Goal: Task Accomplishment & Management: Manage account settings

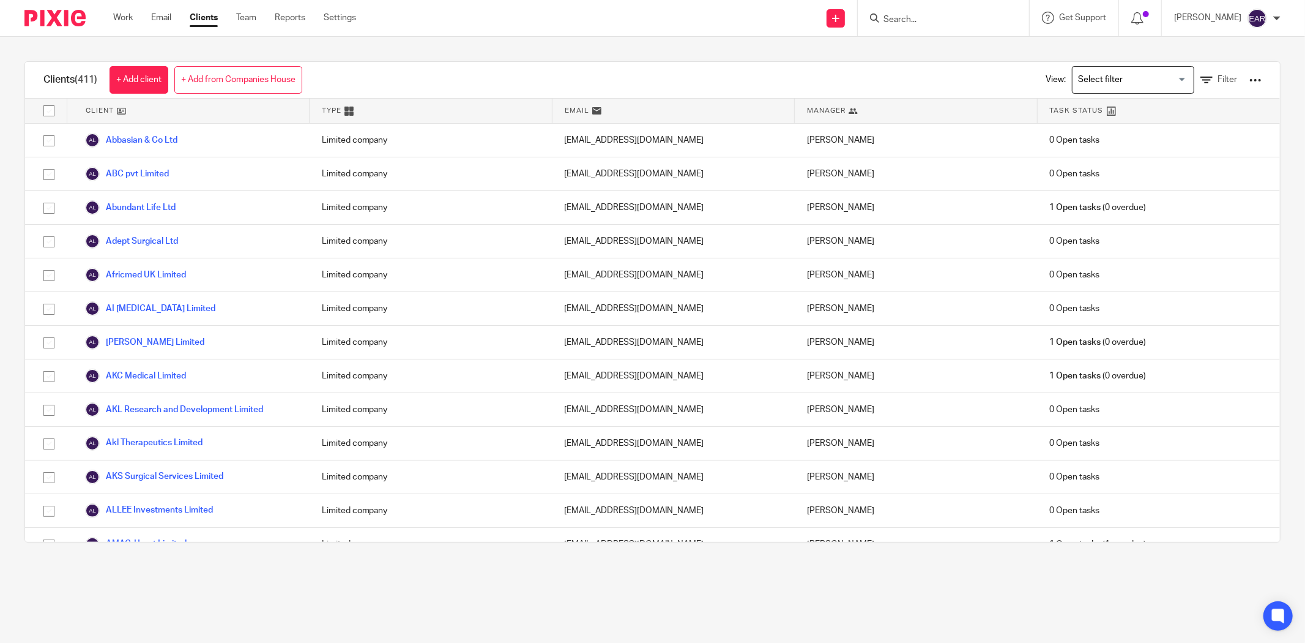
click at [1250, 82] on div at bounding box center [1256, 80] width 12 height 12
click at [1134, 109] on link "Import data from a CSV file" at bounding box center [1155, 108] width 170 height 18
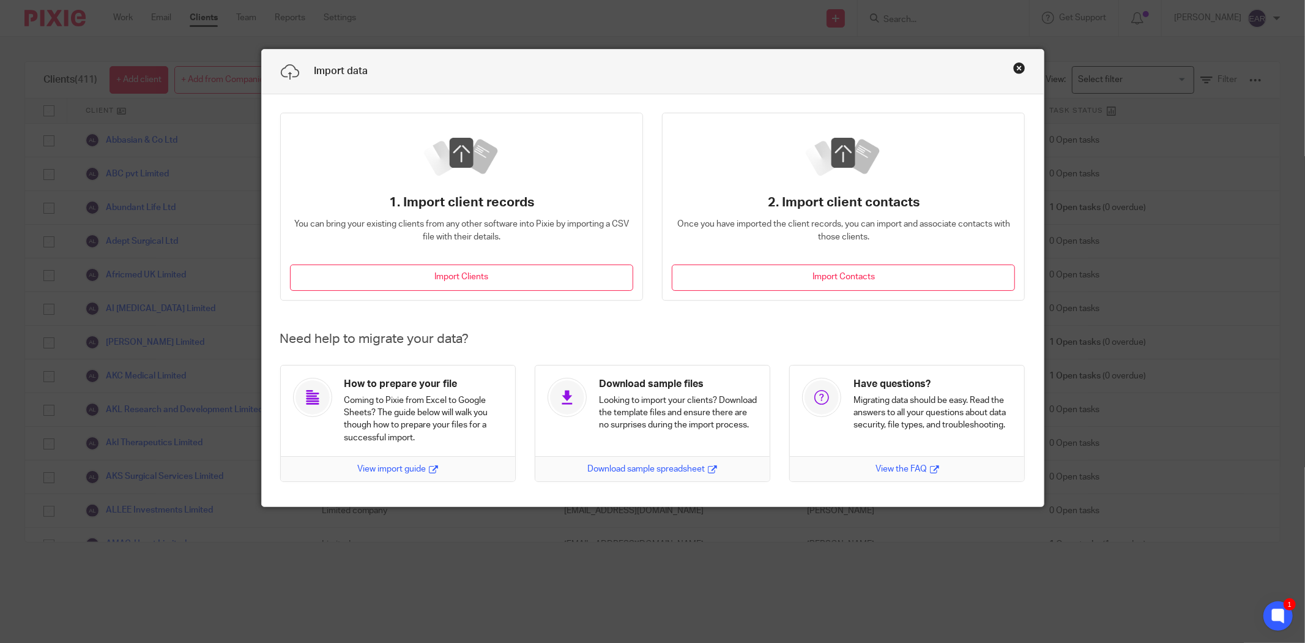
click at [1013, 70] on button "Close this dialog window" at bounding box center [1019, 68] width 12 height 12
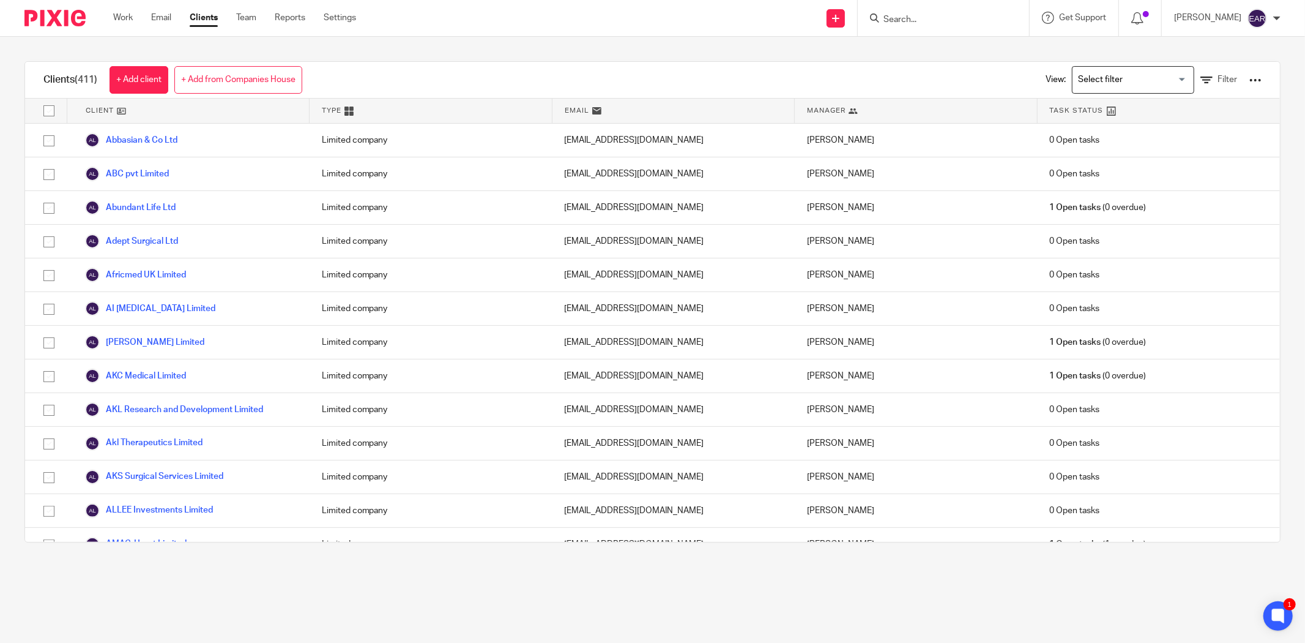
click at [1250, 77] on div at bounding box center [1256, 80] width 12 height 12
click at [1135, 123] on link "Update dates using Companies House" at bounding box center [1155, 126] width 170 height 18
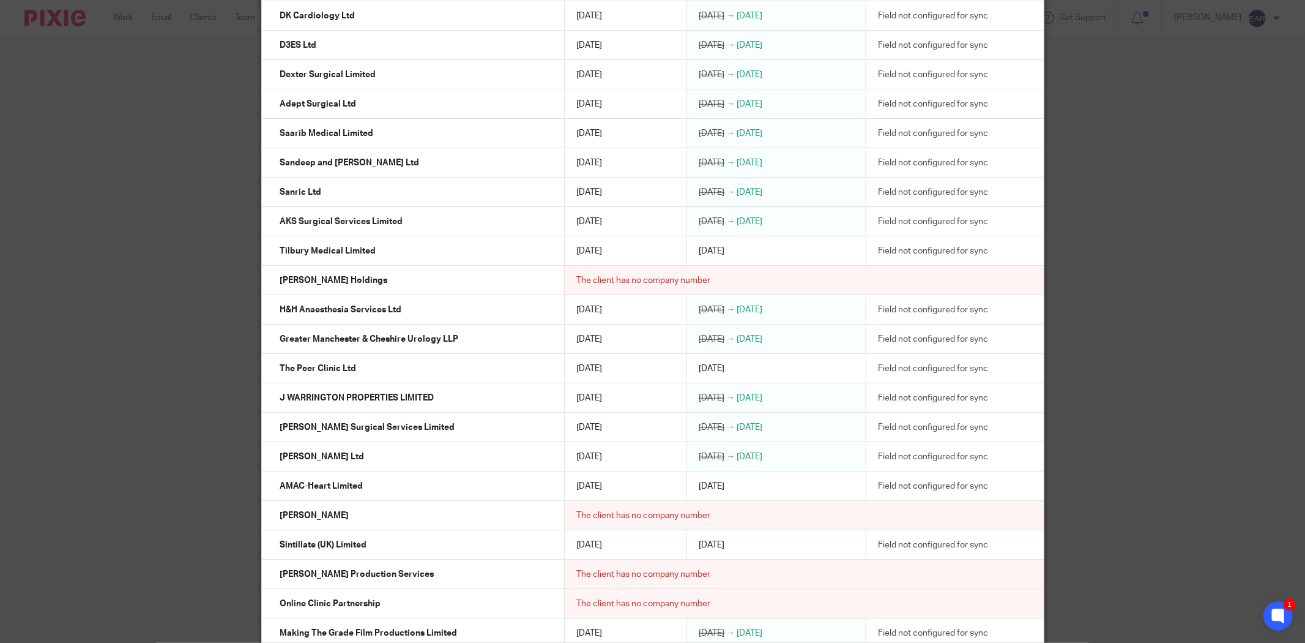
scroll to position [1059, 0]
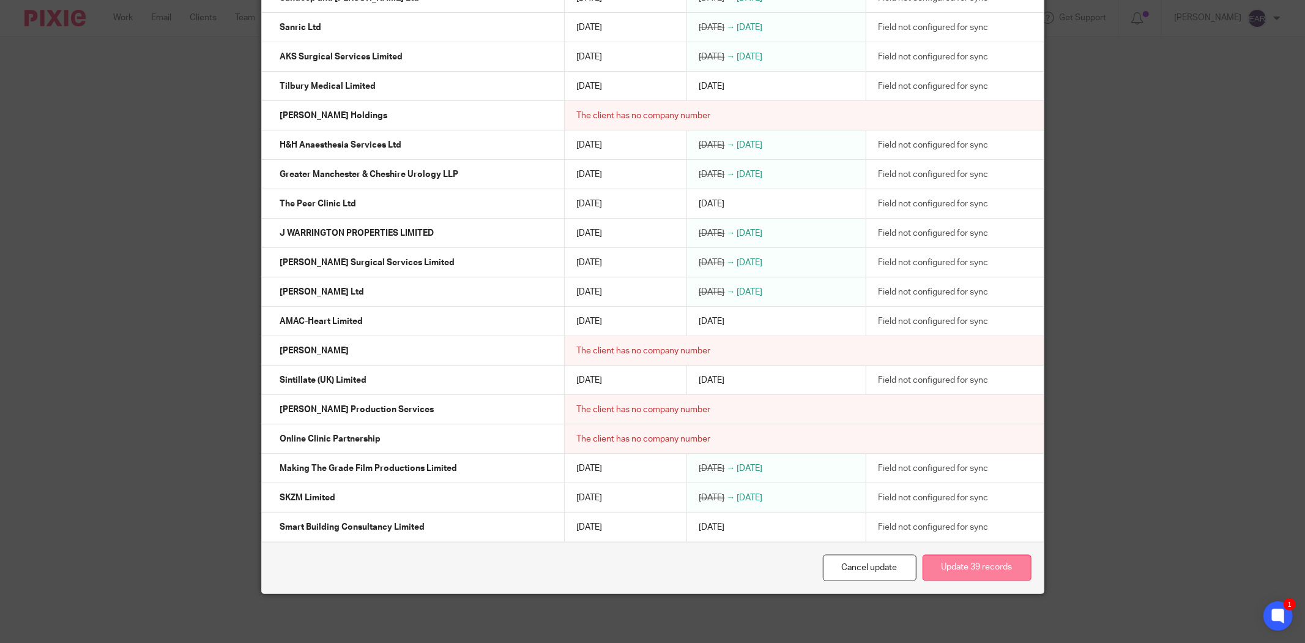
click at [983, 570] on button "Update 39 records" at bounding box center [977, 567] width 109 height 26
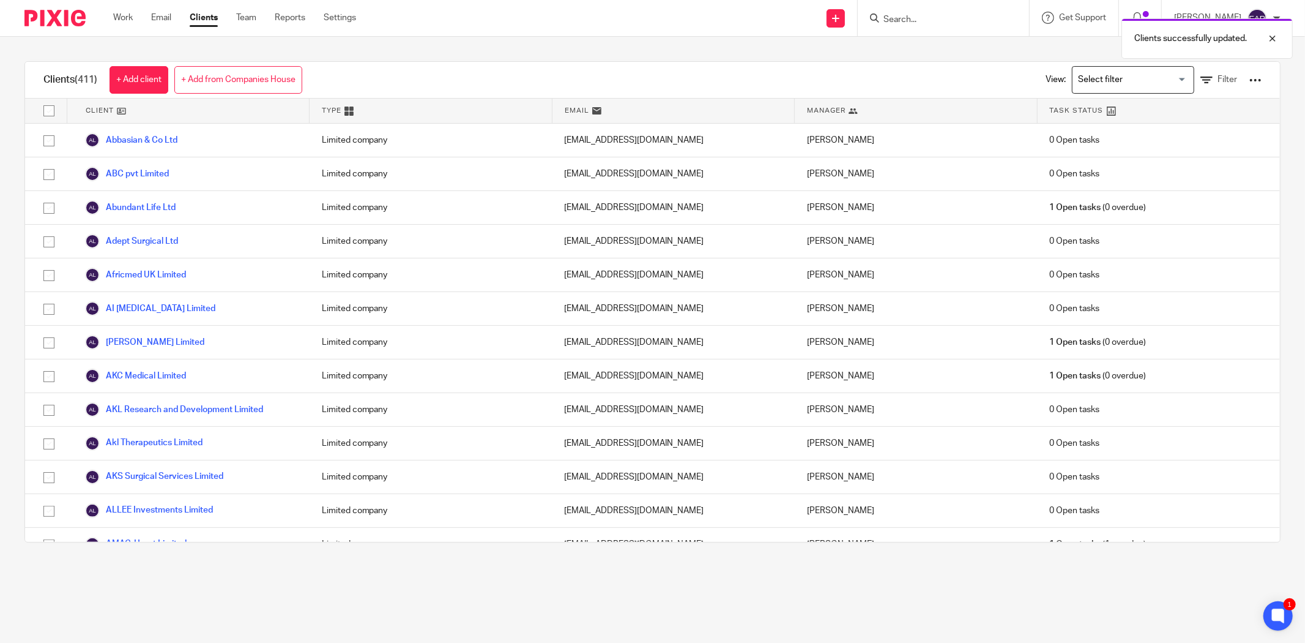
click at [912, 20] on div "Clients successfully updated." at bounding box center [973, 35] width 641 height 47
click at [886, 15] on input "Search" at bounding box center [937, 20] width 110 height 11
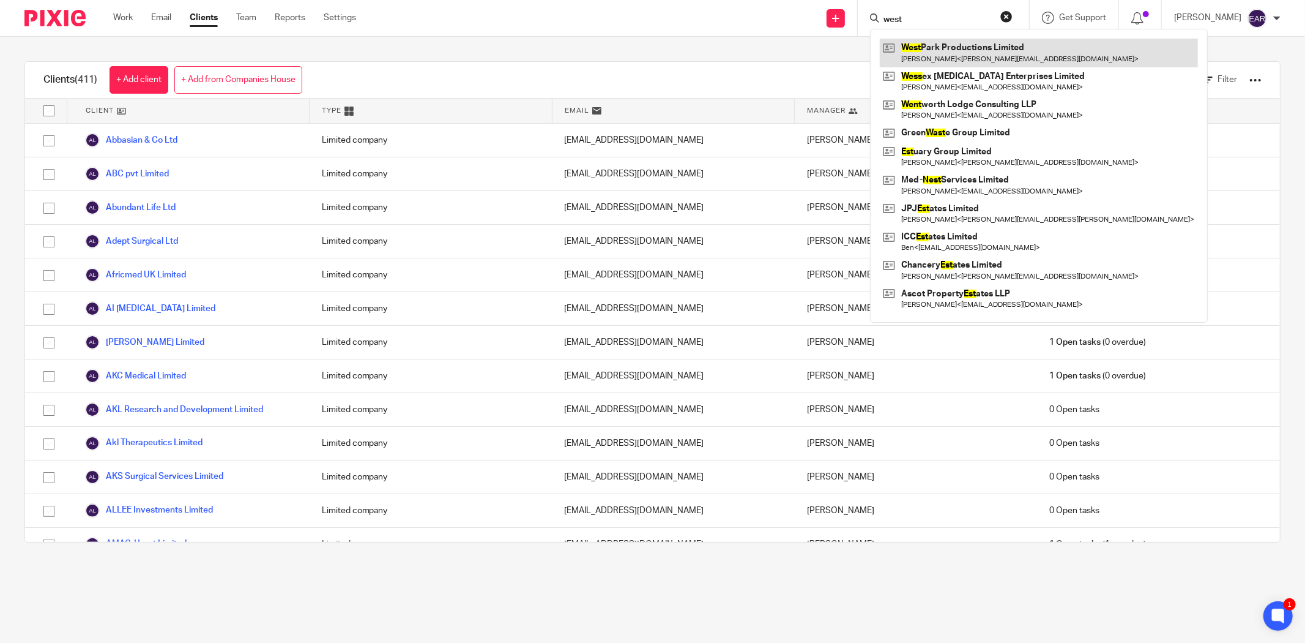
type input "west"
click at [925, 69] on link at bounding box center [1039, 81] width 318 height 28
click at [940, 58] on link at bounding box center [1039, 53] width 318 height 28
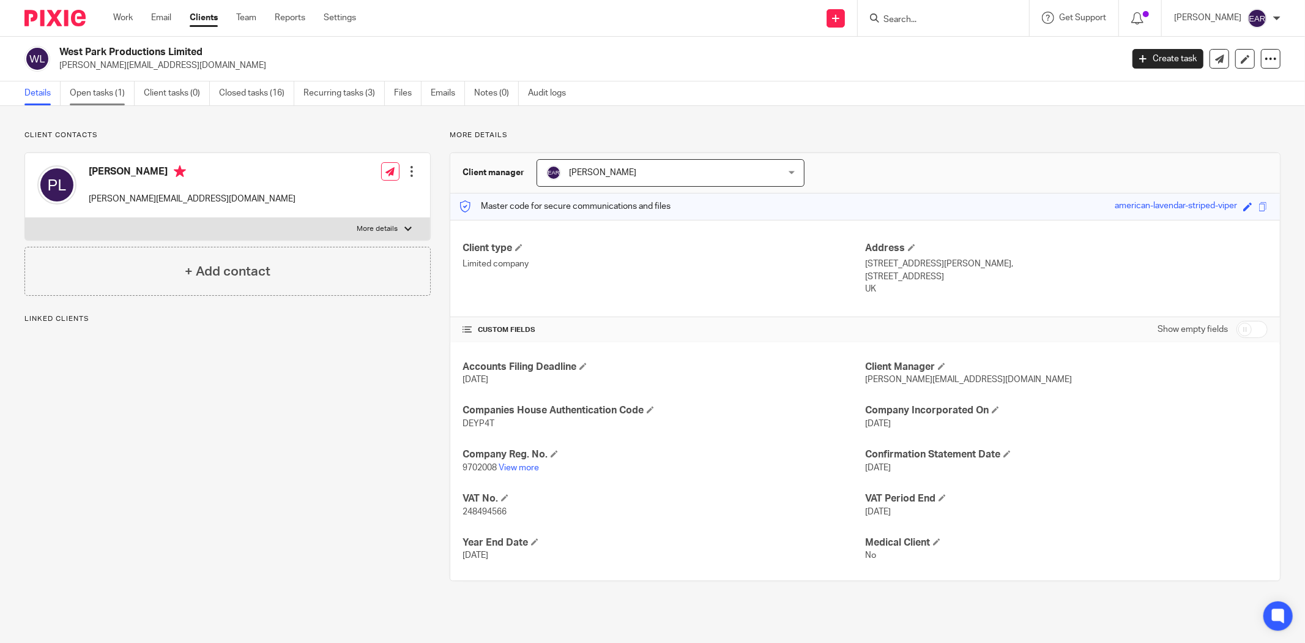
click at [102, 98] on link "Open tasks (1)" at bounding box center [102, 93] width 65 height 24
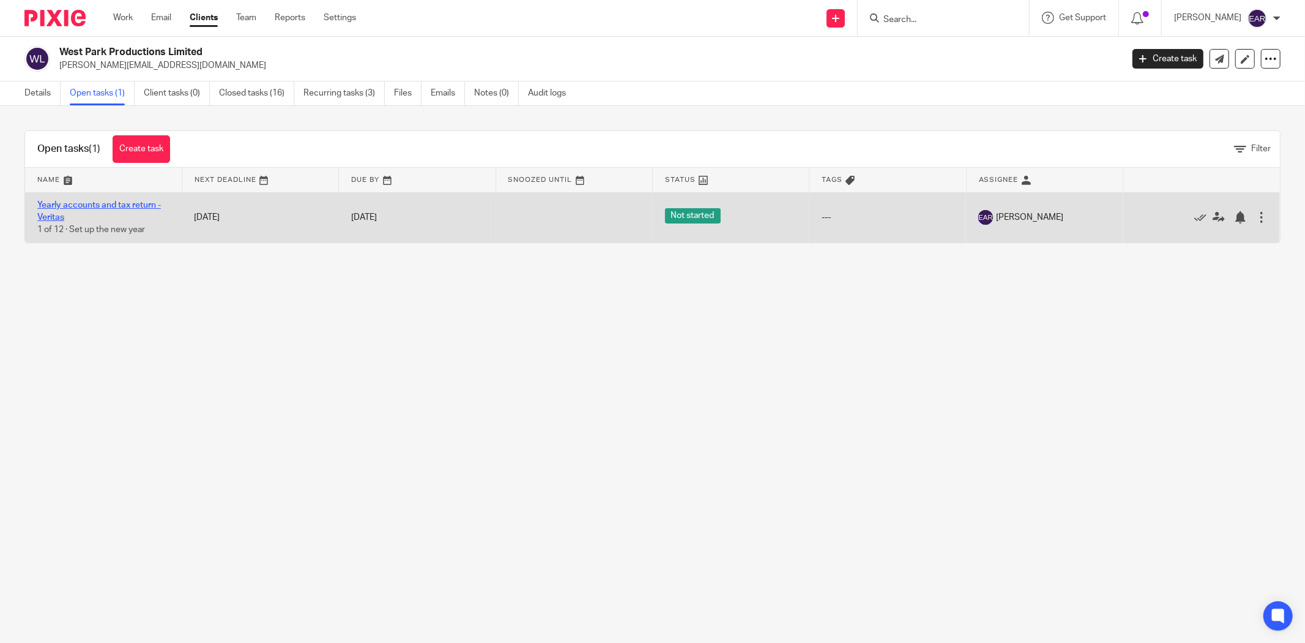
click at [113, 204] on link "Yearly accounts and tax return - Veritas" at bounding box center [99, 211] width 124 height 21
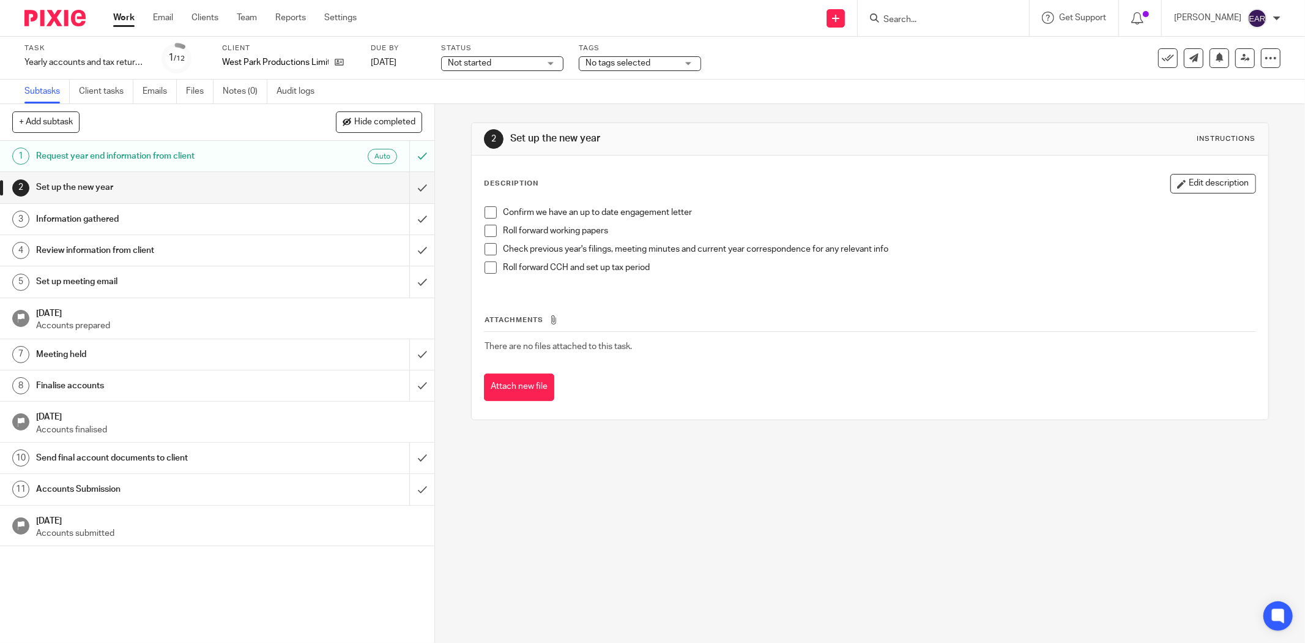
click at [212, 159] on h1 "Request year end information from client" at bounding box center [156, 156] width 241 height 18
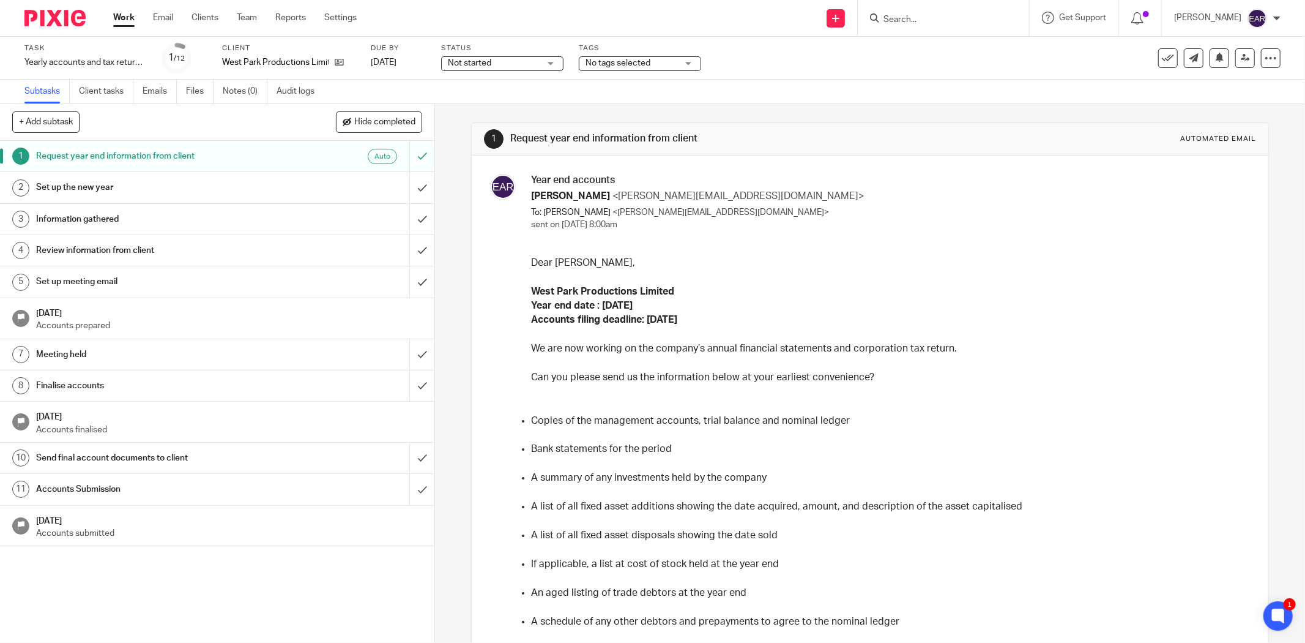
click at [886, 17] on input "Search" at bounding box center [937, 20] width 110 height 11
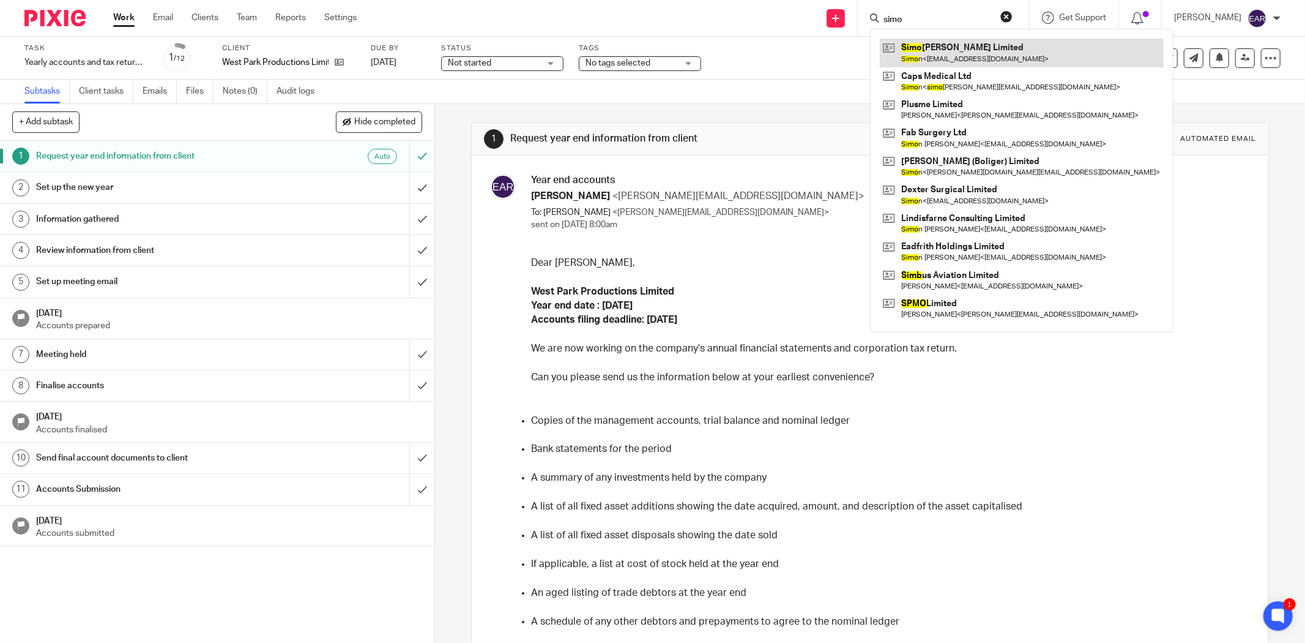
type input "simo"
click at [920, 43] on link at bounding box center [1022, 53] width 284 height 28
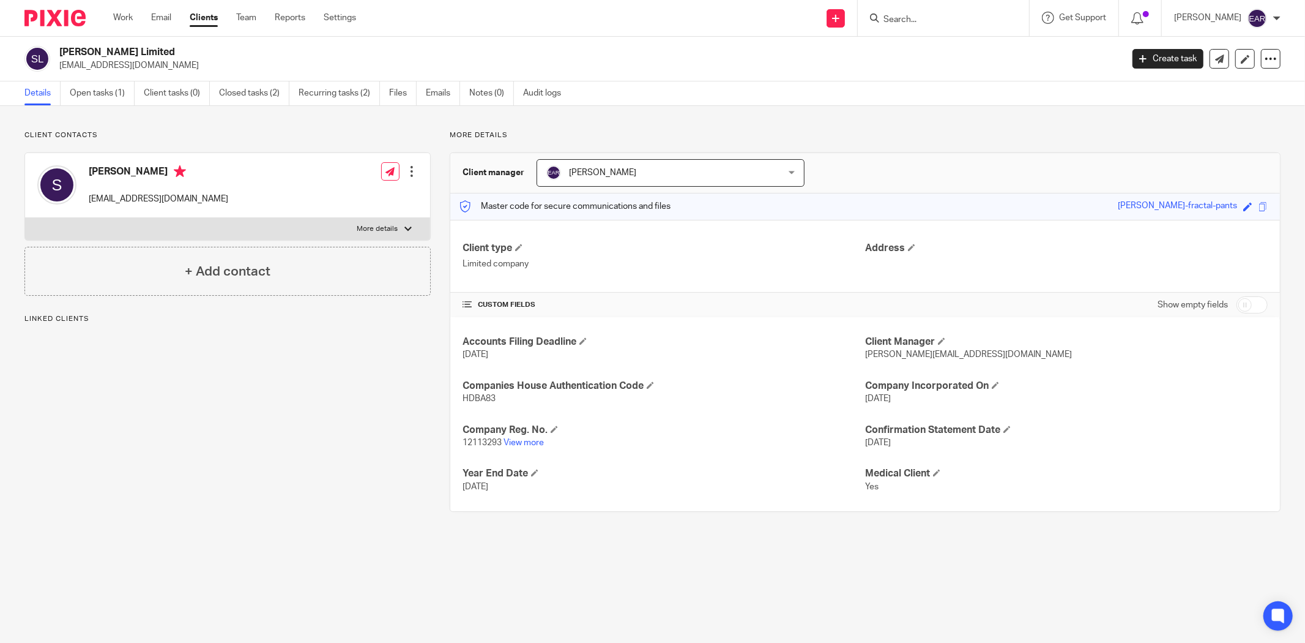
click at [89, 97] on link "Open tasks (1)" at bounding box center [102, 93] width 65 height 24
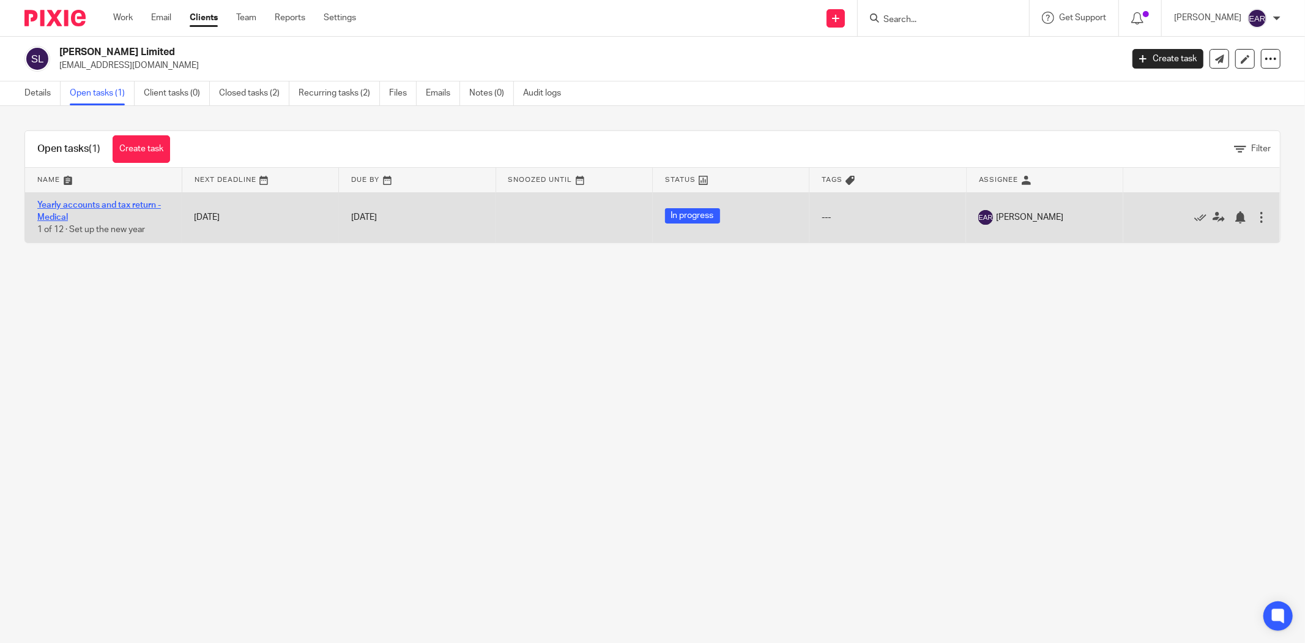
click at [91, 204] on link "Yearly accounts and tax return -Medical" at bounding box center [99, 211] width 124 height 21
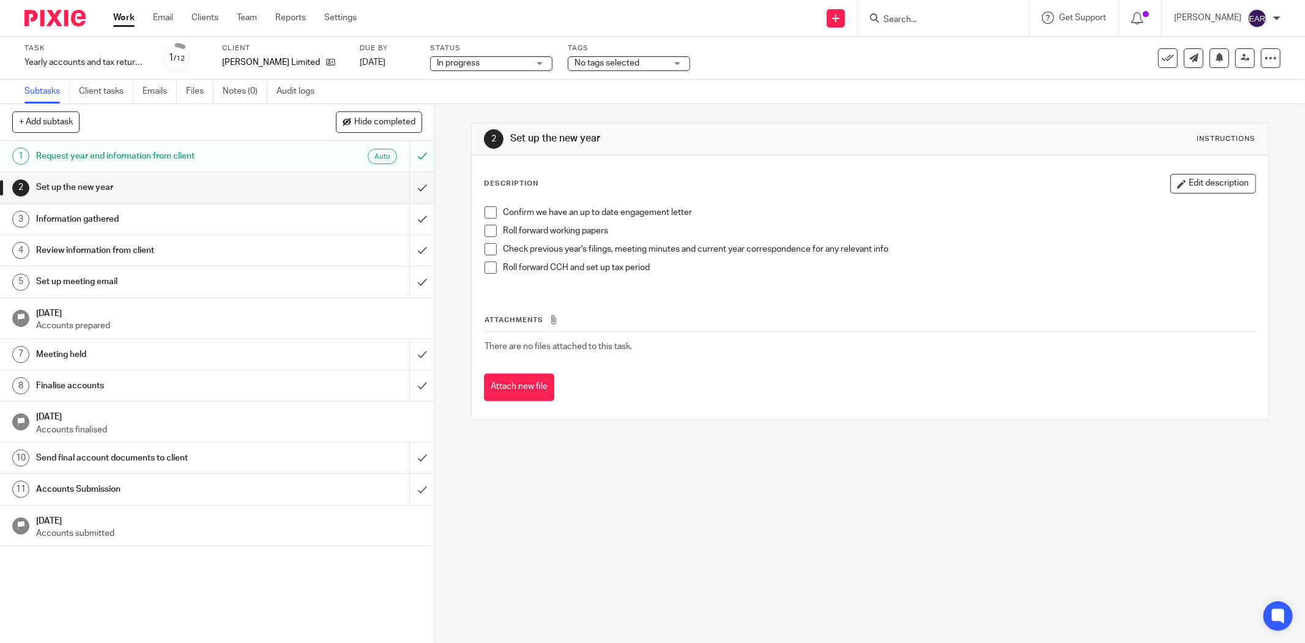
click at [120, 162] on h1 "Request year end information from client" at bounding box center [156, 156] width 241 height 18
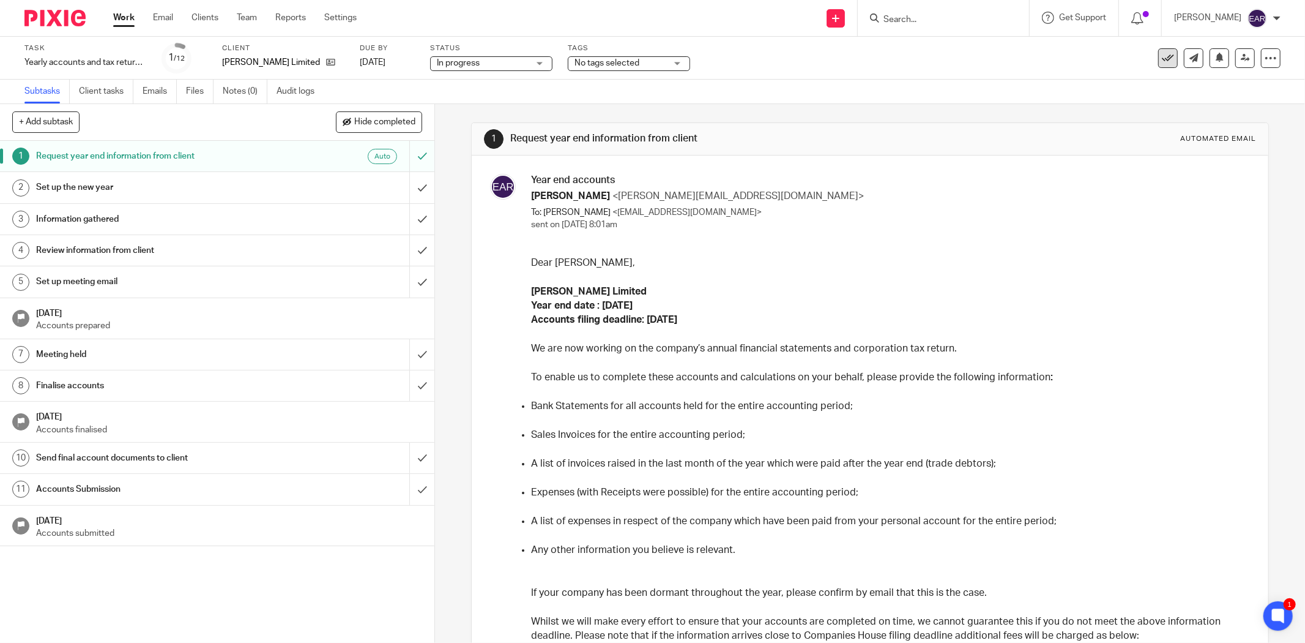
click at [1162, 58] on icon at bounding box center [1168, 58] width 12 height 12
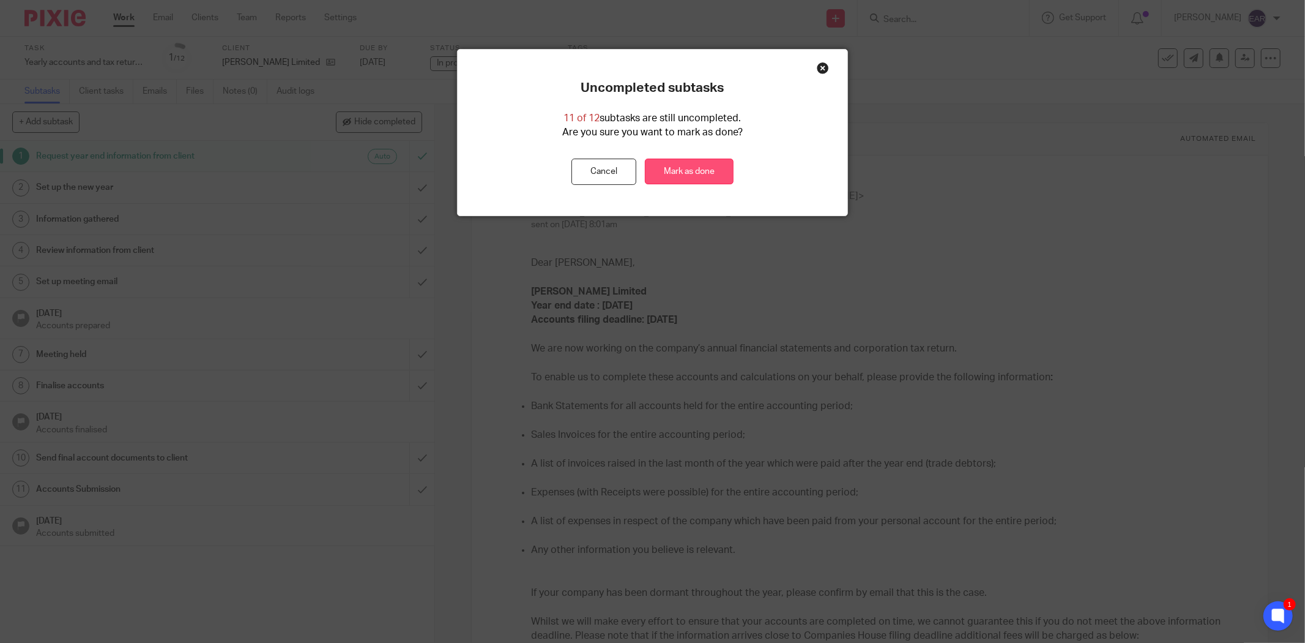
click at [715, 169] on link "Mark as done" at bounding box center [689, 171] width 89 height 26
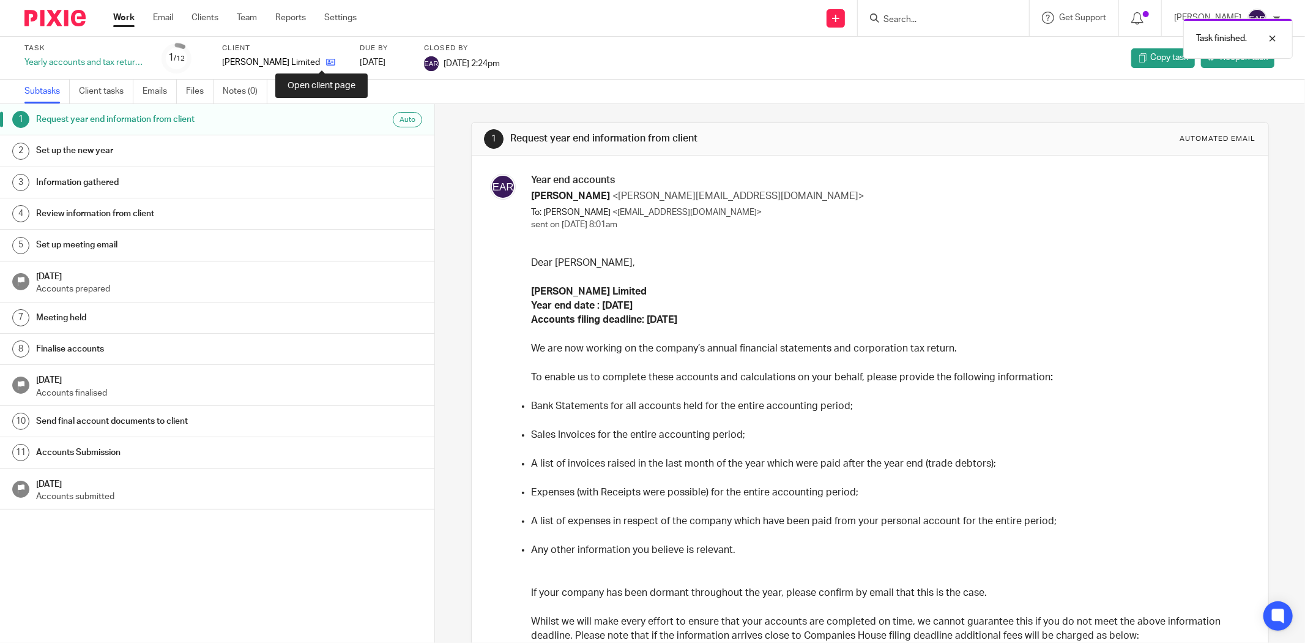
click at [326, 60] on icon at bounding box center [330, 62] width 9 height 9
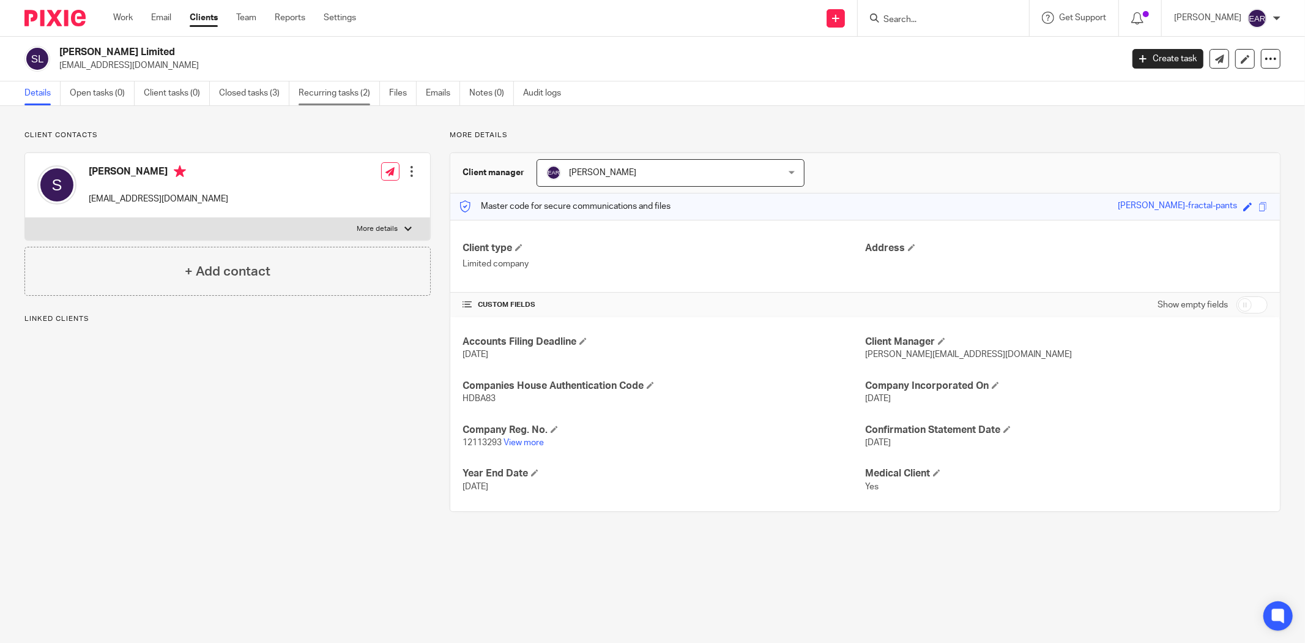
click at [351, 90] on link "Recurring tasks (2)" at bounding box center [339, 93] width 81 height 24
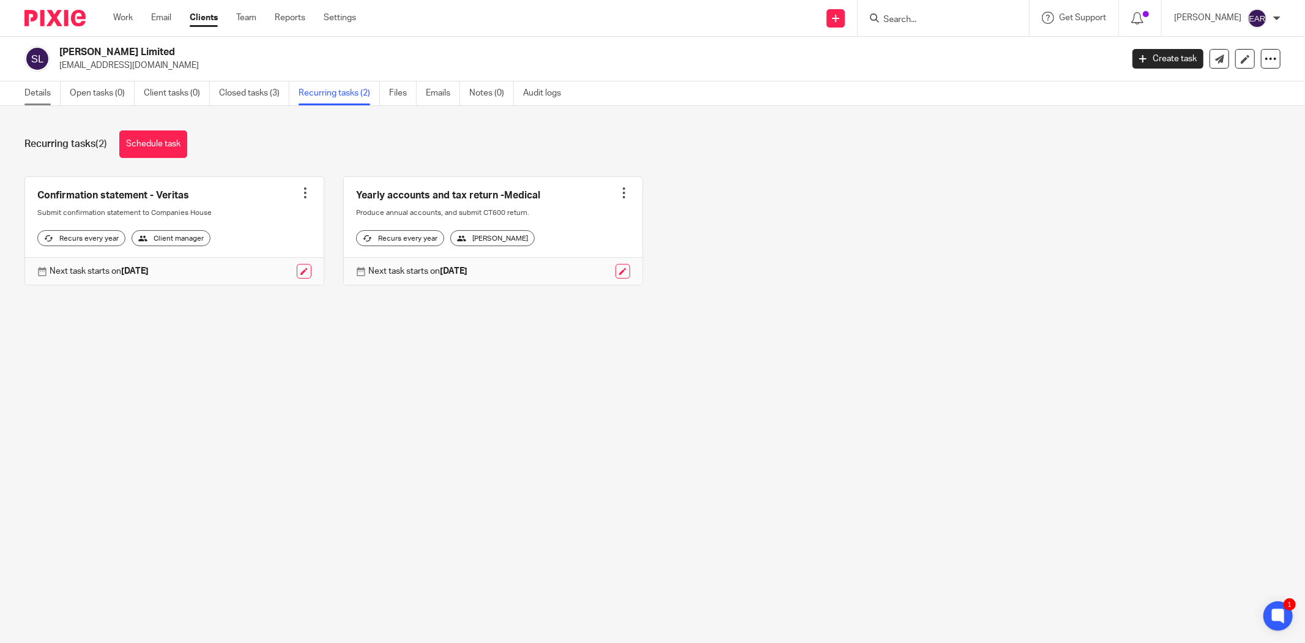
click at [37, 88] on link "Details" at bounding box center [42, 93] width 36 height 24
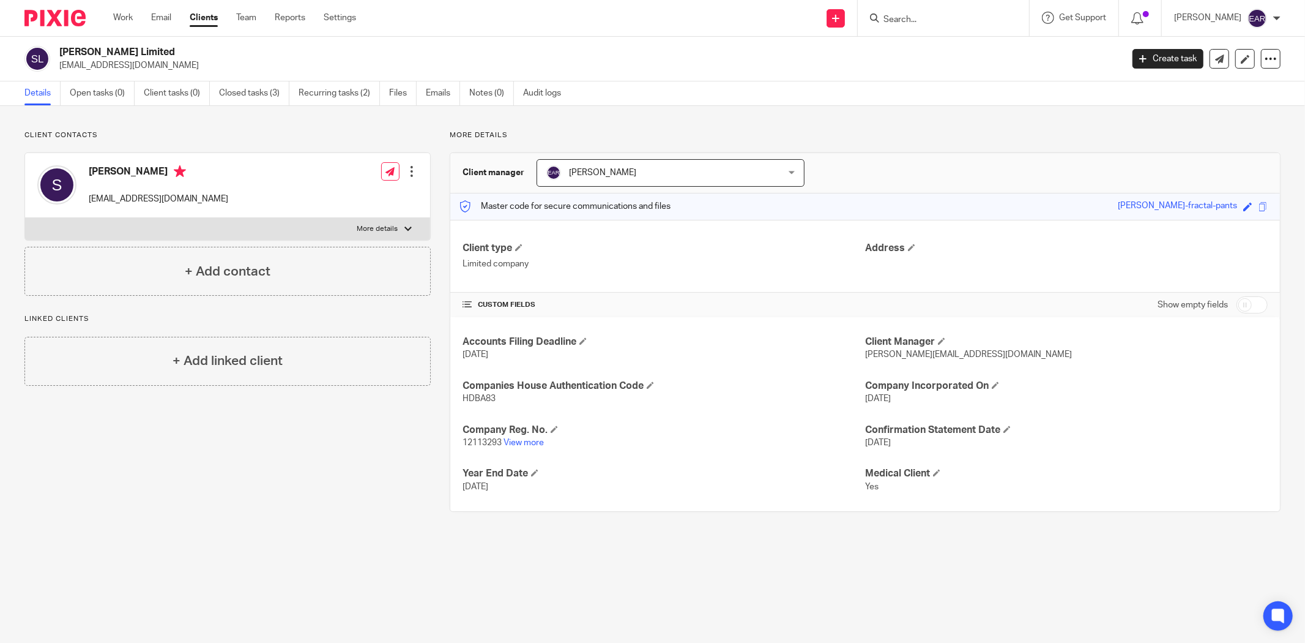
click at [885, 19] on input "Search" at bounding box center [937, 20] width 110 height 11
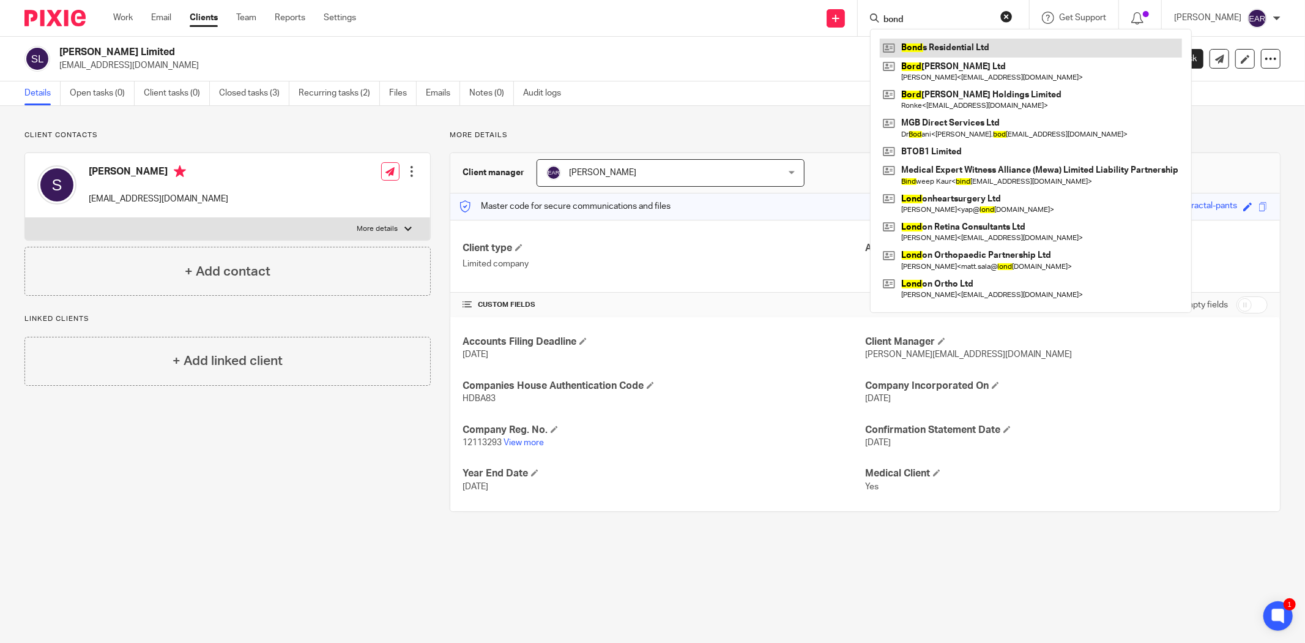
type input "bond"
click at [909, 43] on link at bounding box center [1031, 48] width 302 height 18
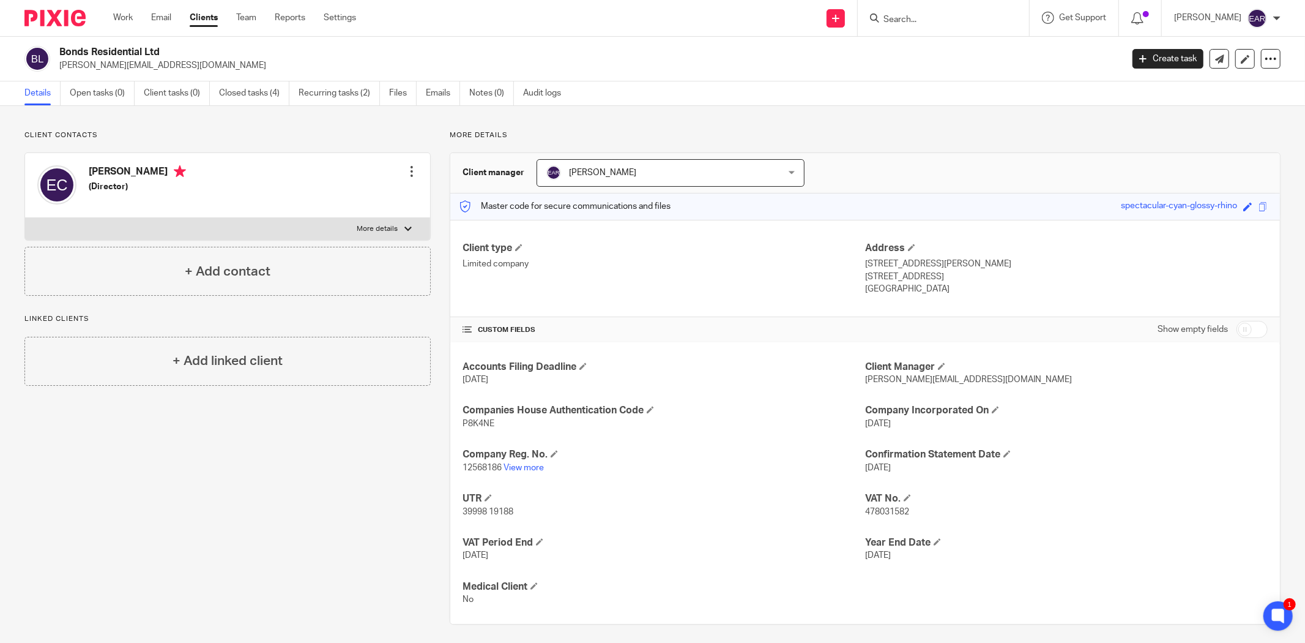
click at [896, 15] on input "Search" at bounding box center [937, 20] width 110 height 11
type input "til"
click at [911, 42] on link at bounding box center [983, 53] width 207 height 28
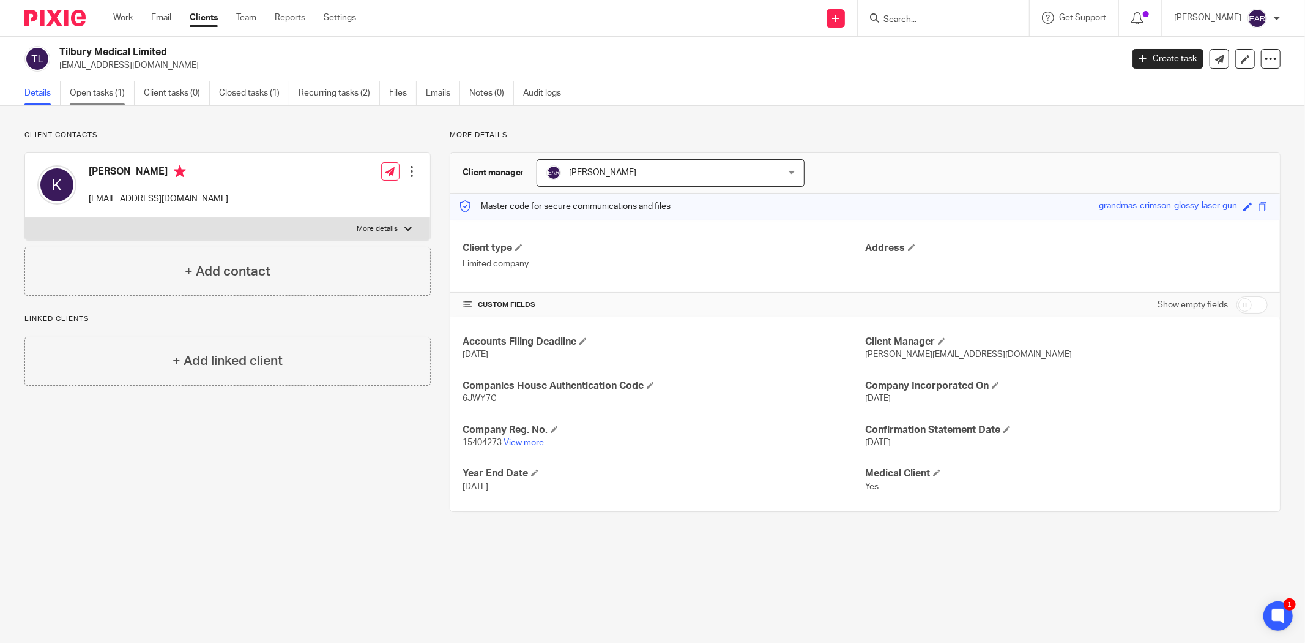
click at [101, 90] on link "Open tasks (1)" at bounding box center [102, 93] width 65 height 24
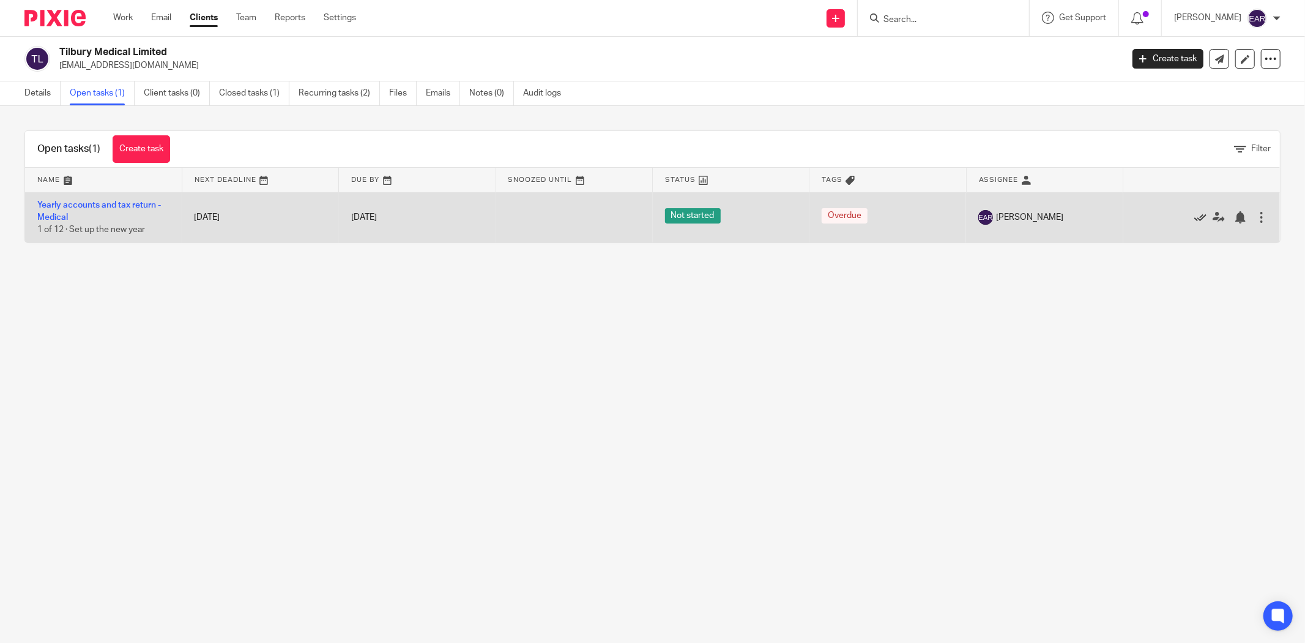
click at [1194, 217] on icon at bounding box center [1200, 217] width 12 height 12
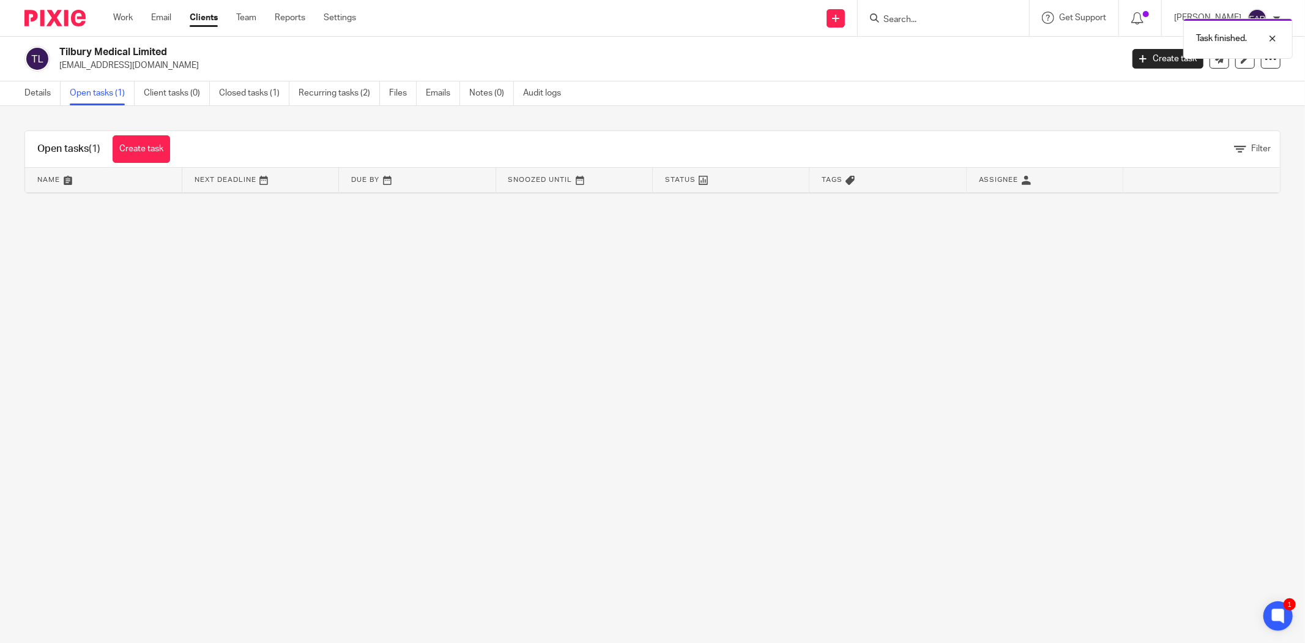
click at [885, 21] on div "Task finished." at bounding box center [973, 35] width 641 height 47
click at [884, 20] on input "Search" at bounding box center [937, 20] width 110 height 11
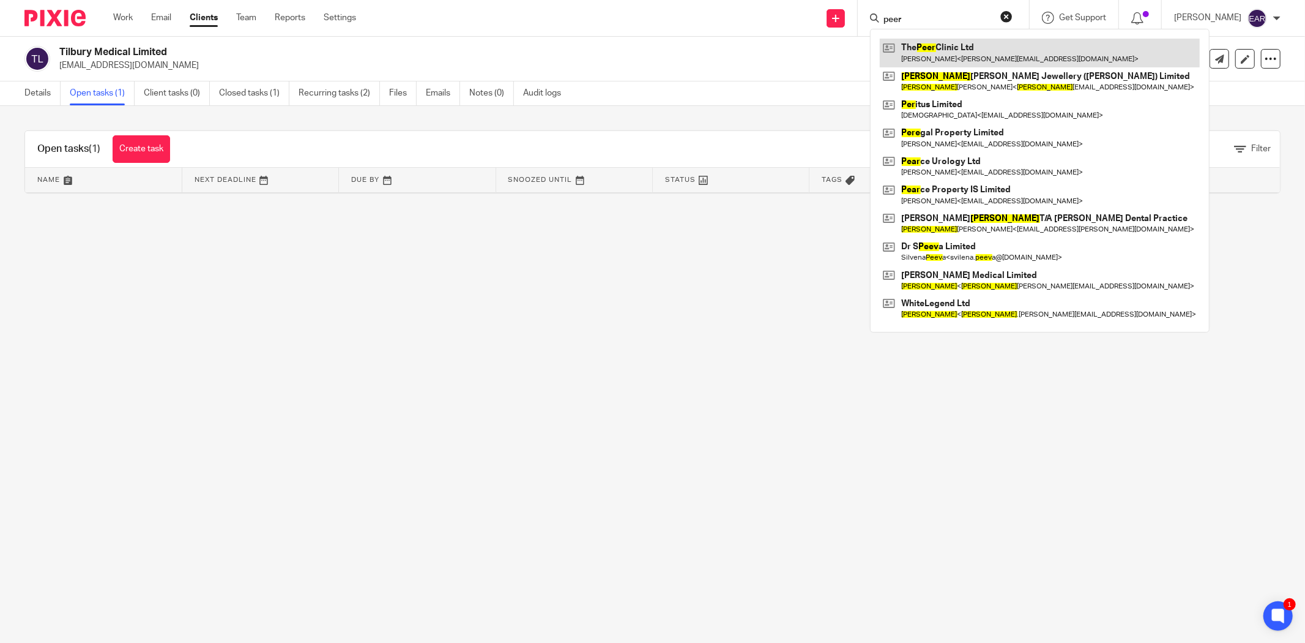
type input "peer"
click at [922, 46] on link at bounding box center [1040, 53] width 320 height 28
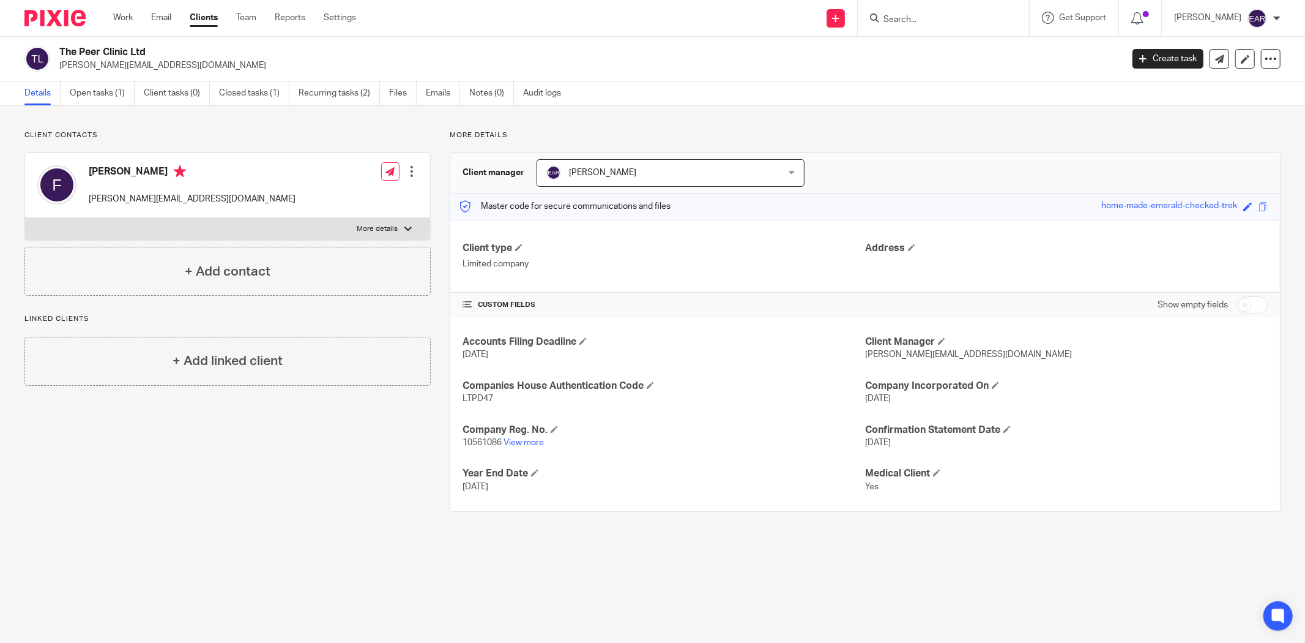
click at [83, 78] on div "The Peer Clinic Ltd fiona@clik.com Create task Update from Companies House Expo…" at bounding box center [652, 59] width 1305 height 45
click at [81, 88] on link "Open tasks (1)" at bounding box center [102, 93] width 65 height 24
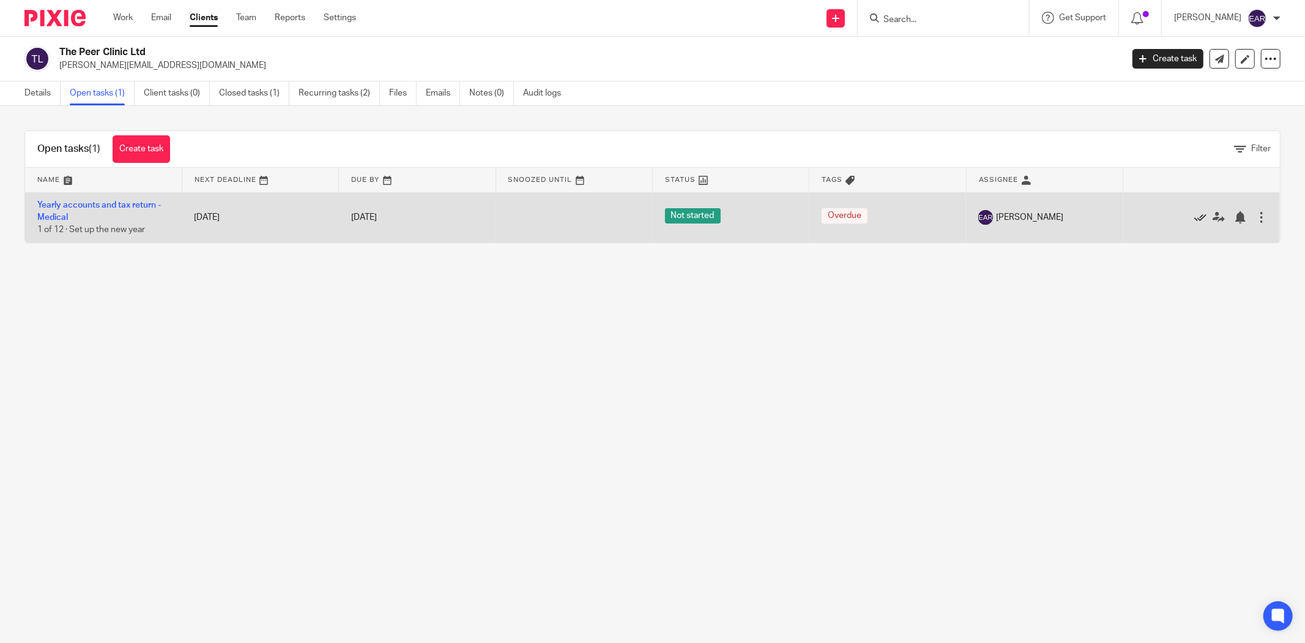
click at [1194, 216] on icon at bounding box center [1200, 217] width 12 height 12
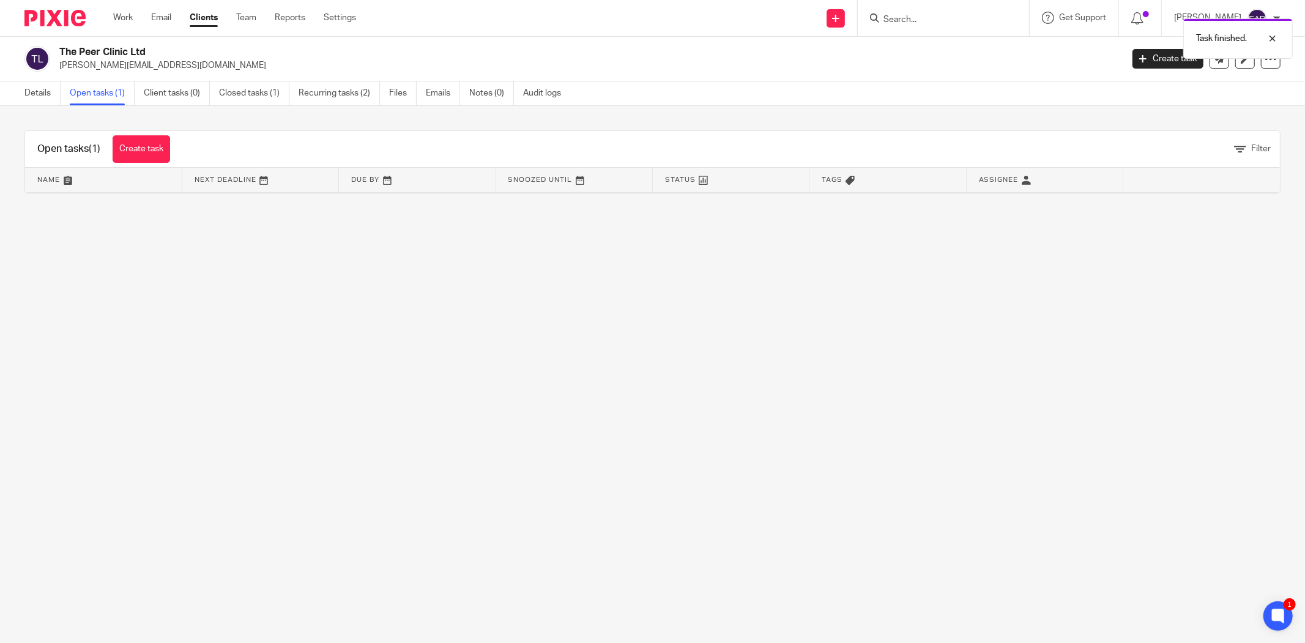
click at [898, 19] on div "Task finished." at bounding box center [973, 35] width 641 height 47
click at [896, 18] on input "Search" at bounding box center [937, 20] width 110 height 11
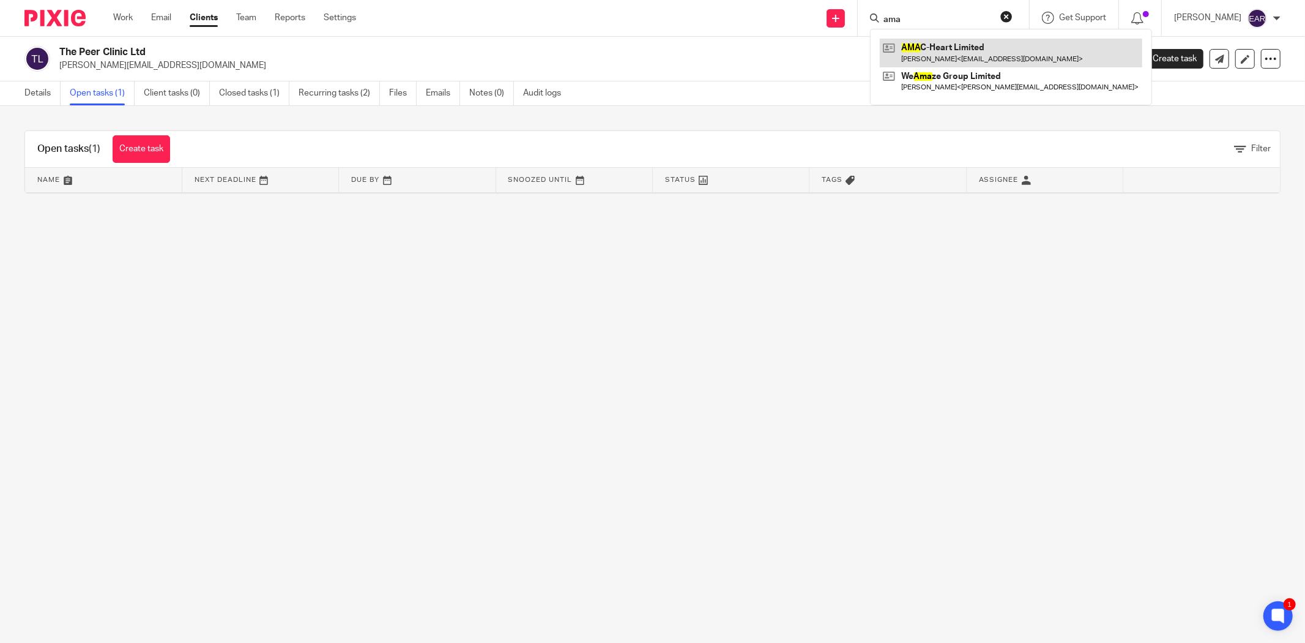
type input "ama"
click at [931, 53] on link at bounding box center [1011, 53] width 263 height 28
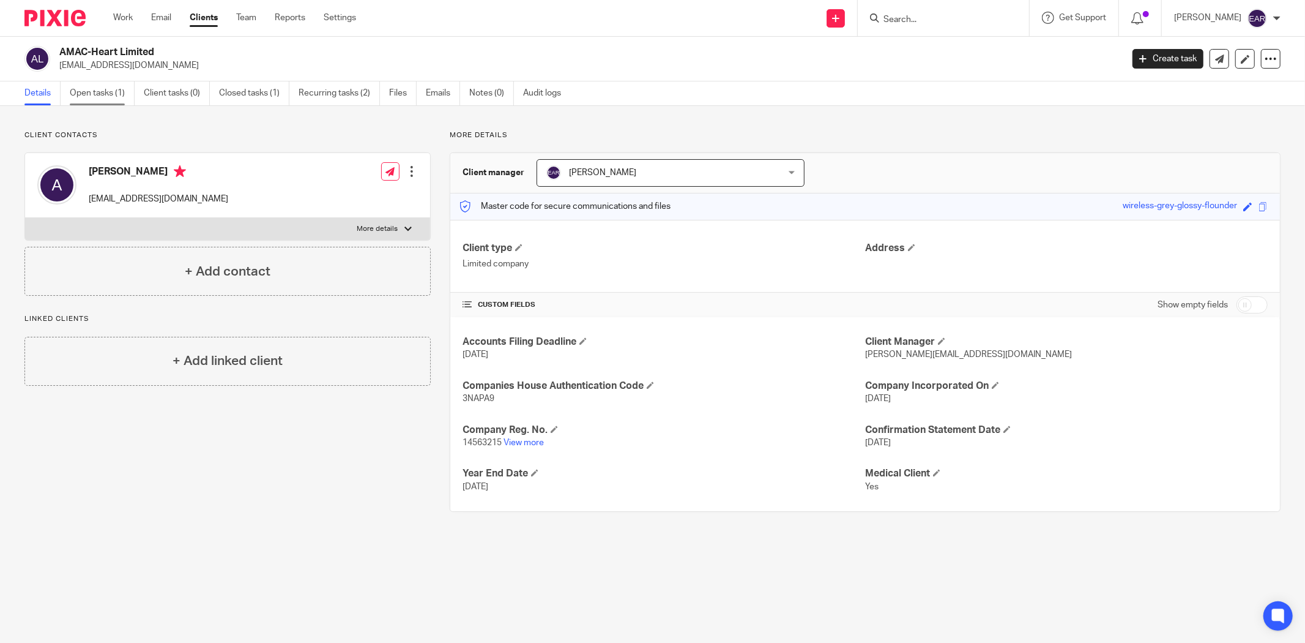
click at [93, 89] on link "Open tasks (1)" at bounding box center [102, 93] width 65 height 24
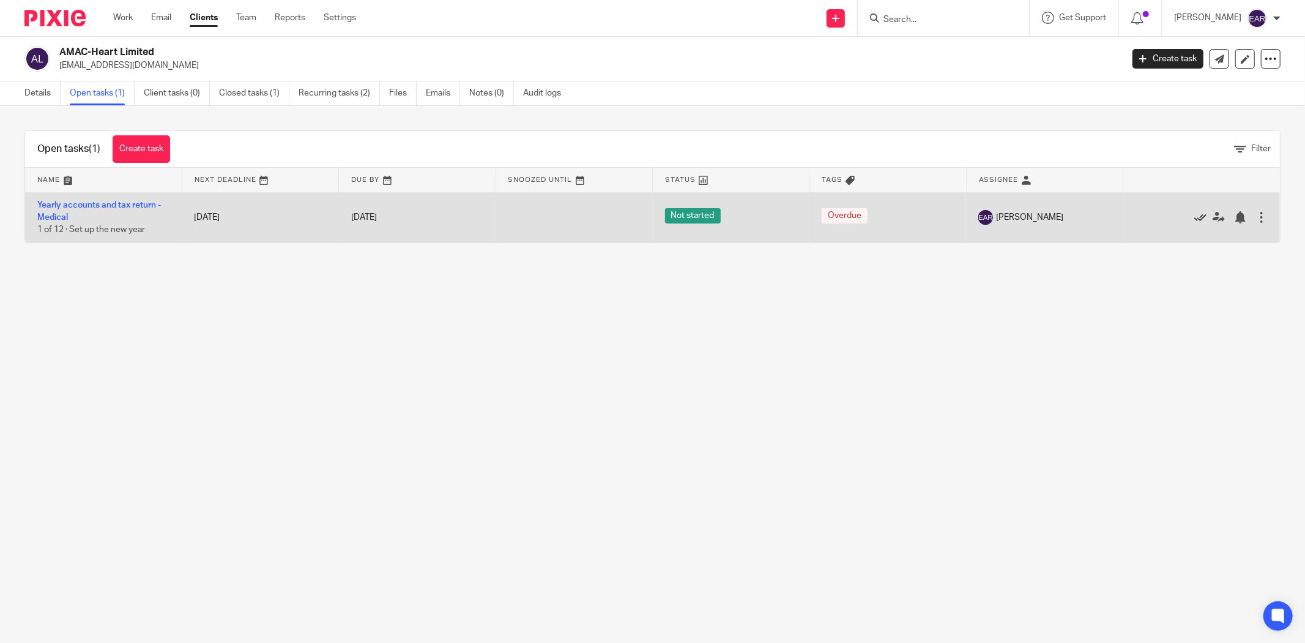
click at [1194, 216] on icon at bounding box center [1200, 217] width 12 height 12
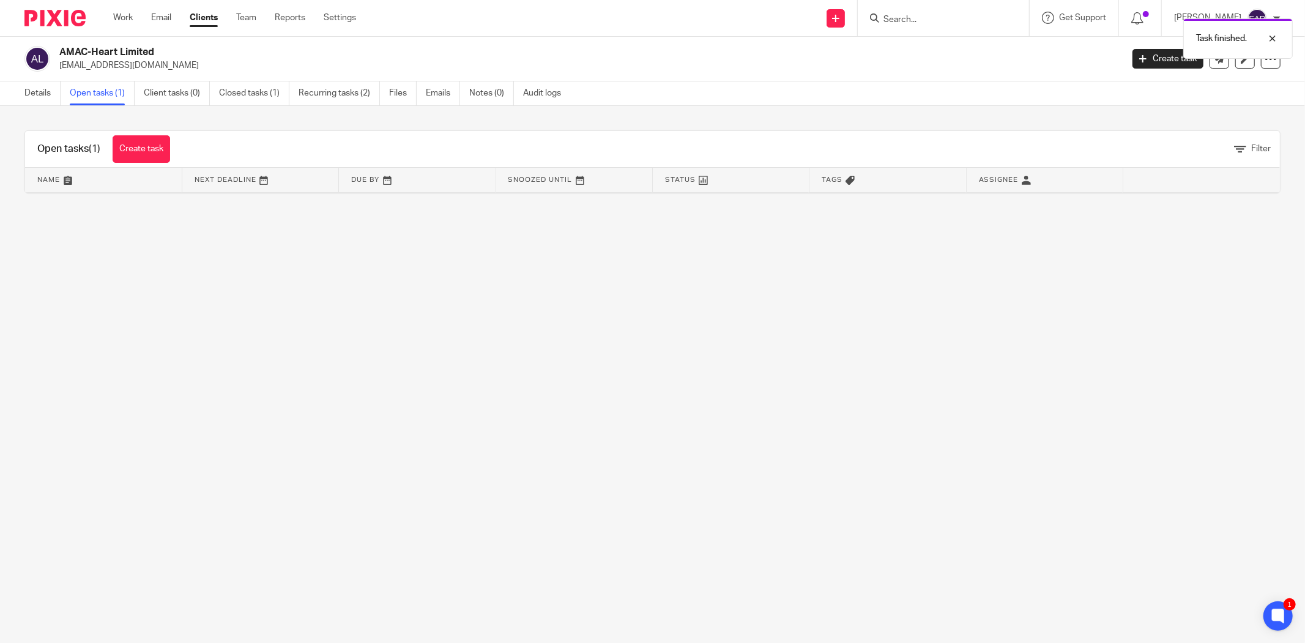
click at [888, 12] on div "Task finished." at bounding box center [973, 35] width 641 height 47
click at [883, 20] on div "Task finished." at bounding box center [973, 35] width 641 height 47
click at [883, 20] on input "Search" at bounding box center [937, 20] width 110 height 11
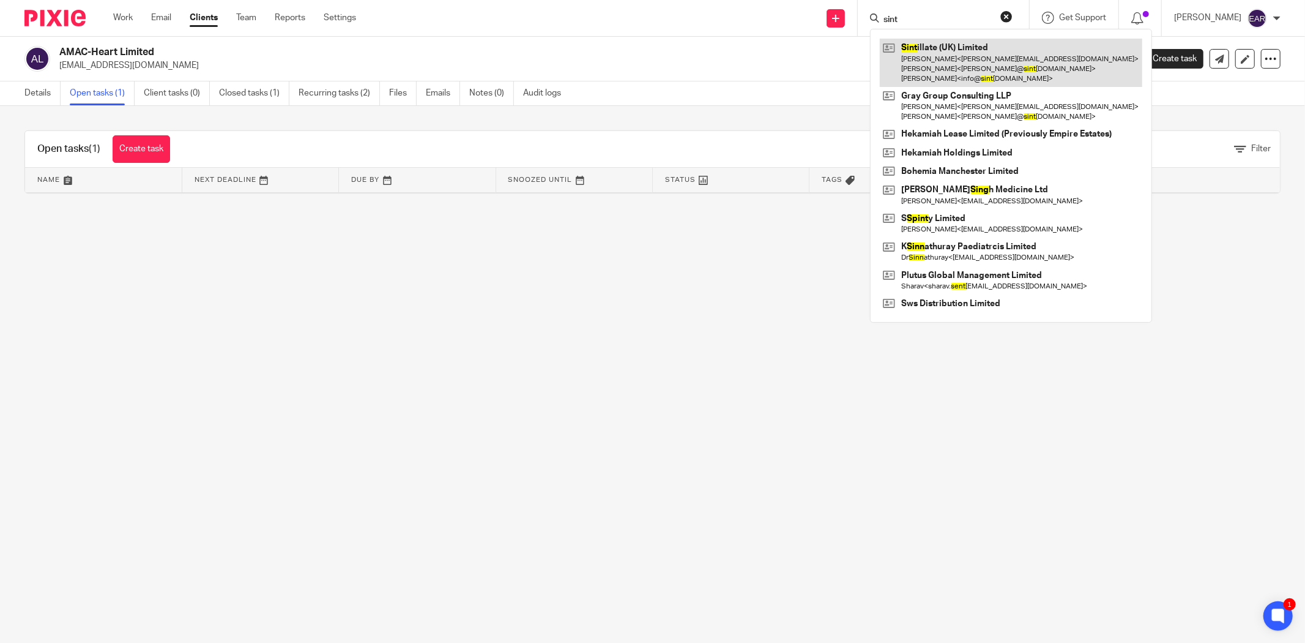
type input "sint"
click at [970, 69] on link at bounding box center [1011, 63] width 263 height 48
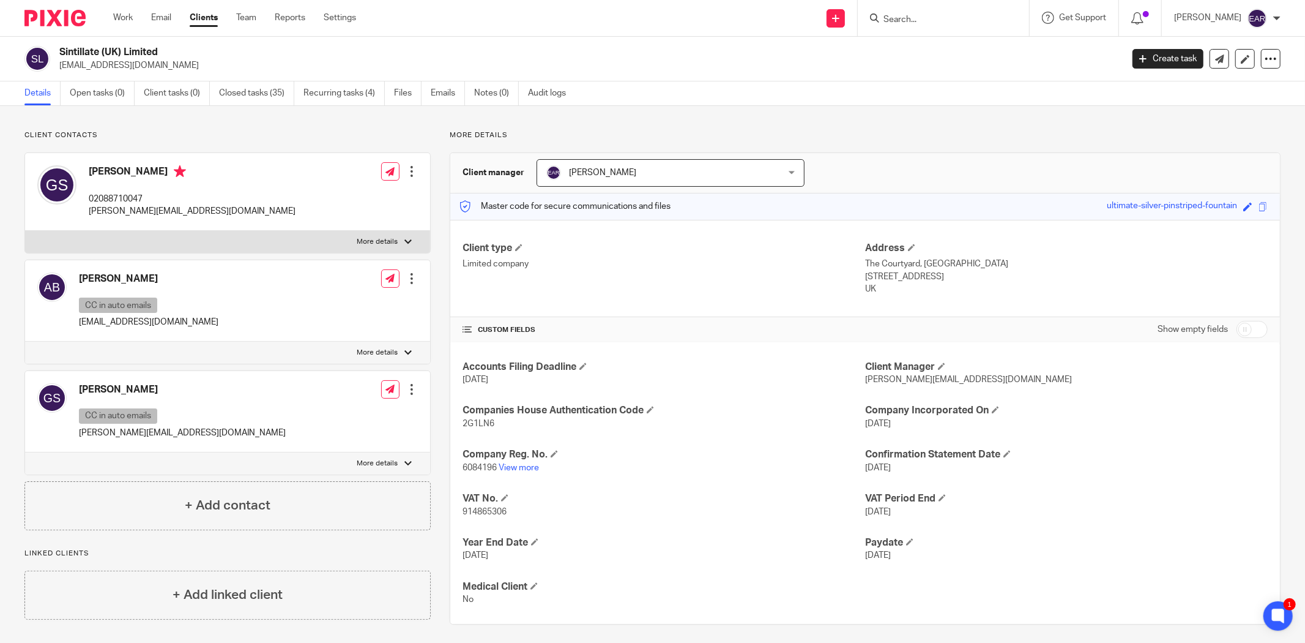
click at [896, 21] on input "Search" at bounding box center [937, 20] width 110 height 11
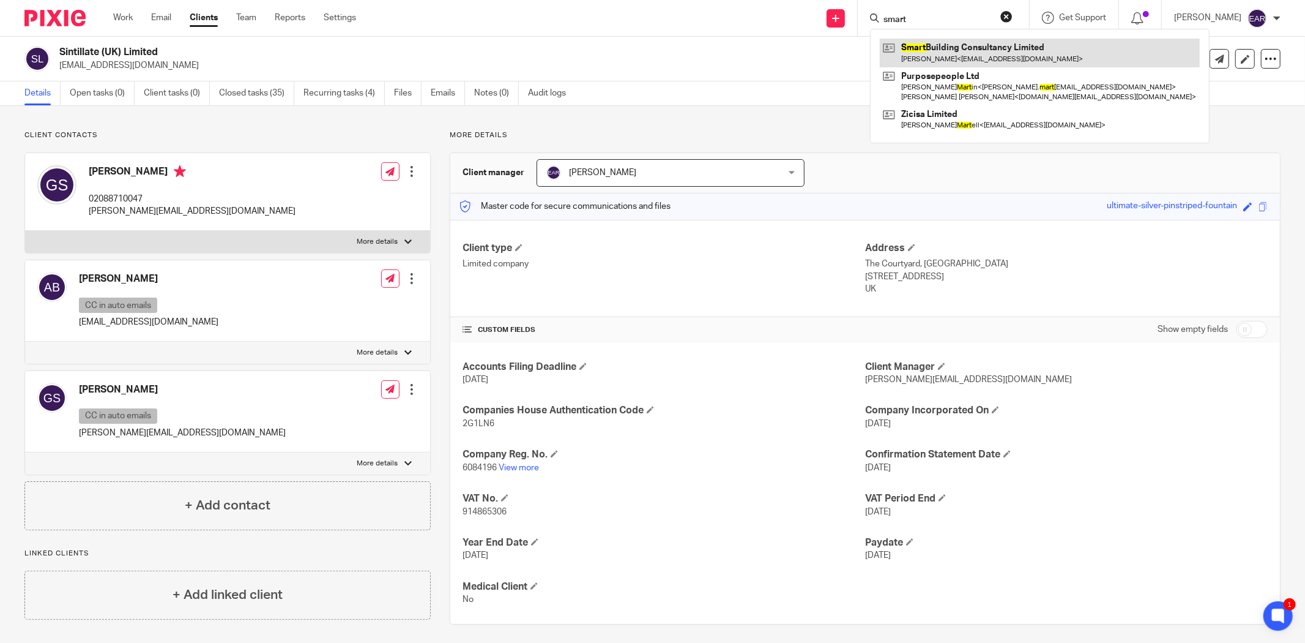
type input "smart"
click at [940, 49] on link at bounding box center [1040, 53] width 320 height 28
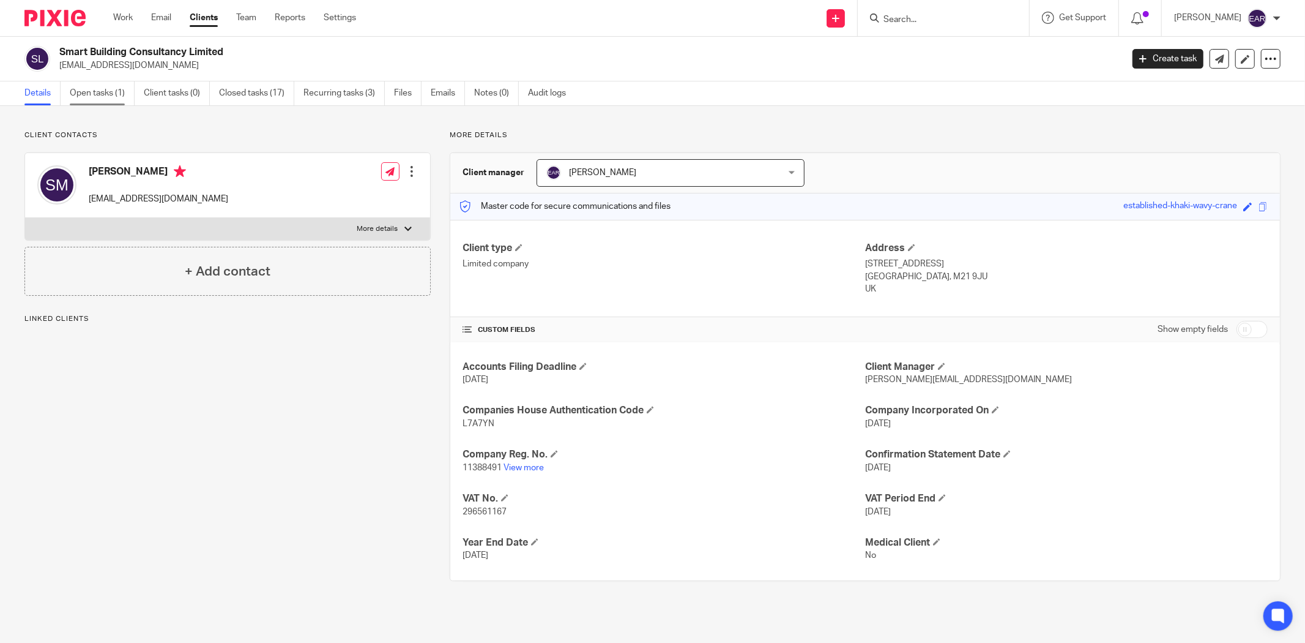
click at [103, 95] on link "Open tasks (1)" at bounding box center [102, 93] width 65 height 24
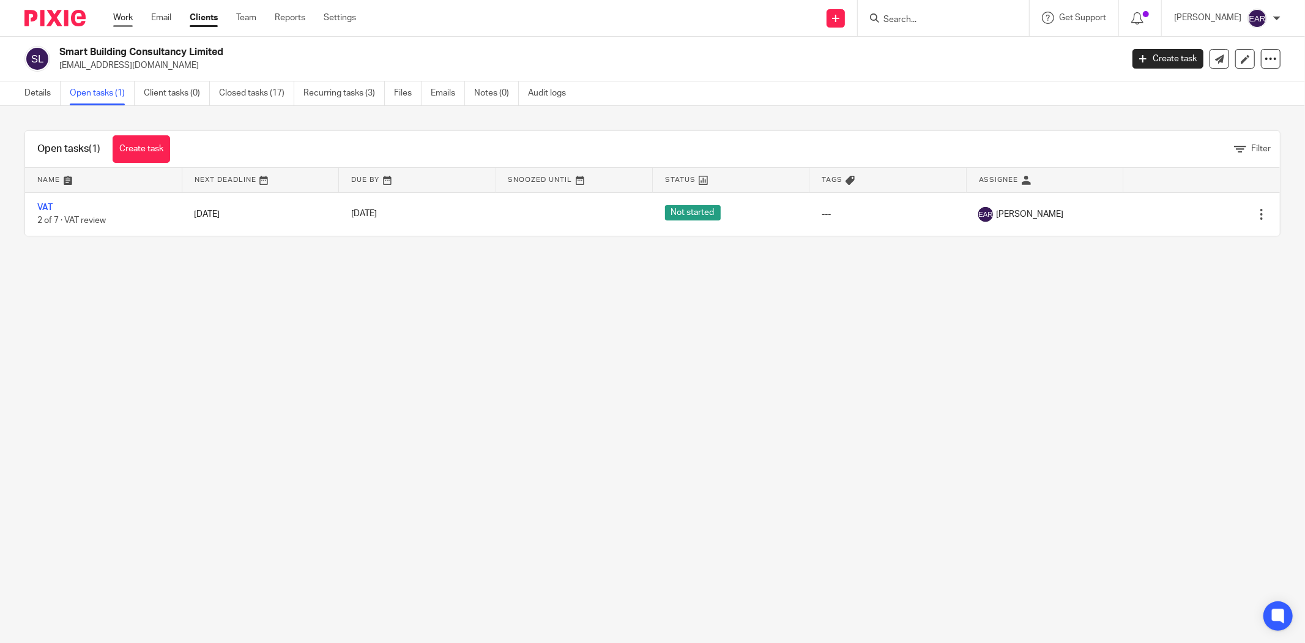
click at [125, 15] on link "Work" at bounding box center [123, 18] width 20 height 12
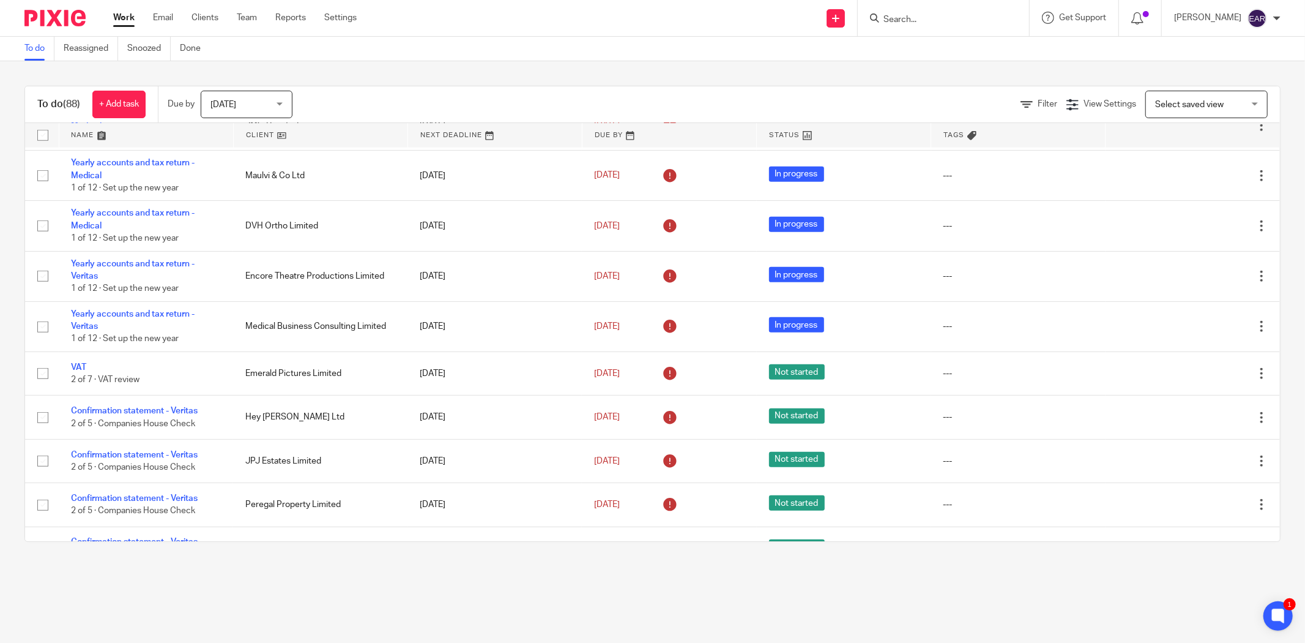
scroll to position [816, 0]
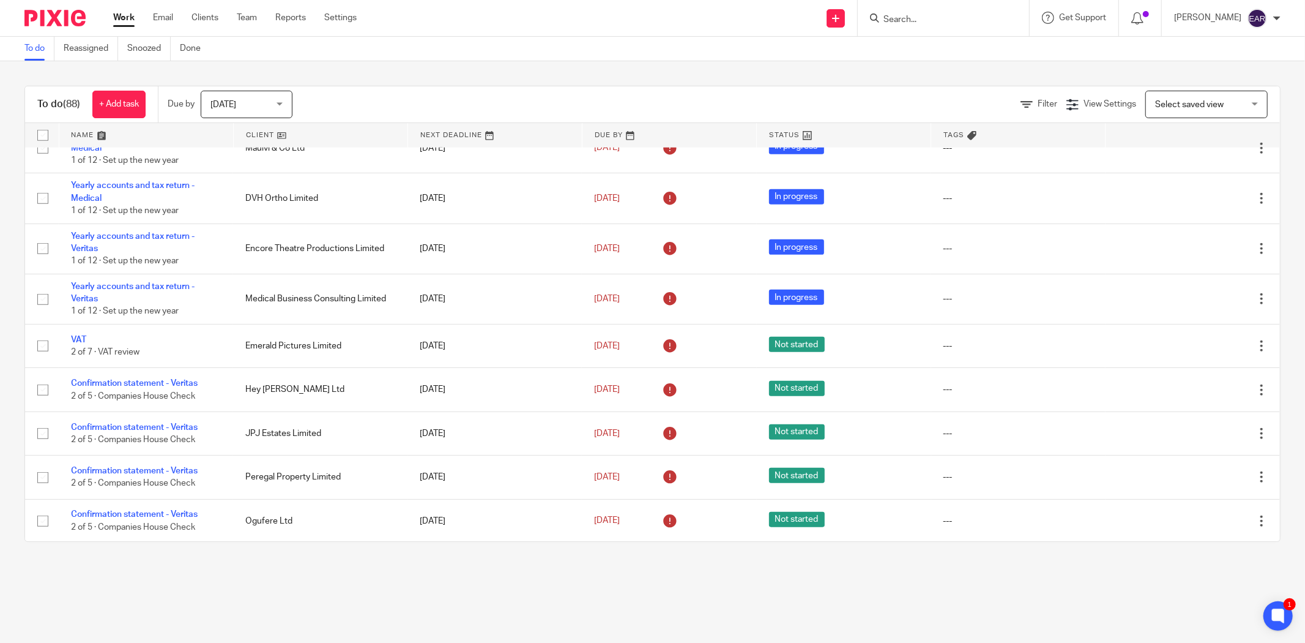
click at [1021, 102] on icon at bounding box center [1027, 105] width 12 height 12
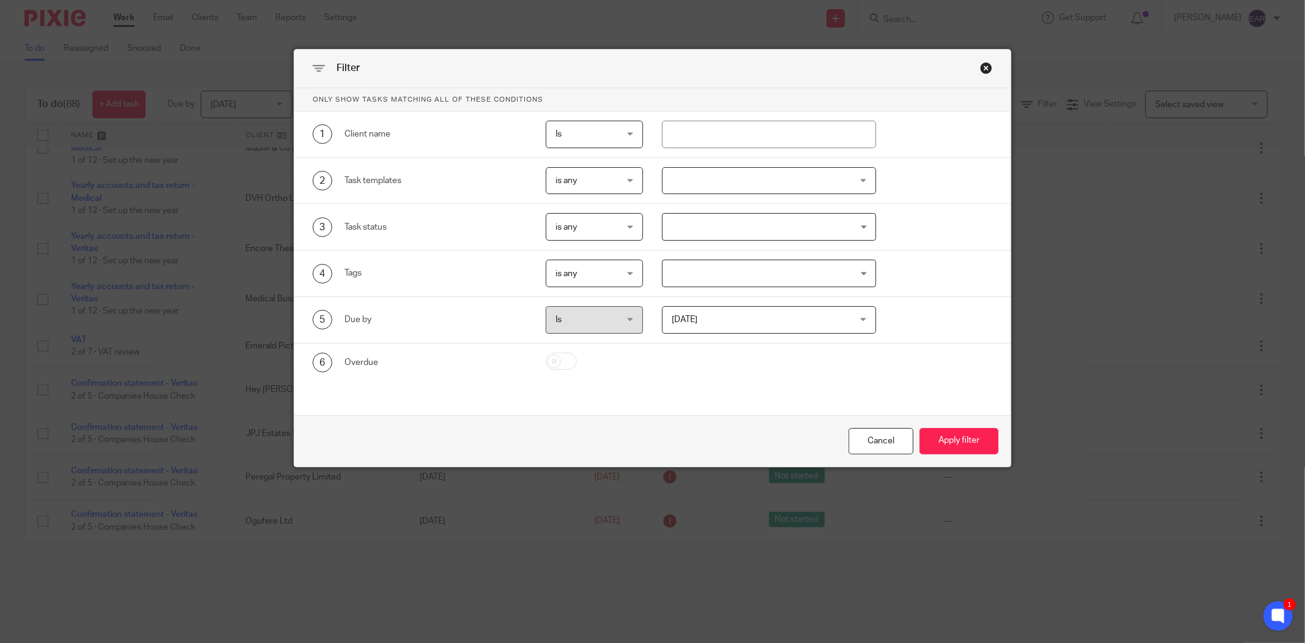
click at [771, 185] on div at bounding box center [769, 181] width 214 height 28
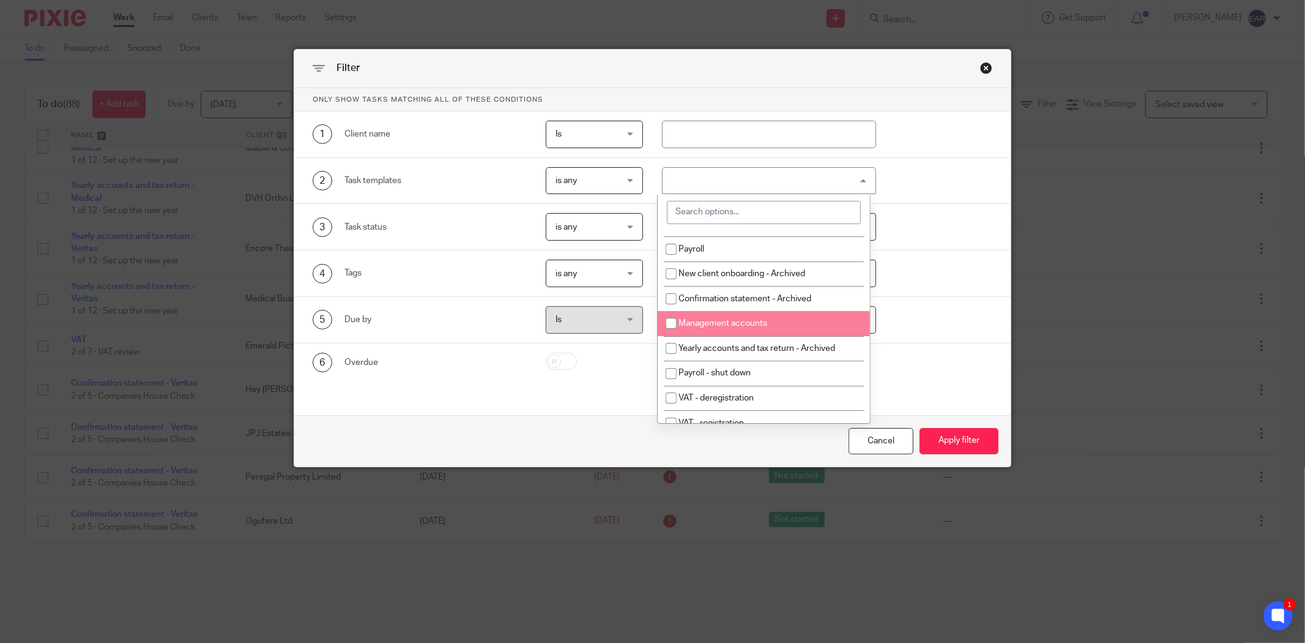
scroll to position [335, 0]
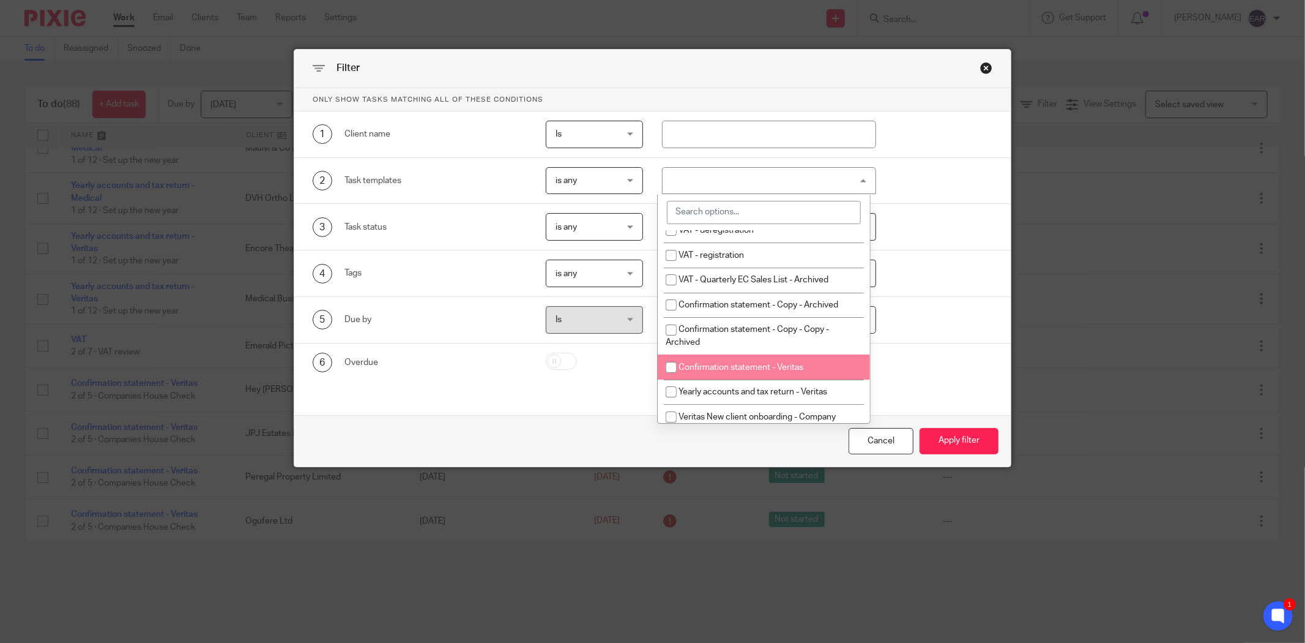
click at [786, 379] on li "Confirmation statement - Veritas" at bounding box center [764, 366] width 213 height 25
checkbox input "true"
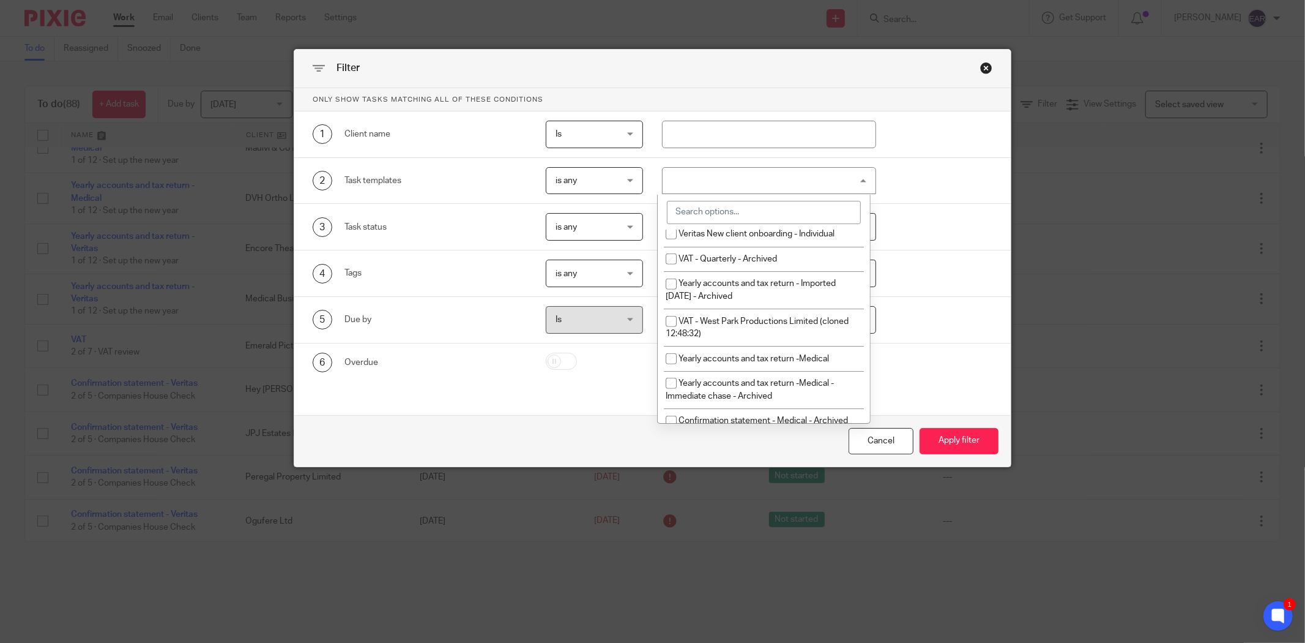
scroll to position [561, 0]
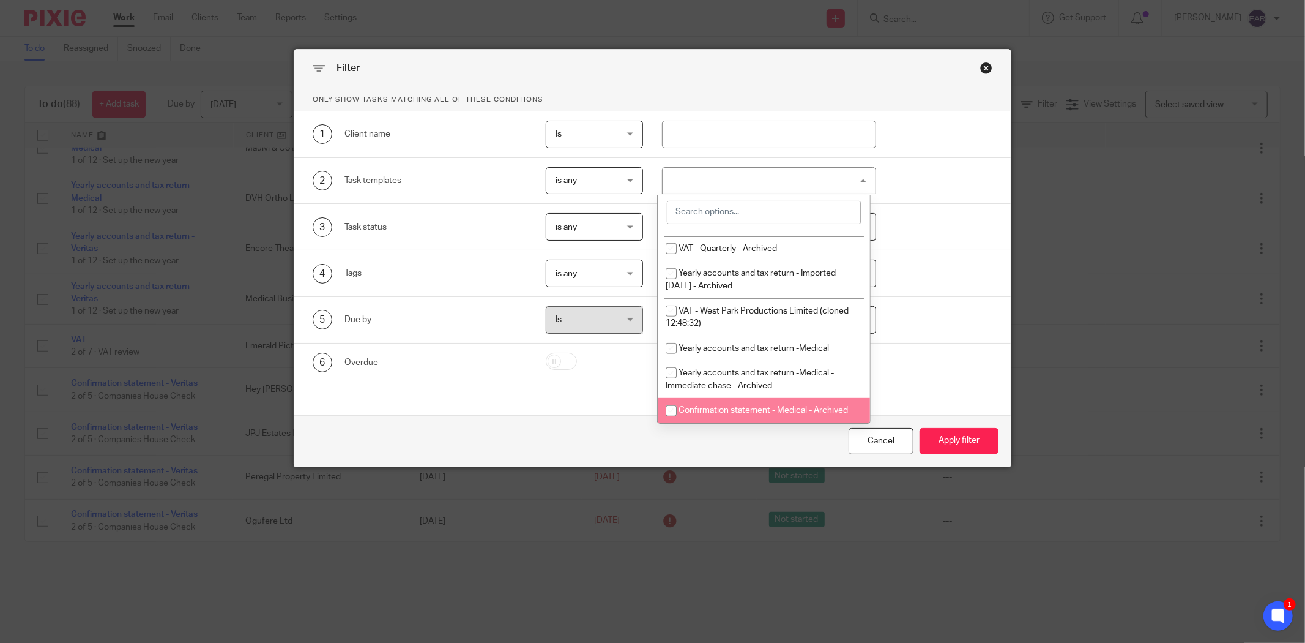
click at [831, 408] on span "Confirmation statement - Medical - Archived" at bounding box center [763, 410] width 169 height 9
click at [824, 412] on span "Confirmation statement - Medical - Archived" at bounding box center [763, 410] width 169 height 9
checkbox input "false"
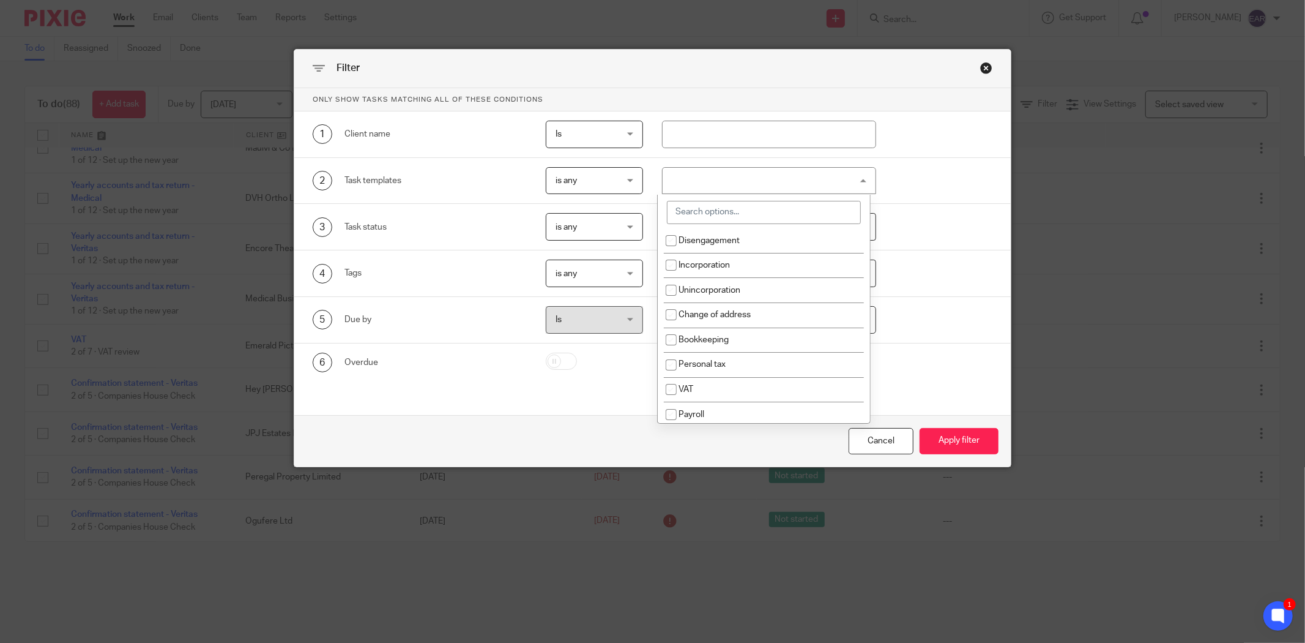
scroll to position [0, 0]
click at [980, 65] on div "Close this dialog window" at bounding box center [986, 68] width 12 height 12
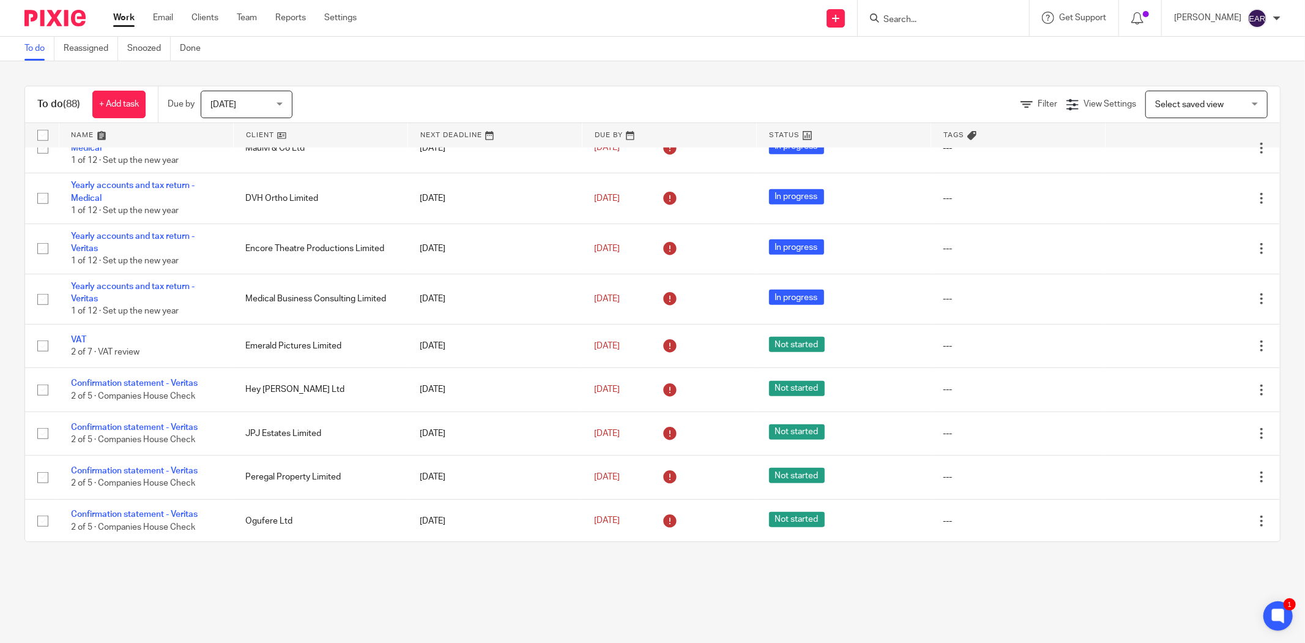
click at [77, 135] on link at bounding box center [146, 135] width 174 height 24
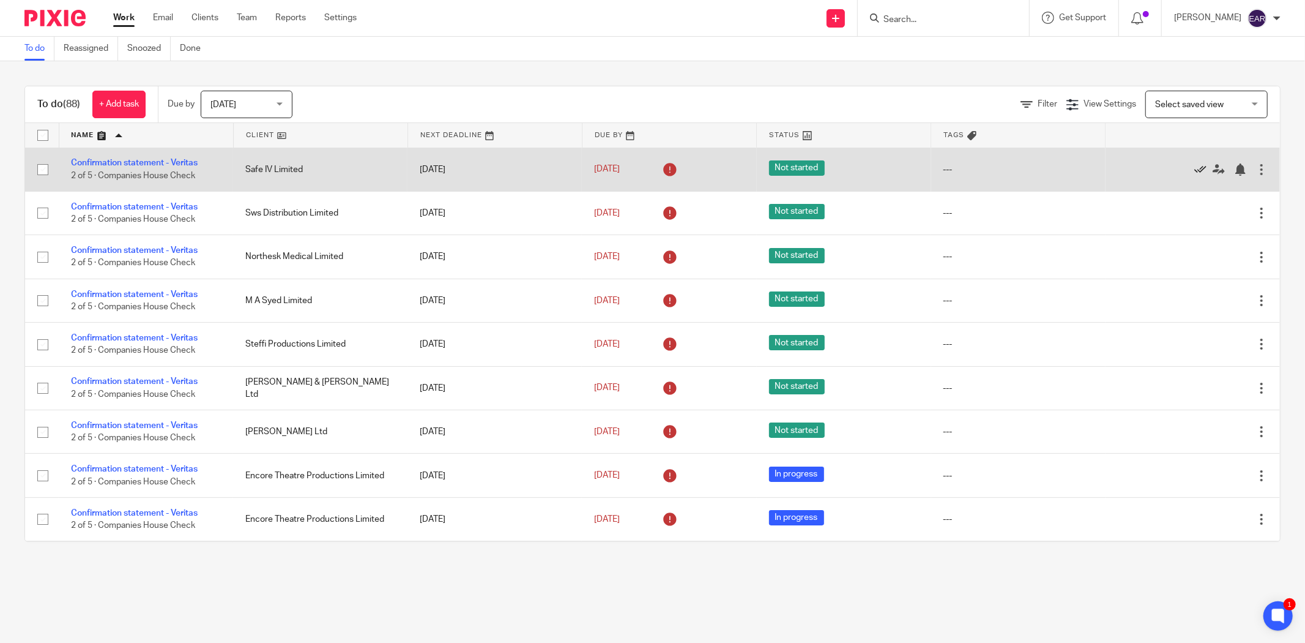
click at [1194, 169] on icon at bounding box center [1200, 169] width 12 height 12
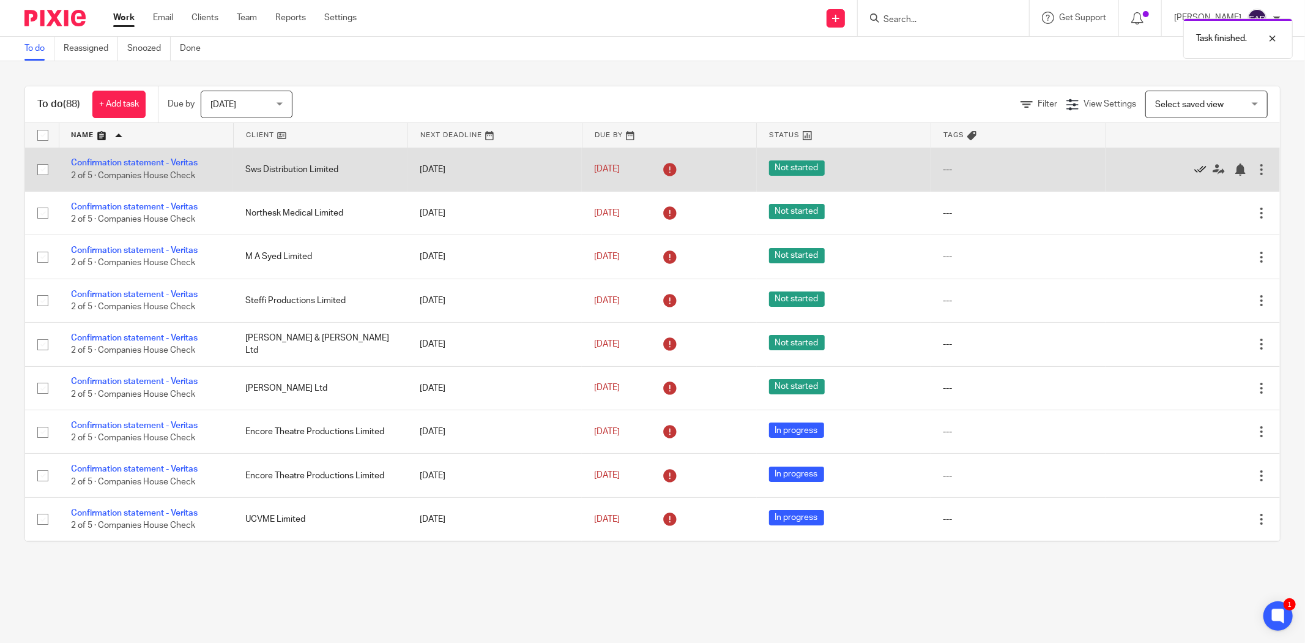
click at [1194, 174] on icon at bounding box center [1200, 169] width 12 height 12
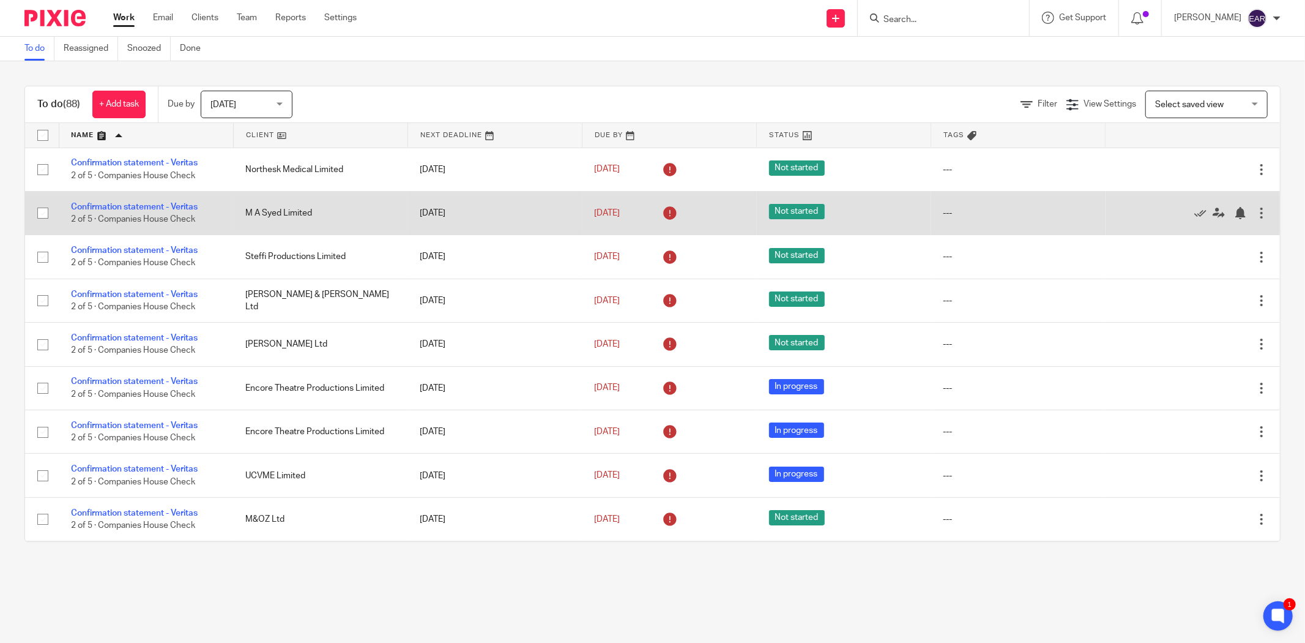
drag, startPoint x: 163, startPoint y: 211, endPoint x: 164, endPoint y: 205, distance: 6.2
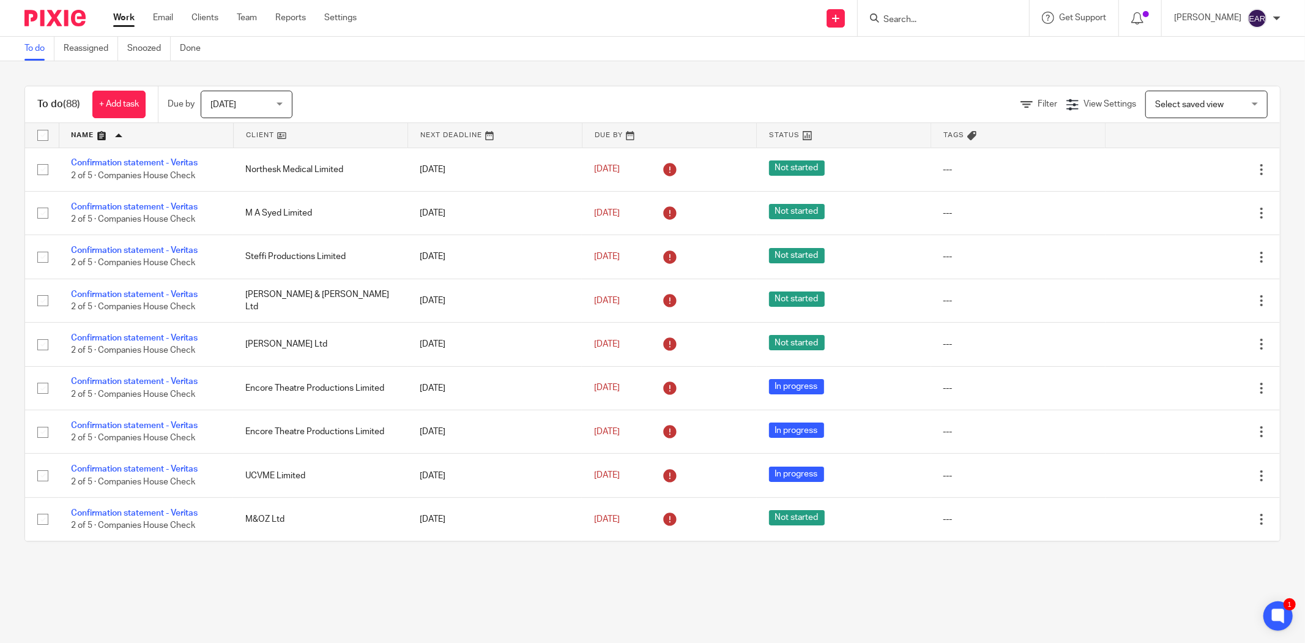
scroll to position [294, 0]
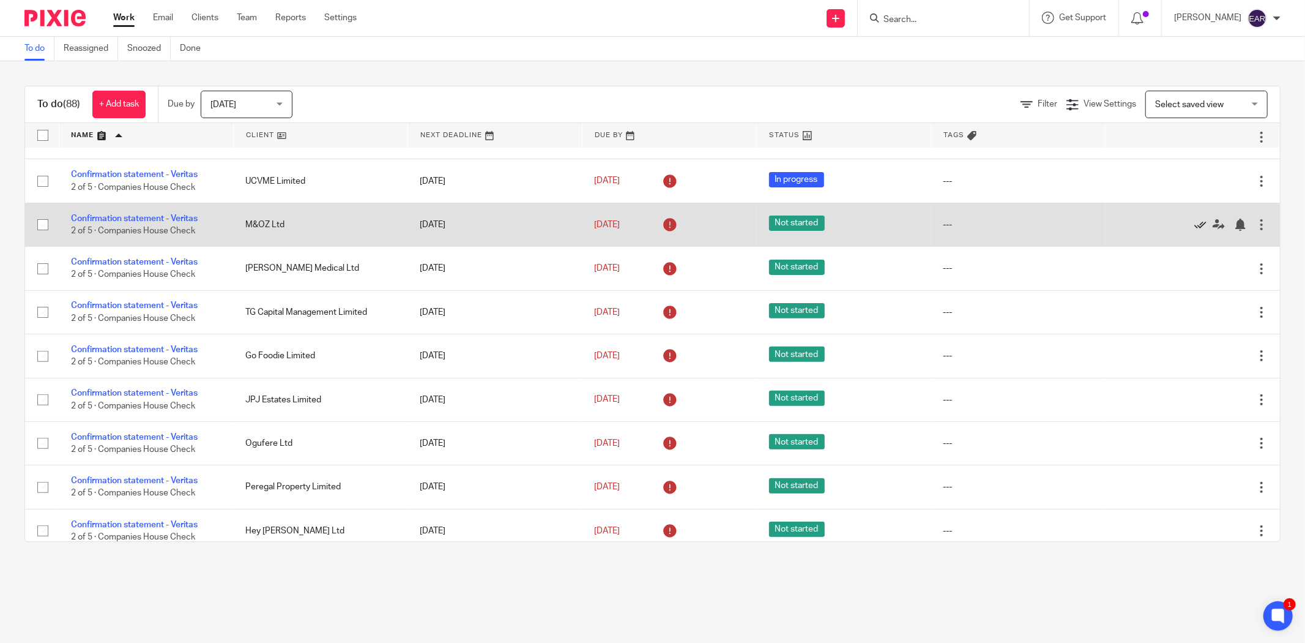
click at [1194, 223] on icon at bounding box center [1200, 224] width 12 height 12
click at [1194, 226] on icon at bounding box center [1200, 224] width 12 height 12
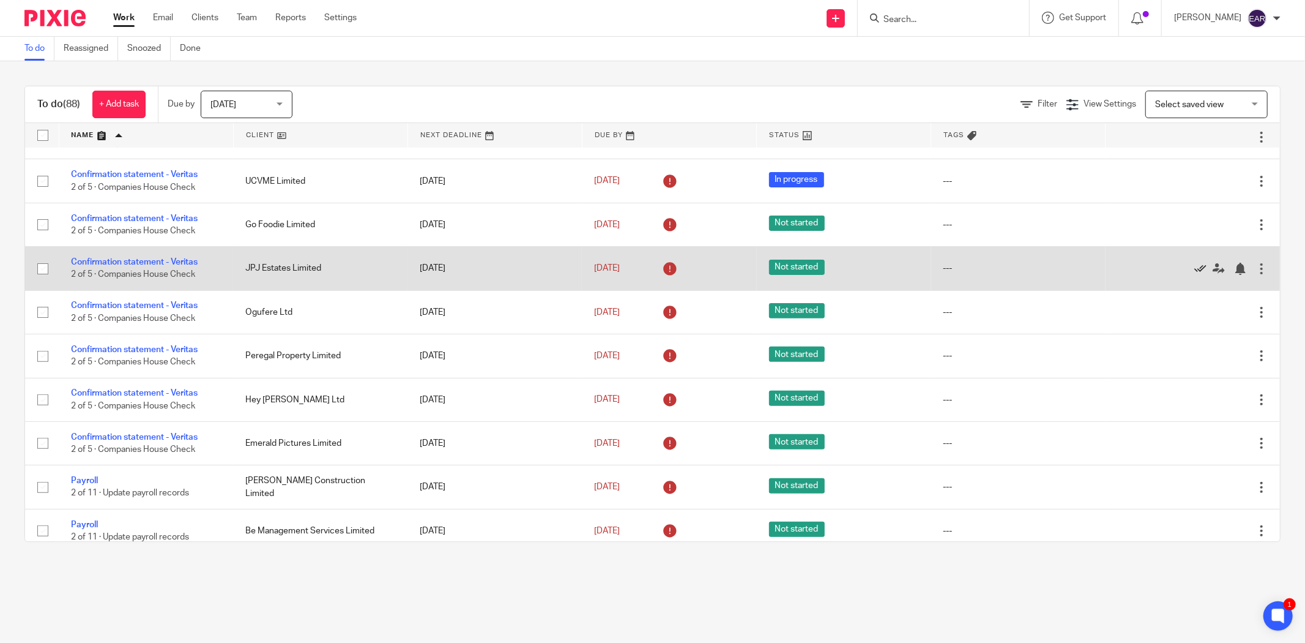
click at [1194, 269] on icon at bounding box center [1200, 269] width 12 height 12
click at [1194, 271] on icon at bounding box center [1200, 269] width 12 height 12
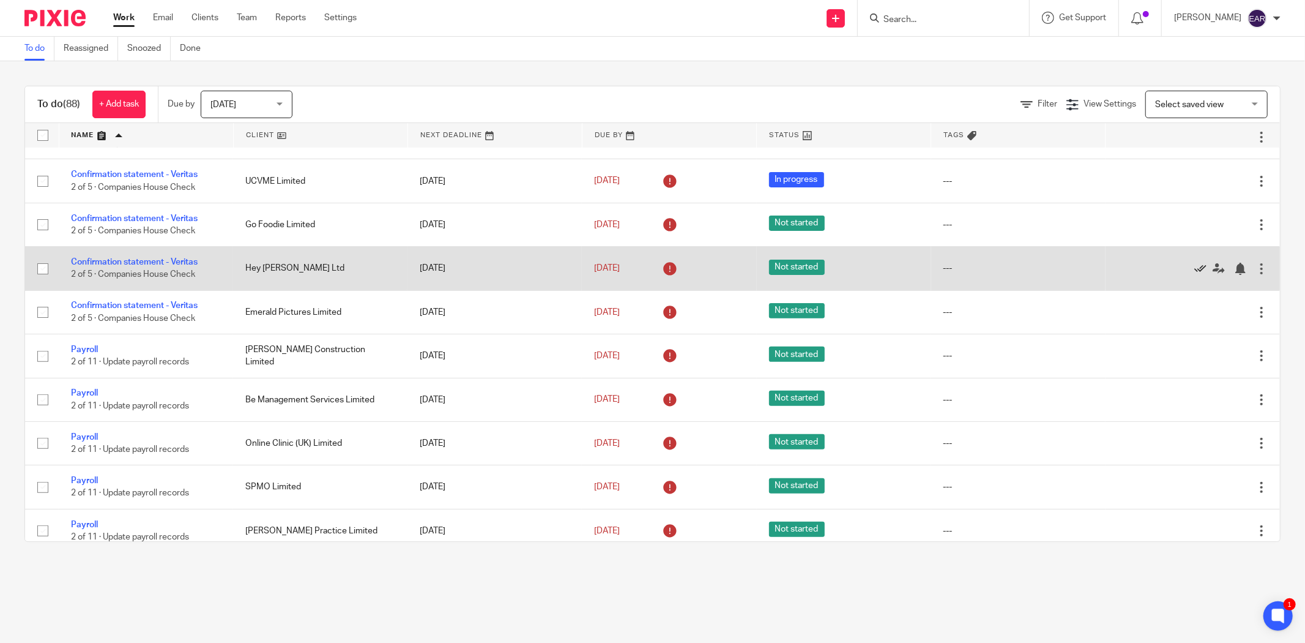
click at [1194, 270] on icon at bounding box center [1200, 269] width 12 height 12
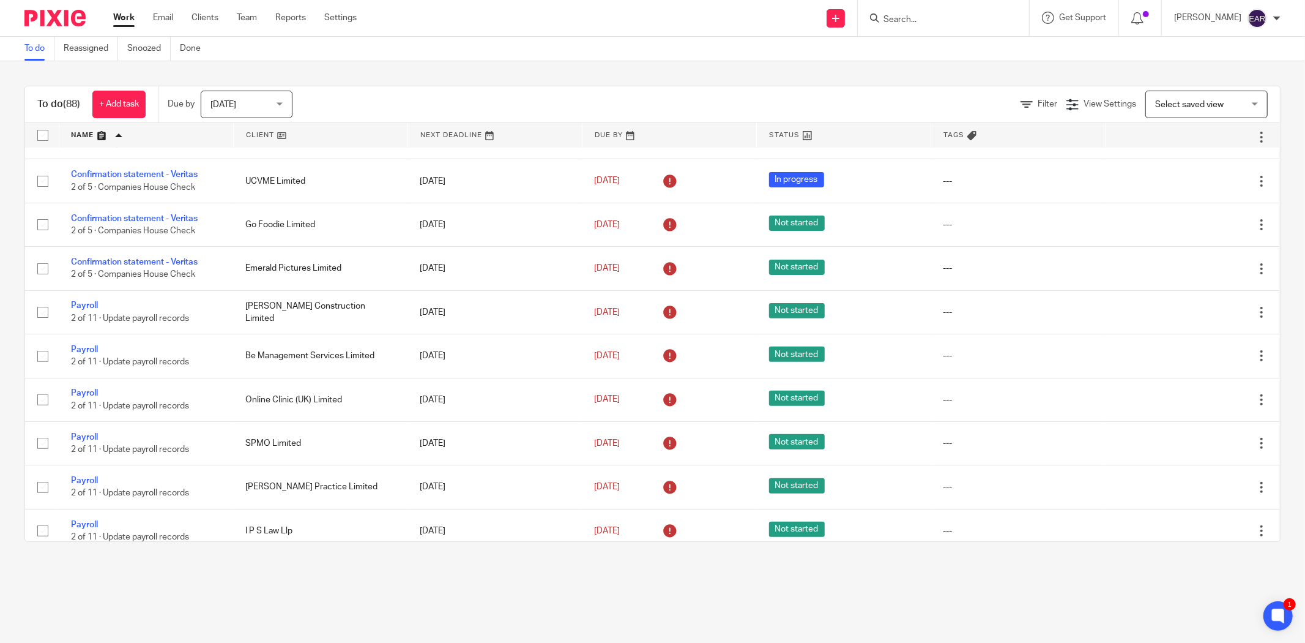
scroll to position [0, 0]
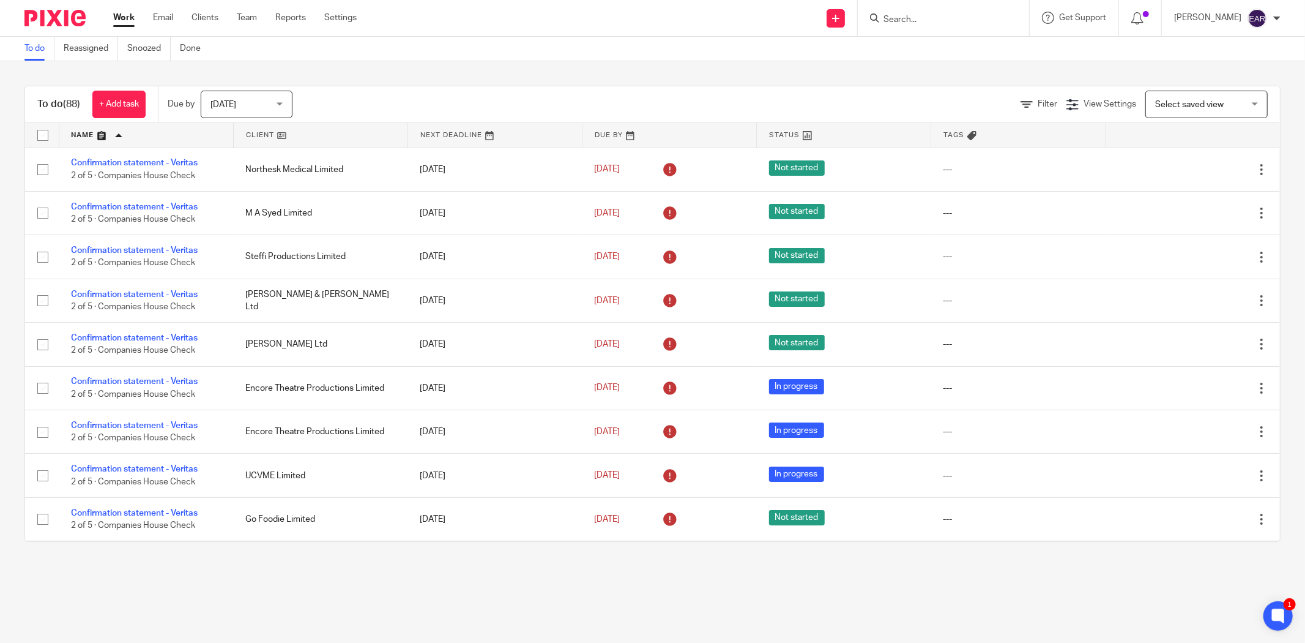
click at [882, 21] on input "Search" at bounding box center [937, 20] width 110 height 11
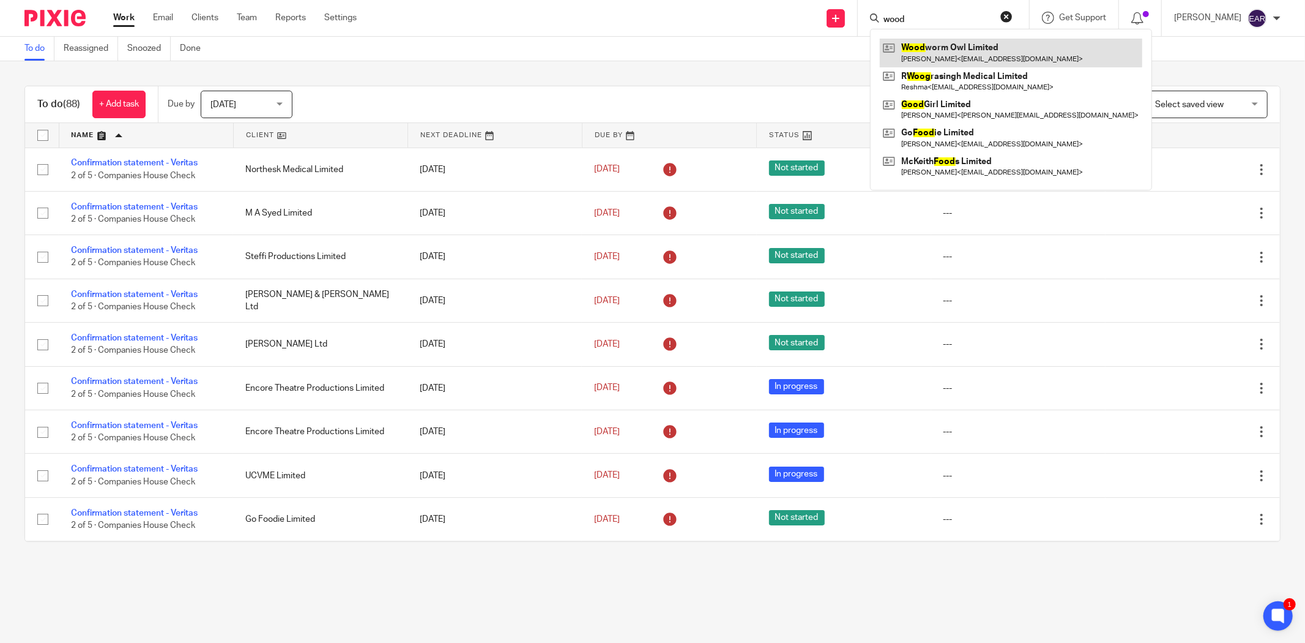
type input "wood"
click at [26, 52] on link "To do" at bounding box center [39, 49] width 30 height 24
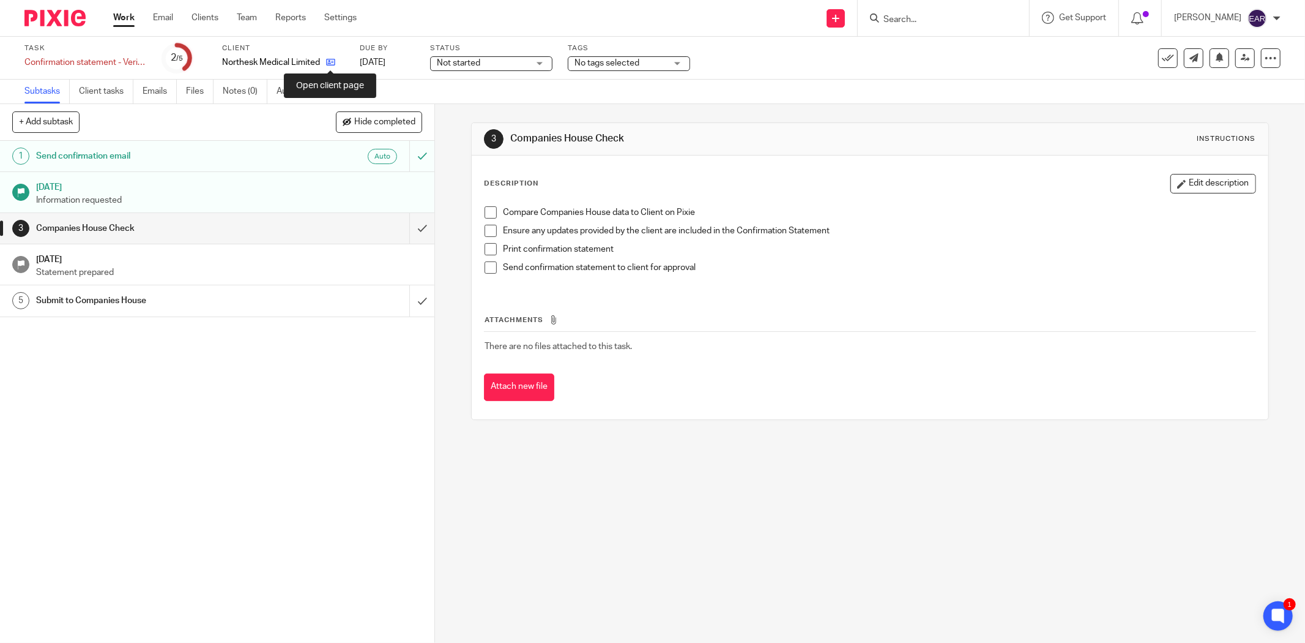
click at [327, 62] on icon at bounding box center [330, 62] width 9 height 9
click at [297, 56] on link at bounding box center [296, 62] width 15 height 12
click at [331, 66] on icon at bounding box center [330, 62] width 9 height 9
click at [298, 64] on icon at bounding box center [302, 62] width 9 height 9
click at [332, 59] on icon at bounding box center [328, 62] width 9 height 9
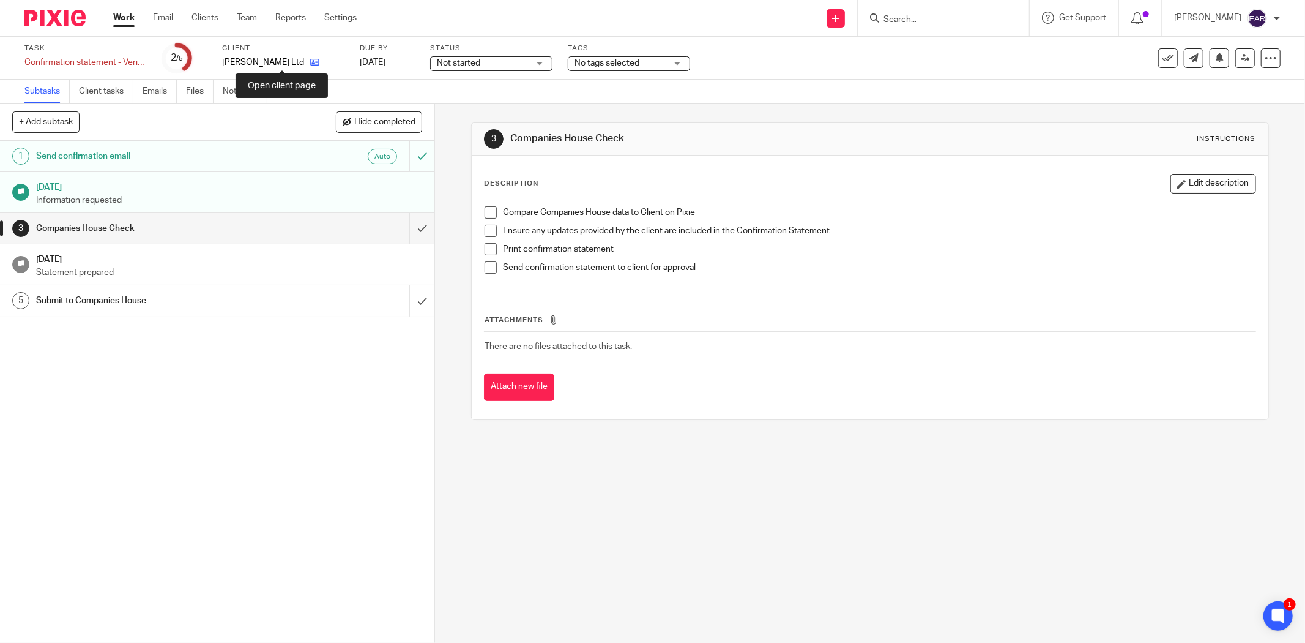
click at [310, 65] on icon at bounding box center [314, 62] width 9 height 9
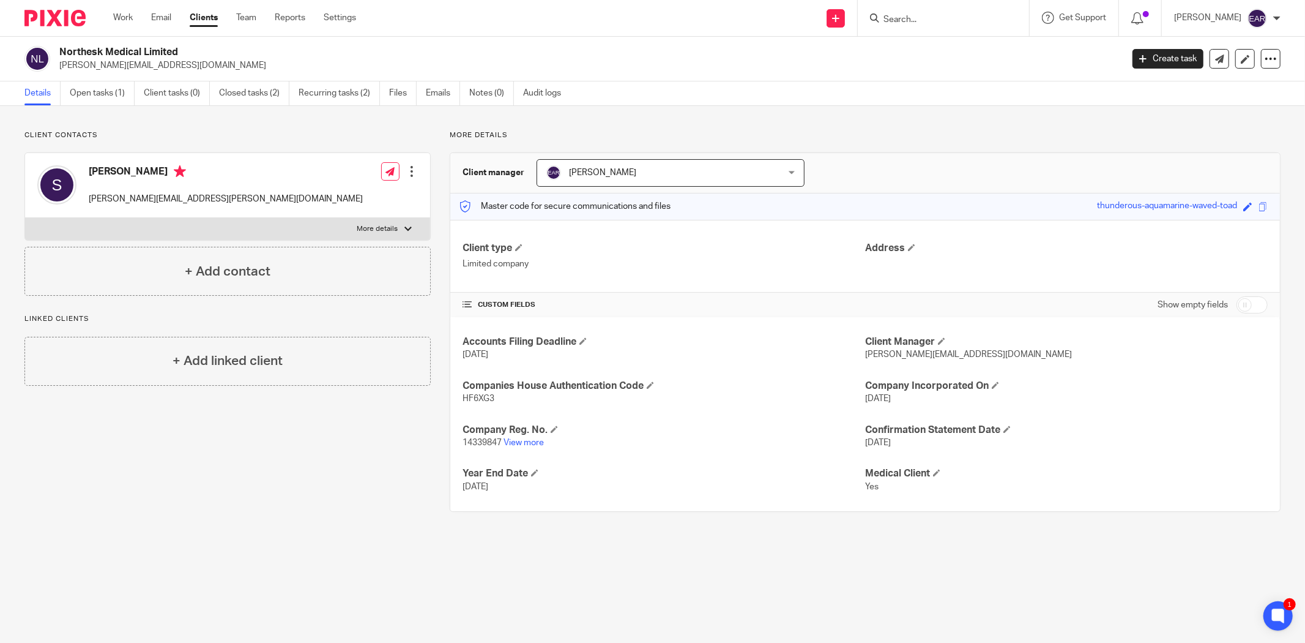
click at [476, 441] on span "14339847" at bounding box center [482, 442] width 39 height 9
click at [477, 441] on span "14339847" at bounding box center [482, 442] width 39 height 9
copy span "14339847"
click at [471, 398] on span "HF6XG3" at bounding box center [479, 398] width 32 height 9
click at [472, 398] on span "HF6XG3" at bounding box center [479, 398] width 32 height 9
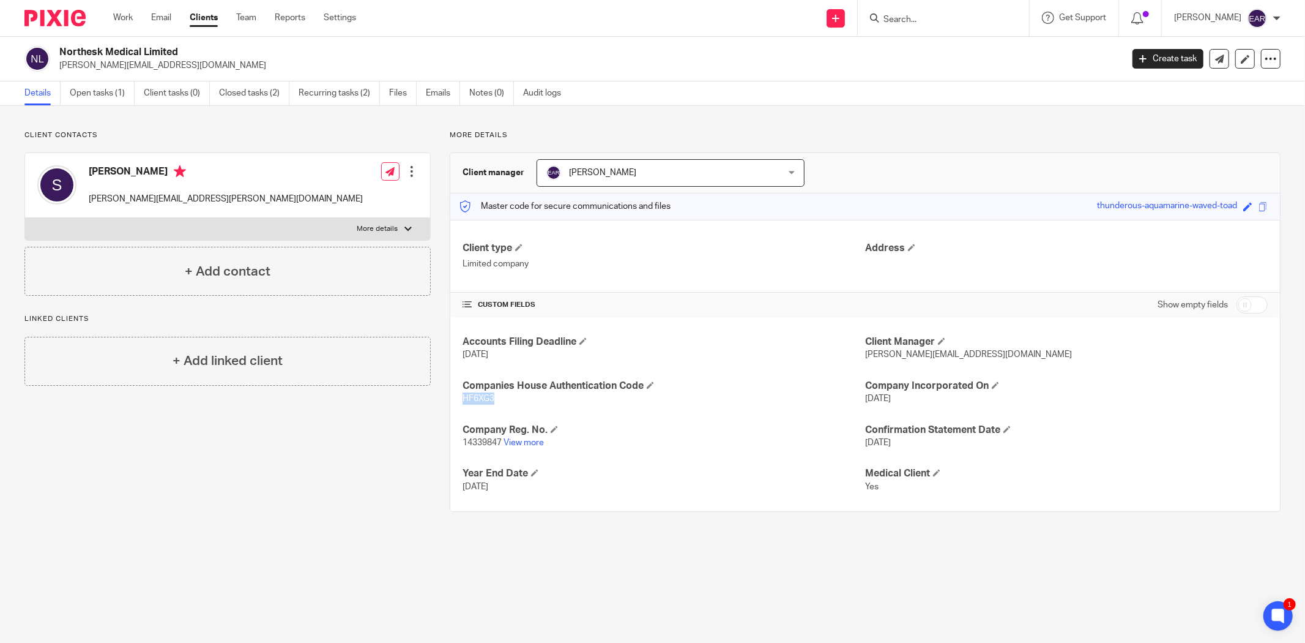
copy span "HF6XG3"
click at [80, 91] on link "Open tasks (1)" at bounding box center [102, 93] width 65 height 24
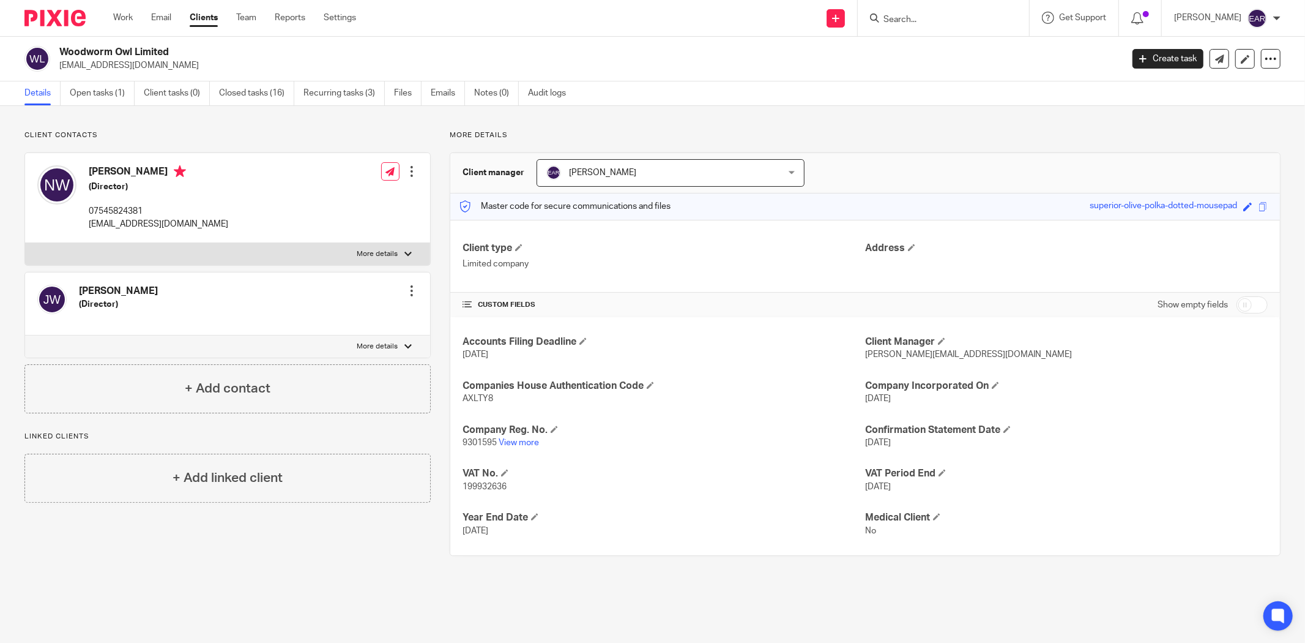
click at [477, 448] on p "9301595 View more" at bounding box center [664, 442] width 403 height 12
click at [471, 439] on span "9301595" at bounding box center [480, 442] width 34 height 9
click at [472, 438] on p "9301595 View more" at bounding box center [664, 442] width 403 height 12
copy span "9301595"
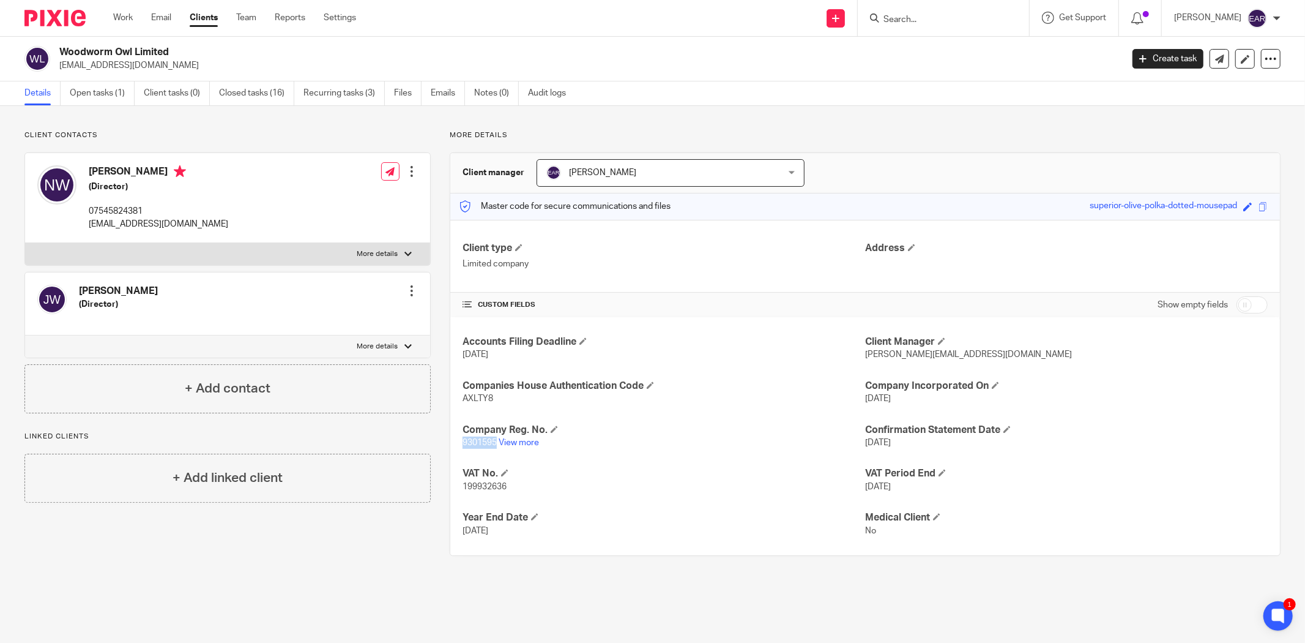
click at [483, 393] on p "AXLTY8" at bounding box center [664, 398] width 403 height 12
click at [477, 399] on span "AXLTY8" at bounding box center [478, 398] width 31 height 9
copy span "AXLTY8"
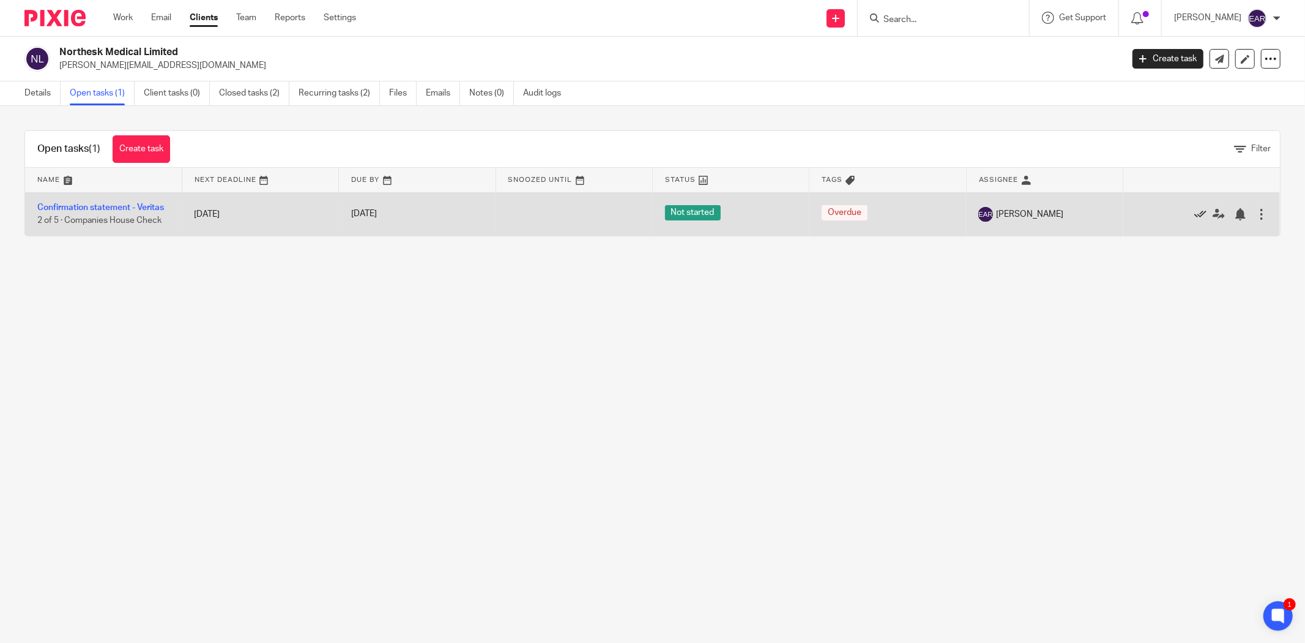
click at [1194, 215] on icon at bounding box center [1200, 214] width 12 height 12
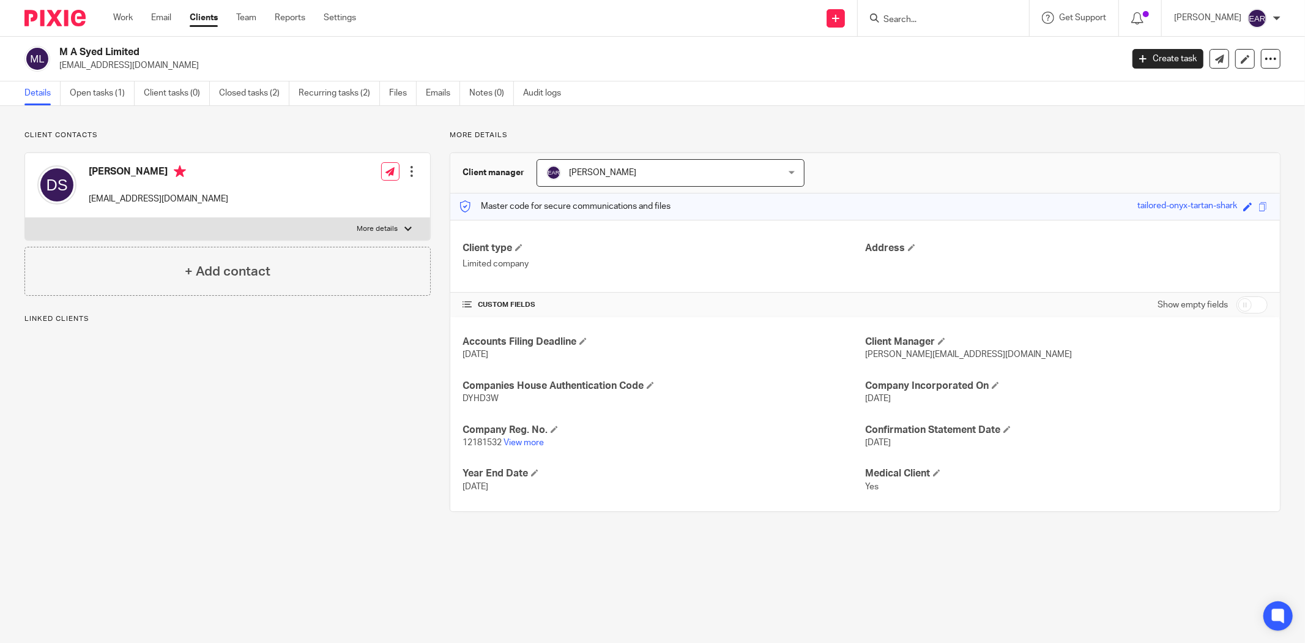
click at [479, 443] on span "12181532" at bounding box center [482, 442] width 39 height 9
copy p "12181532"
click at [482, 401] on span "DYHD3W" at bounding box center [481, 398] width 36 height 9
click at [483, 401] on span "DYHD3W" at bounding box center [481, 398] width 36 height 9
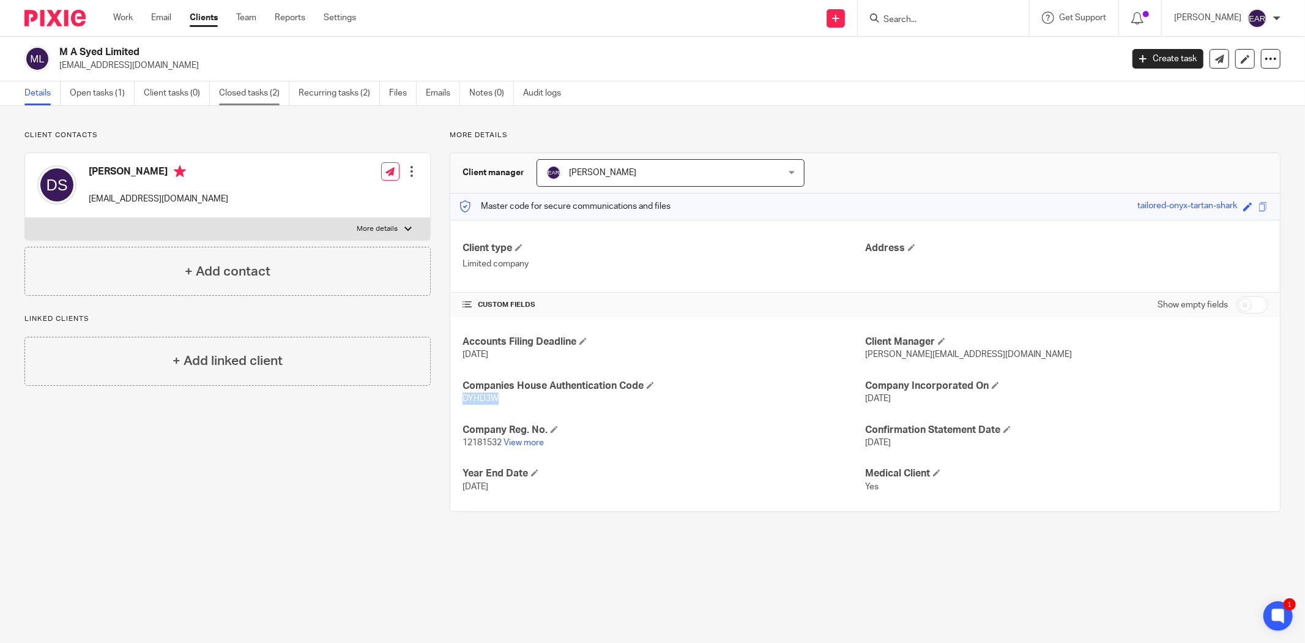
copy span "DYHD3W"
click at [100, 90] on link "Open tasks (1)" at bounding box center [102, 93] width 65 height 24
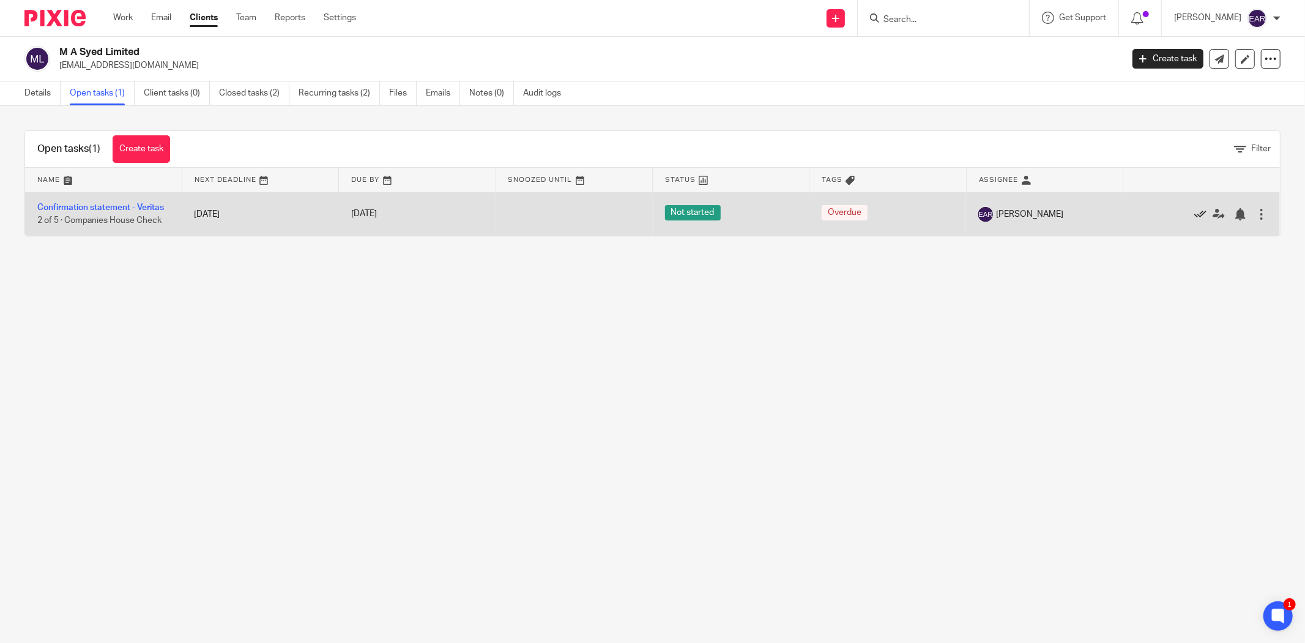
click at [1194, 215] on icon at bounding box center [1200, 214] width 12 height 12
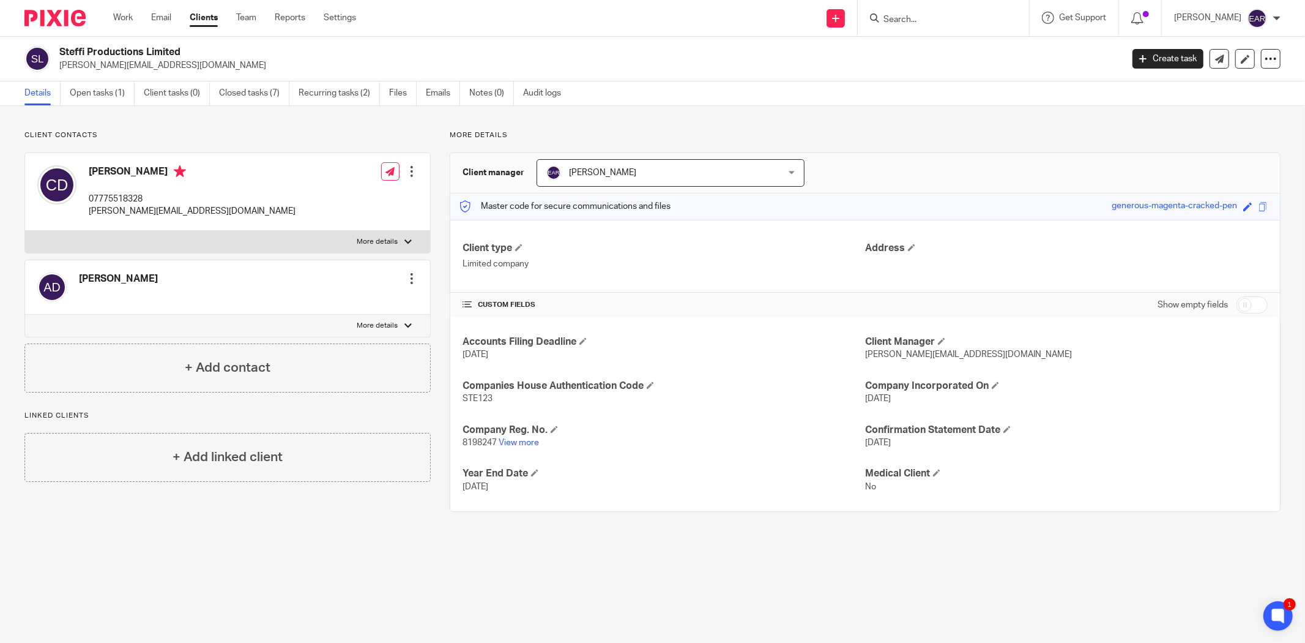
click at [466, 443] on span "8198247" at bounding box center [480, 442] width 34 height 9
copy p "8198247"
click at [479, 399] on span "STE123" at bounding box center [478, 398] width 30 height 9
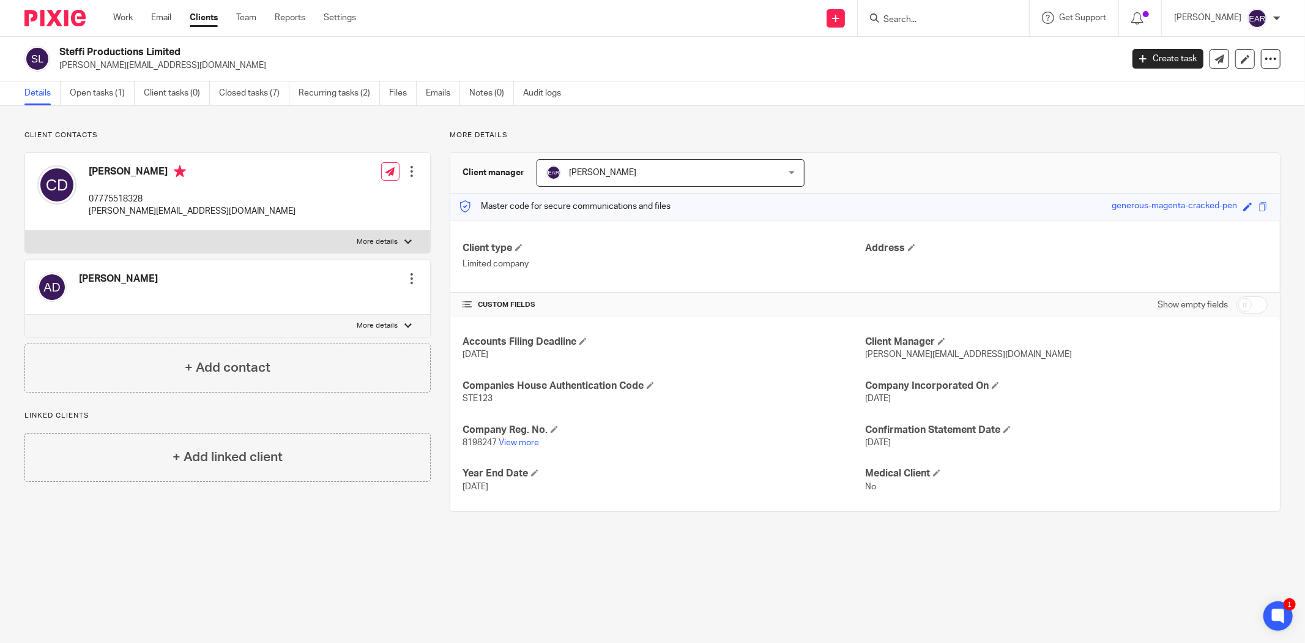
click at [479, 396] on span "STE123" at bounding box center [478, 398] width 30 height 9
click at [481, 398] on span "STE123" at bounding box center [478, 398] width 30 height 9
copy span "STE123"
click at [86, 92] on link "Open tasks (1)" at bounding box center [102, 93] width 65 height 24
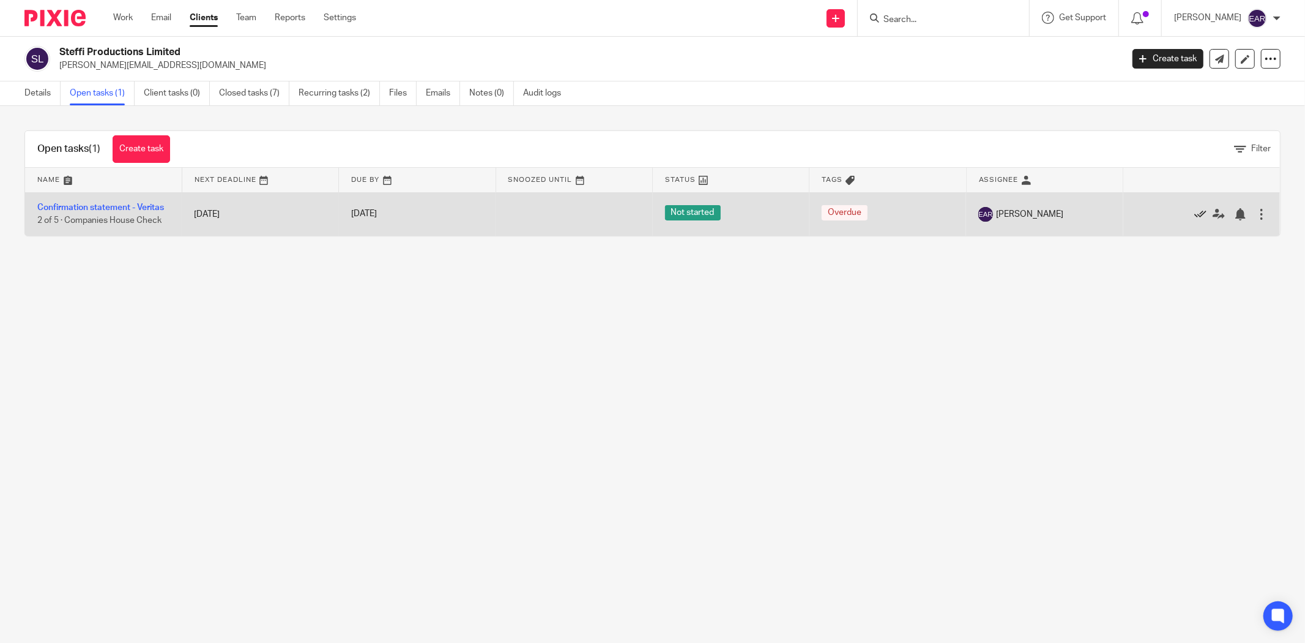
click at [1194, 210] on icon at bounding box center [1200, 214] width 12 height 12
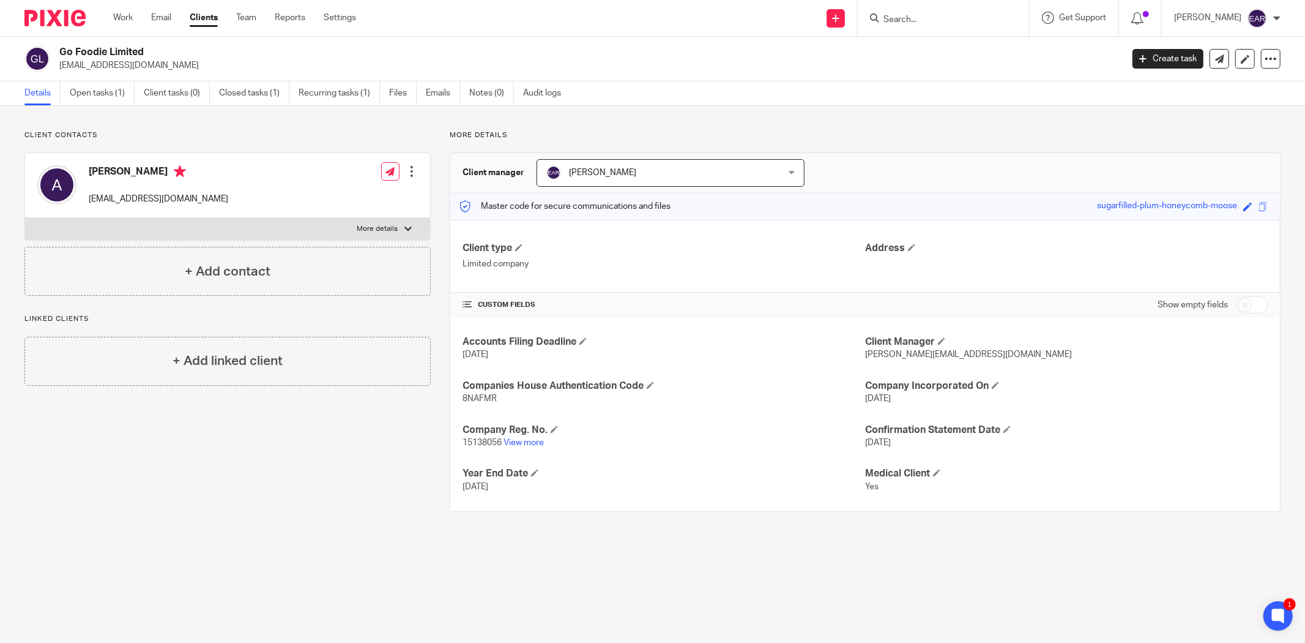
click at [81, 425] on div "Client contacts [PERSON_NAME] [EMAIL_ADDRESS][DOMAIN_NAME] Edit contact Create …" at bounding box center [218, 320] width 425 height 381
click at [494, 442] on span "15138056" at bounding box center [482, 442] width 39 height 9
click at [493, 442] on span "15138056" at bounding box center [482, 442] width 39 height 9
copy p "15138056"
click at [475, 399] on span "8NAFMR" at bounding box center [480, 398] width 34 height 9
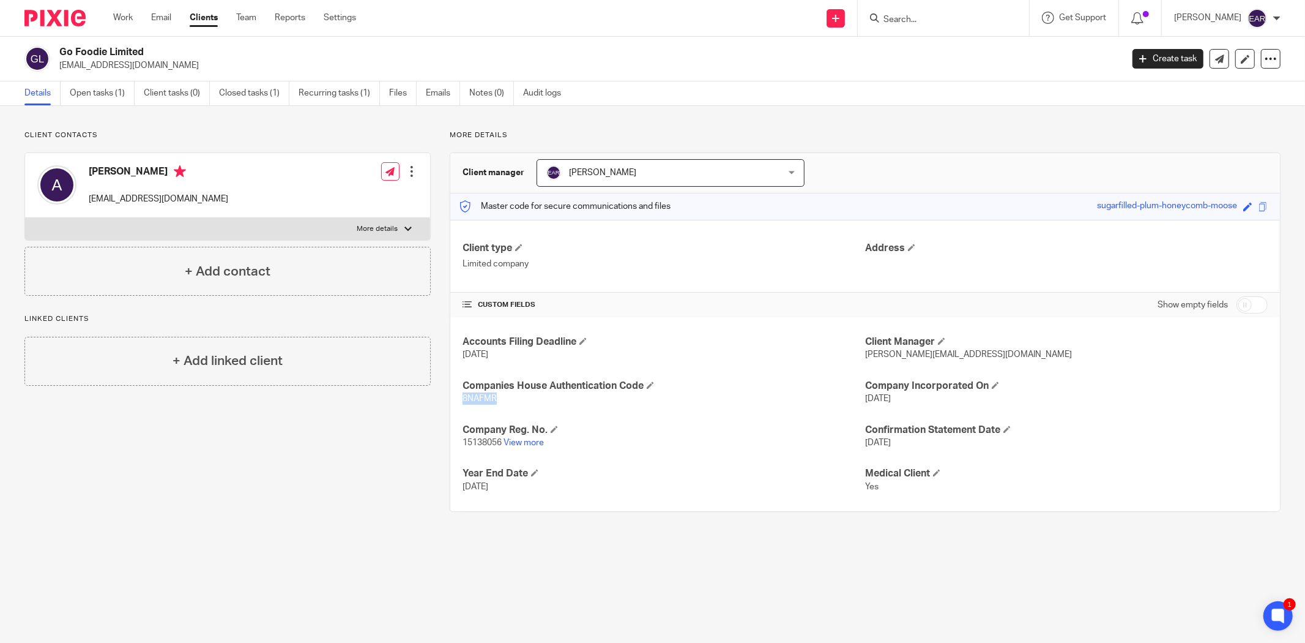
click at [475, 399] on span "8NAFMR" at bounding box center [480, 398] width 34 height 9
copy span "8NAFMR"
click at [106, 92] on link "Open tasks (1)" at bounding box center [102, 93] width 65 height 24
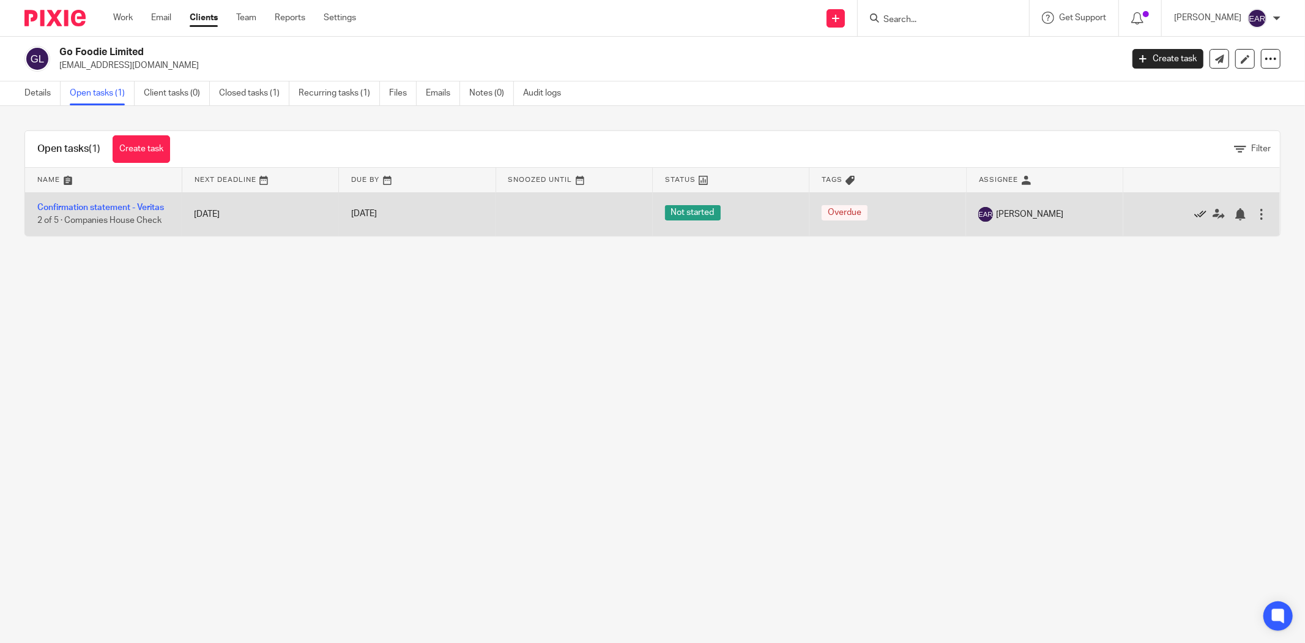
click at [1194, 215] on icon at bounding box center [1200, 214] width 12 height 12
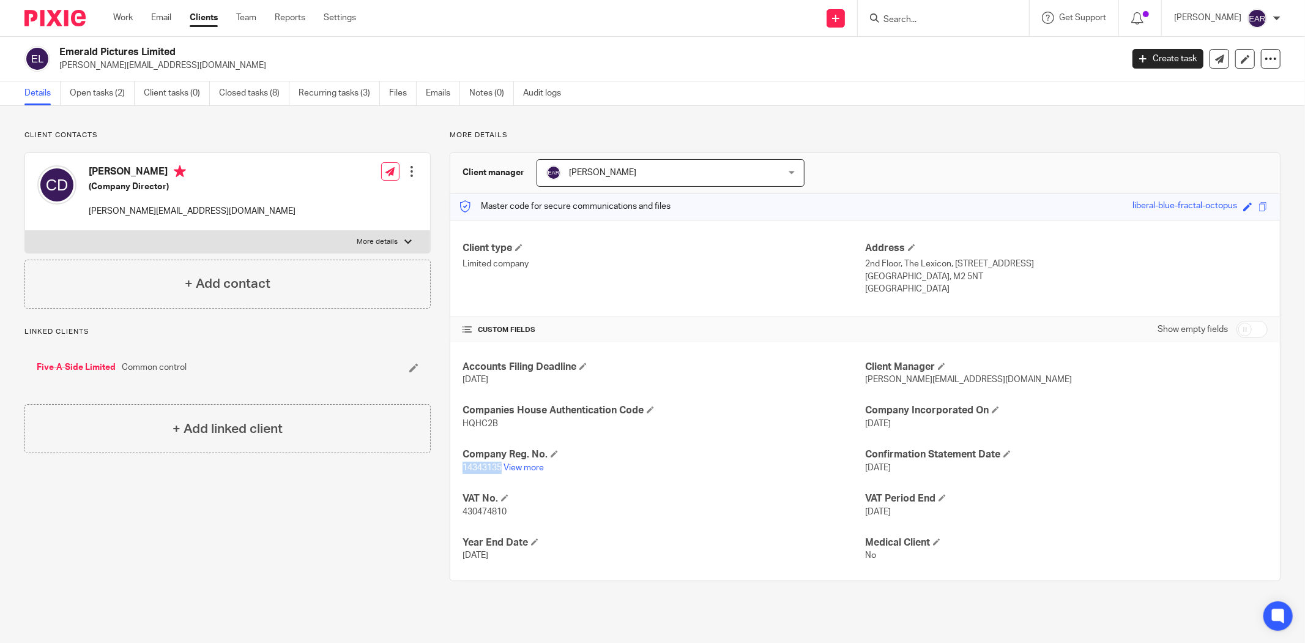
click at [474, 463] on span "14343135" at bounding box center [482, 467] width 39 height 9
click at [482, 425] on span "HQHC2B" at bounding box center [480, 423] width 35 height 9
copy span "HQHC2B"
click at [84, 94] on link "Open tasks (2)" at bounding box center [102, 93] width 65 height 24
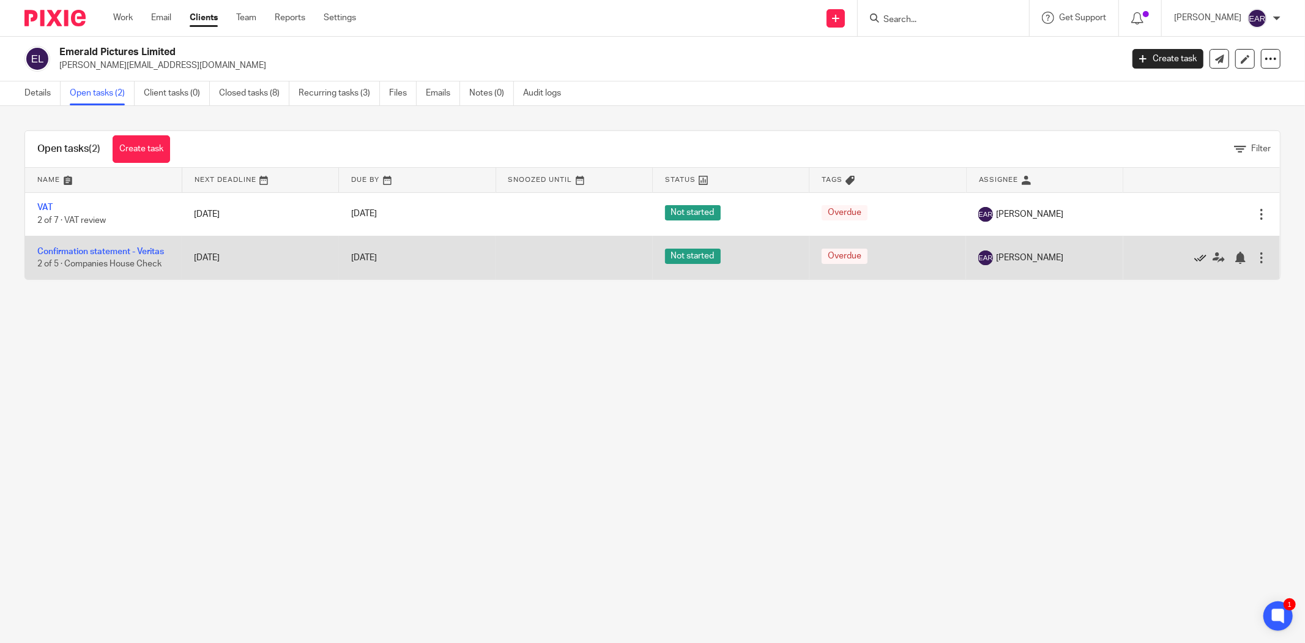
click at [1194, 257] on icon at bounding box center [1200, 257] width 12 height 12
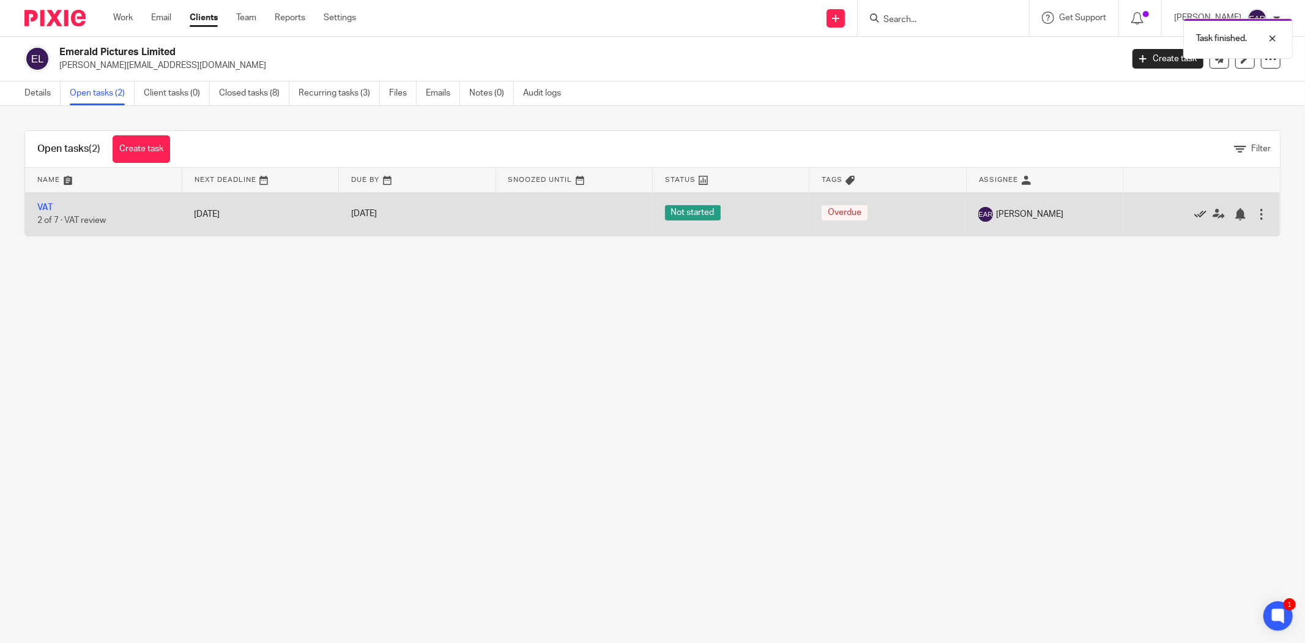
click at [1194, 217] on icon at bounding box center [1200, 214] width 12 height 12
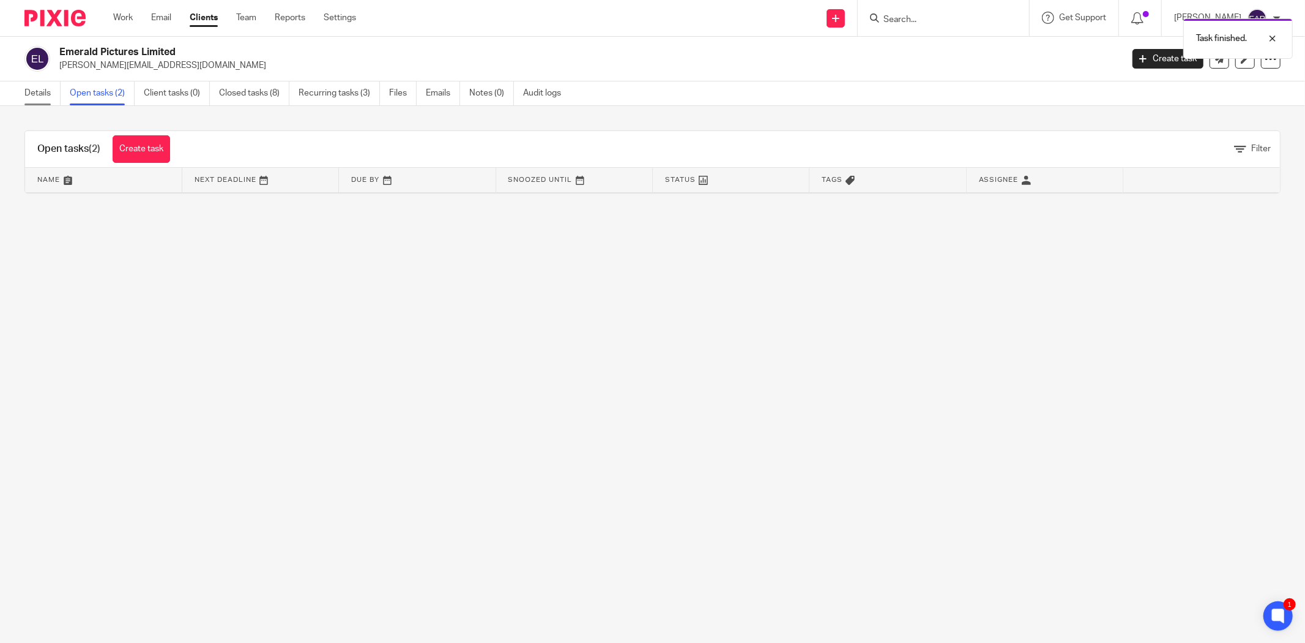
click at [28, 95] on link "Details" at bounding box center [42, 93] width 36 height 24
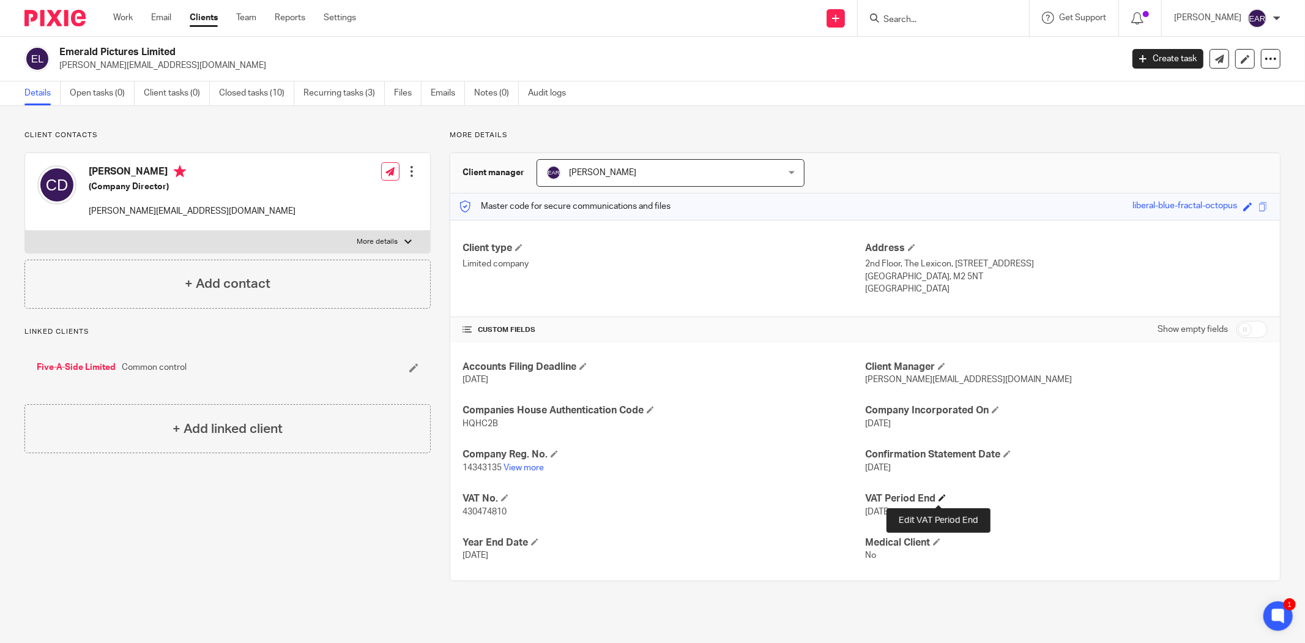
click at [941, 496] on span at bounding box center [942, 497] width 7 height 7
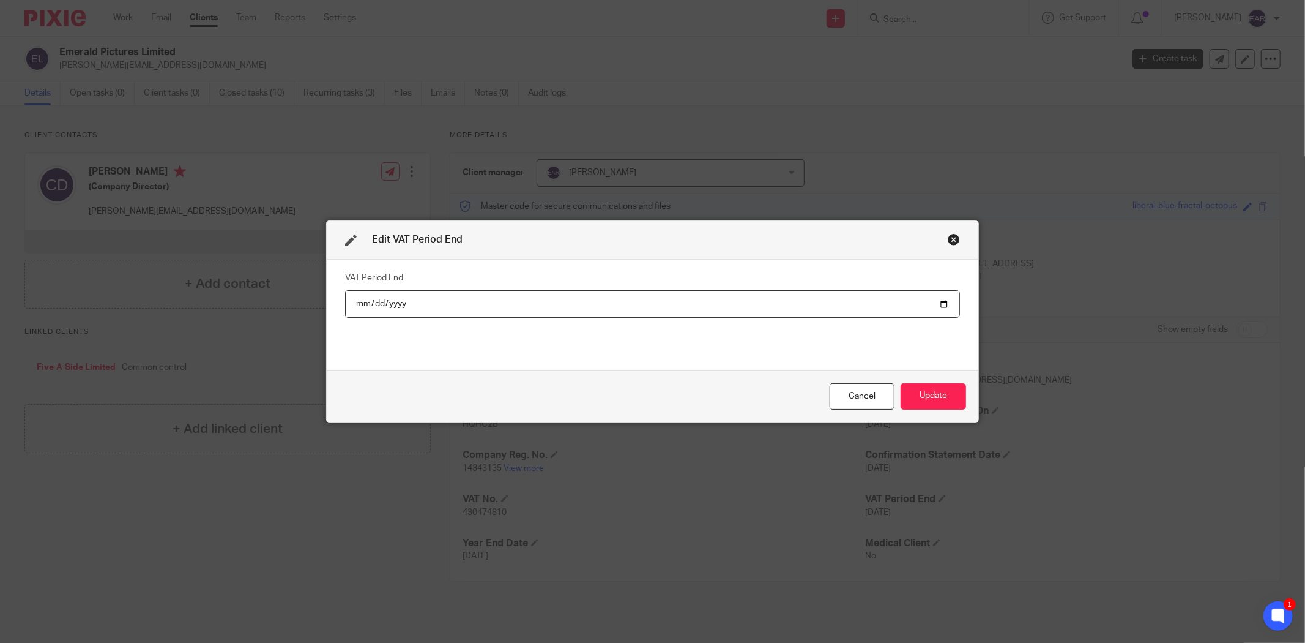
click at [939, 302] on input "[DATE]" at bounding box center [652, 304] width 615 height 28
type input "2025-09-30"
click at [937, 395] on button "Update" at bounding box center [933, 396] width 65 height 26
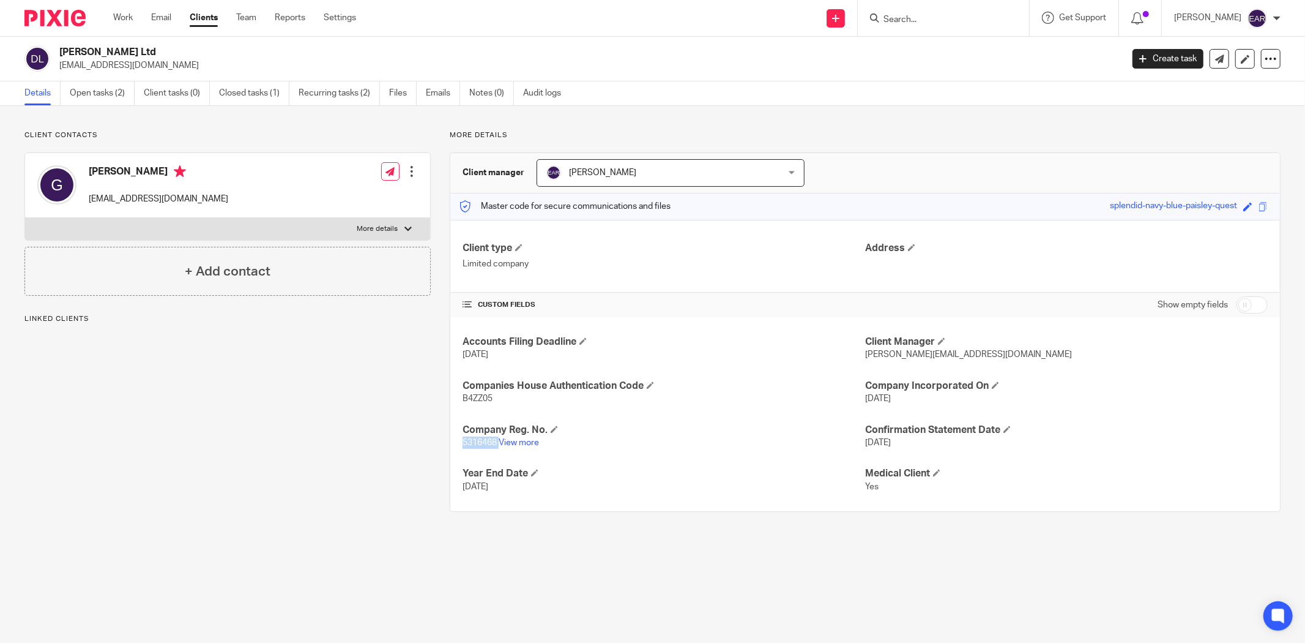
click at [472, 442] on span "5316468" at bounding box center [480, 442] width 34 height 9
click at [479, 398] on span "B4ZZ05" at bounding box center [478, 398] width 30 height 9
copy span "B4ZZ05"
click at [96, 97] on link "Open tasks (2)" at bounding box center [102, 93] width 65 height 24
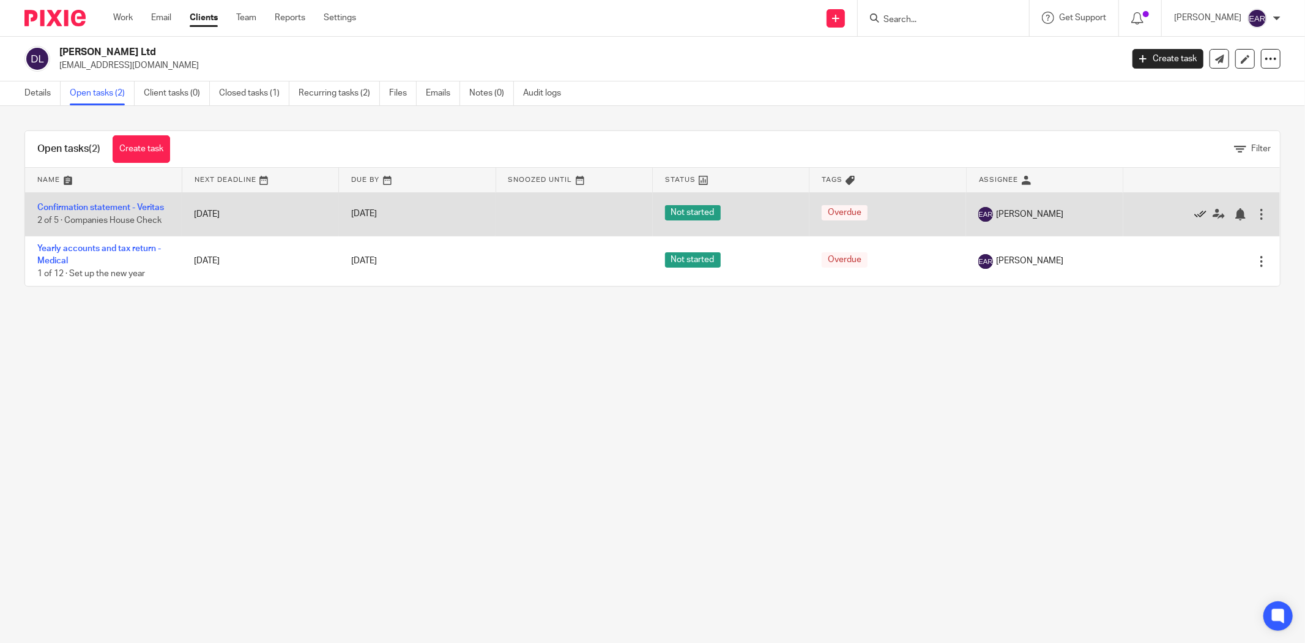
click at [1194, 210] on icon at bounding box center [1200, 214] width 12 height 12
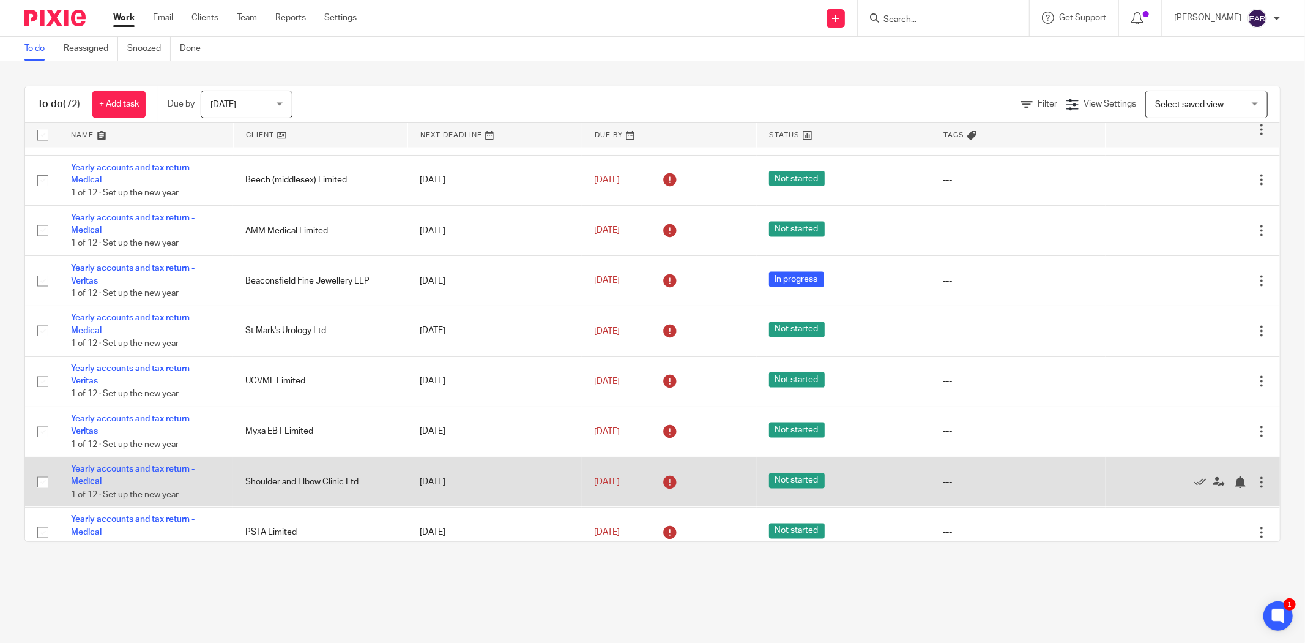
scroll to position [1178, 0]
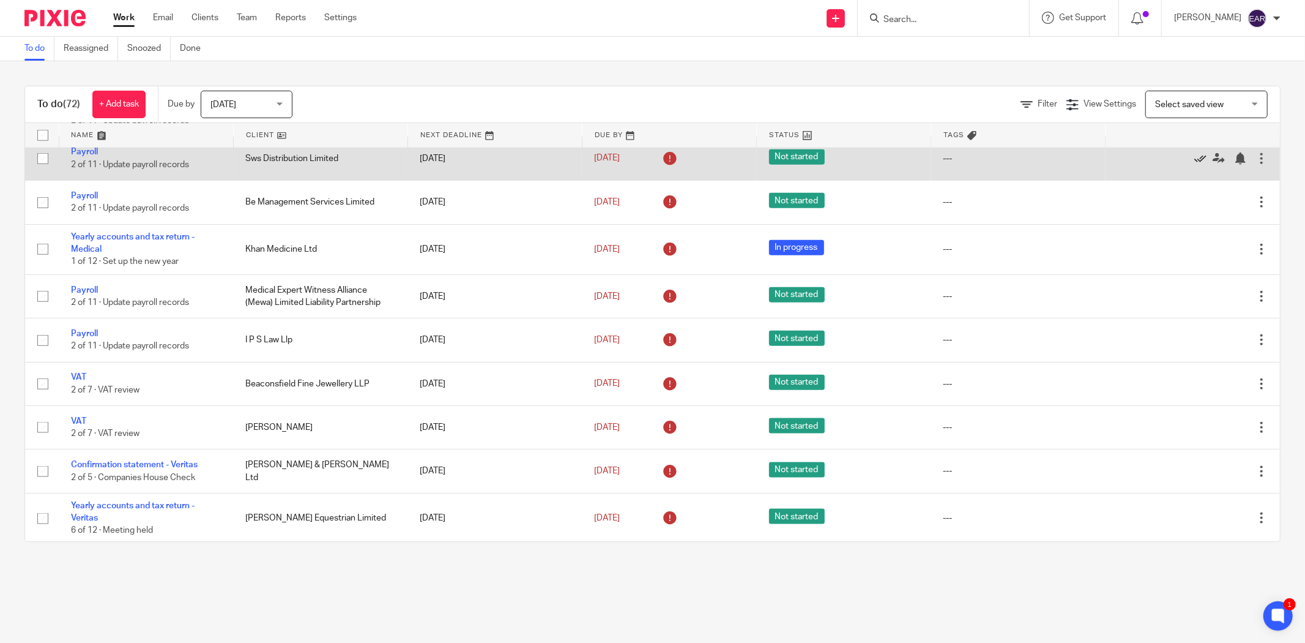
click at [1194, 163] on icon at bounding box center [1200, 158] width 12 height 12
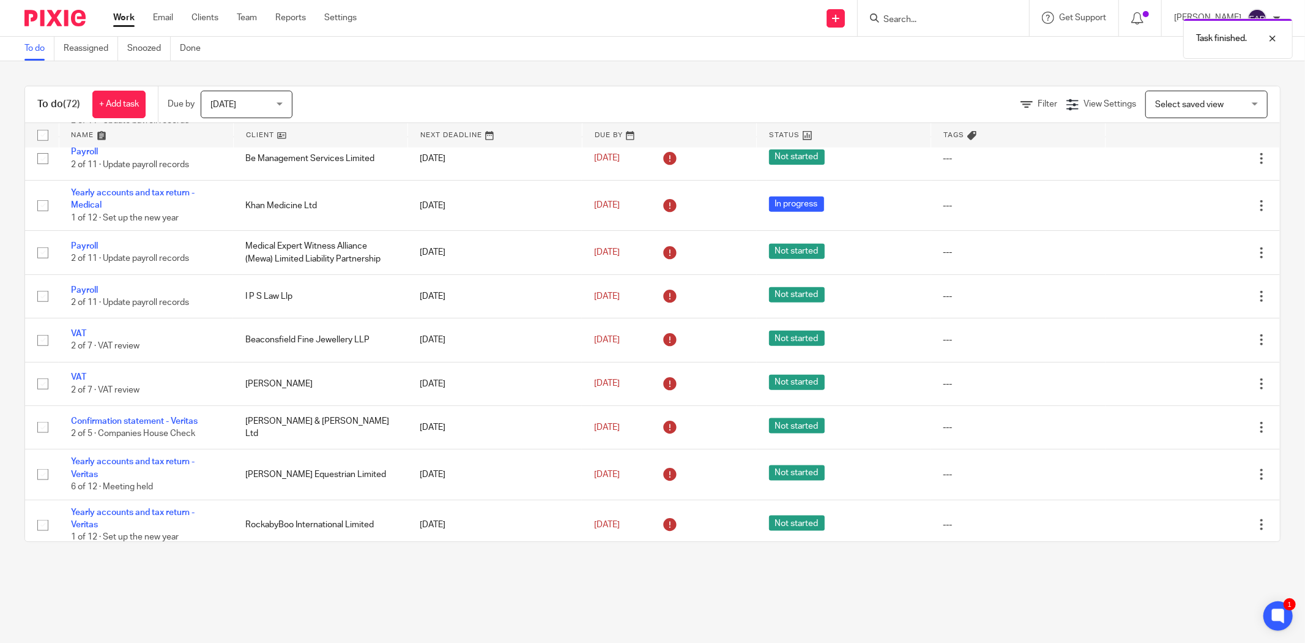
click at [1194, 163] on icon at bounding box center [1200, 158] width 12 height 12
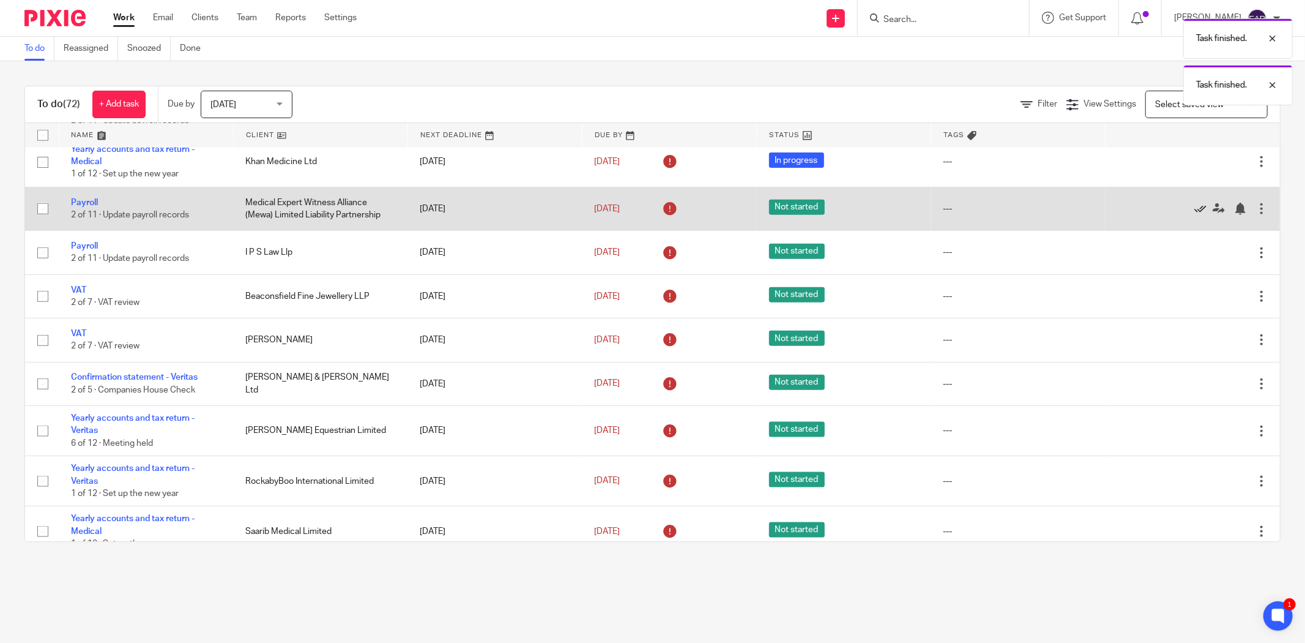
click at [1194, 215] on icon at bounding box center [1200, 209] width 12 height 12
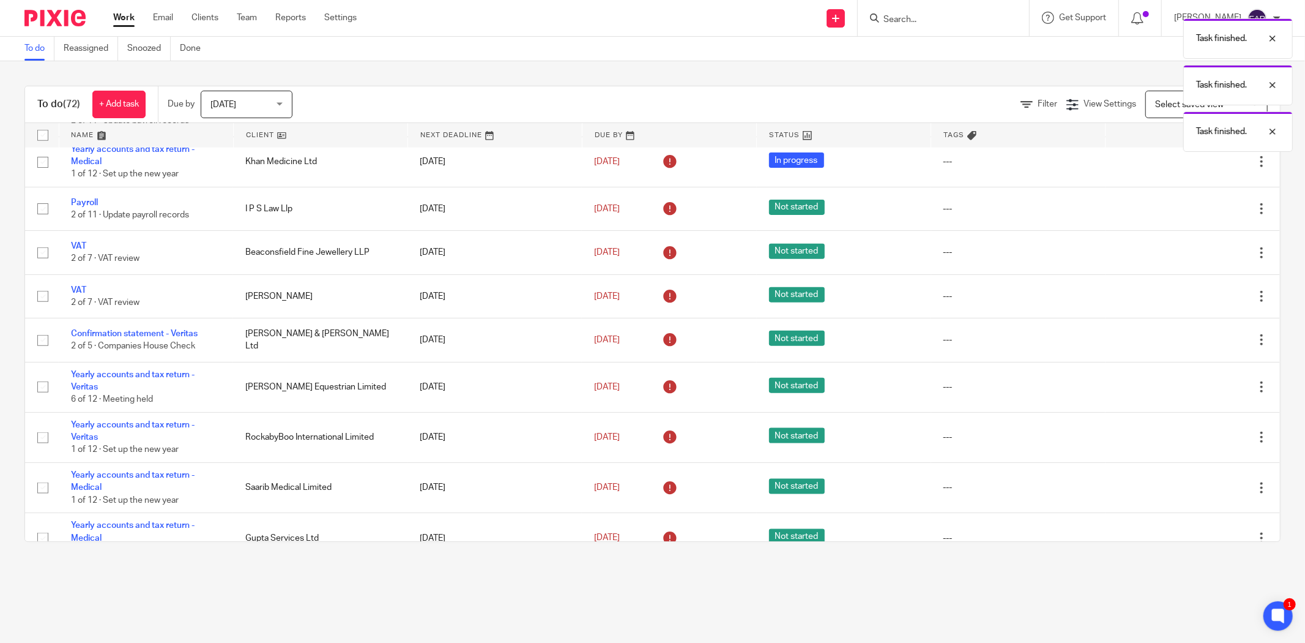
click at [1194, 215] on icon at bounding box center [1200, 209] width 12 height 12
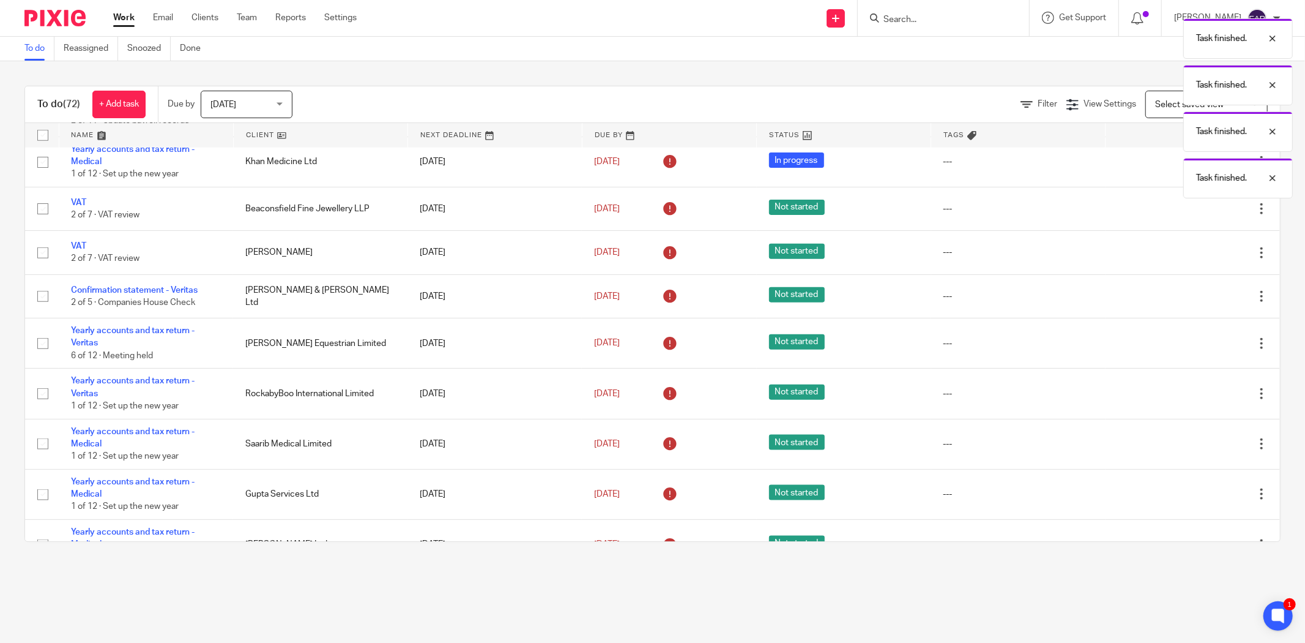
click at [1194, 215] on icon at bounding box center [1200, 209] width 12 height 12
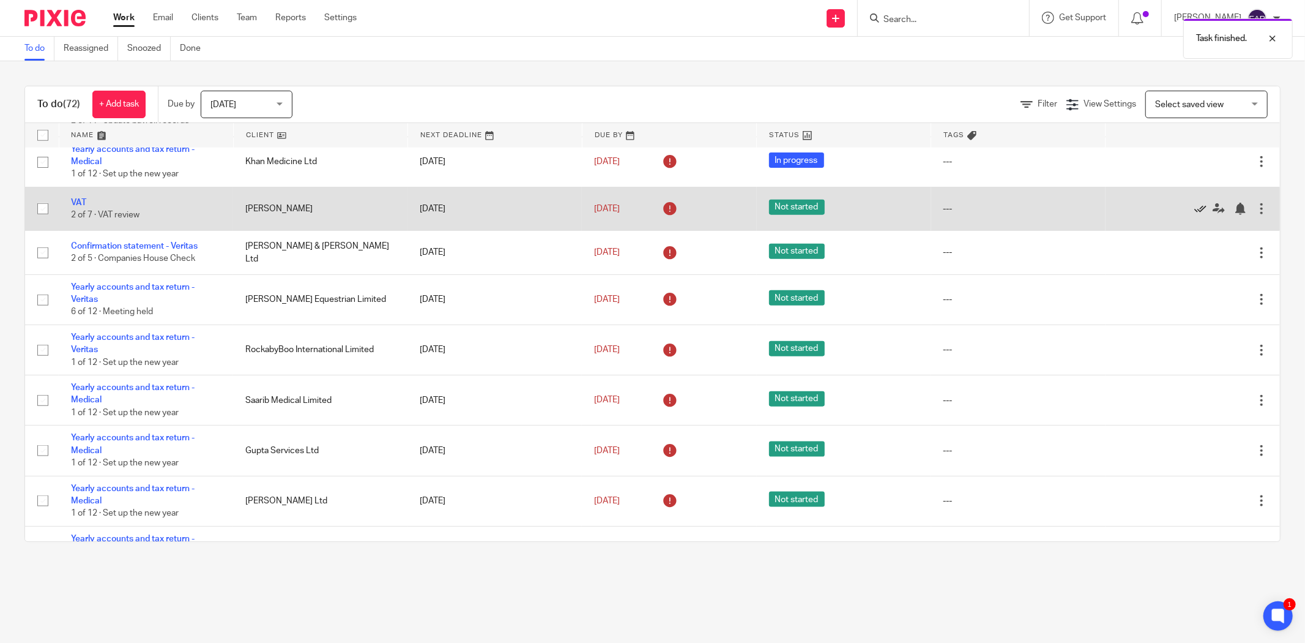
click at [1194, 213] on icon at bounding box center [1200, 209] width 12 height 12
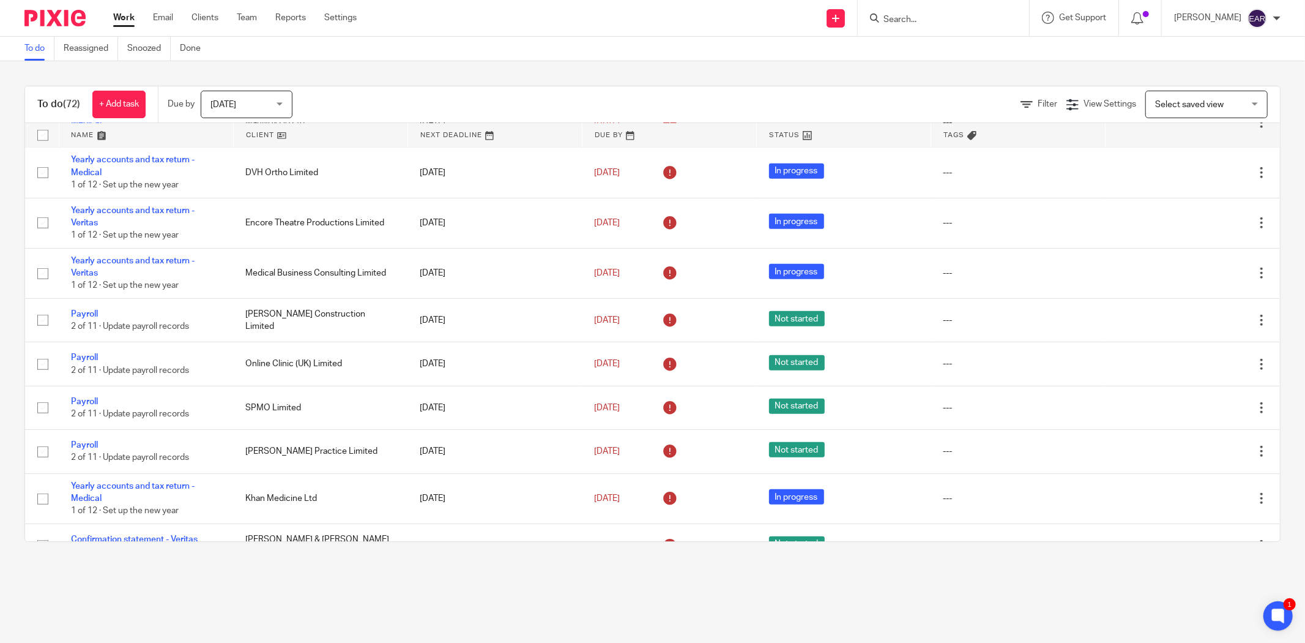
scroll to position [0, 0]
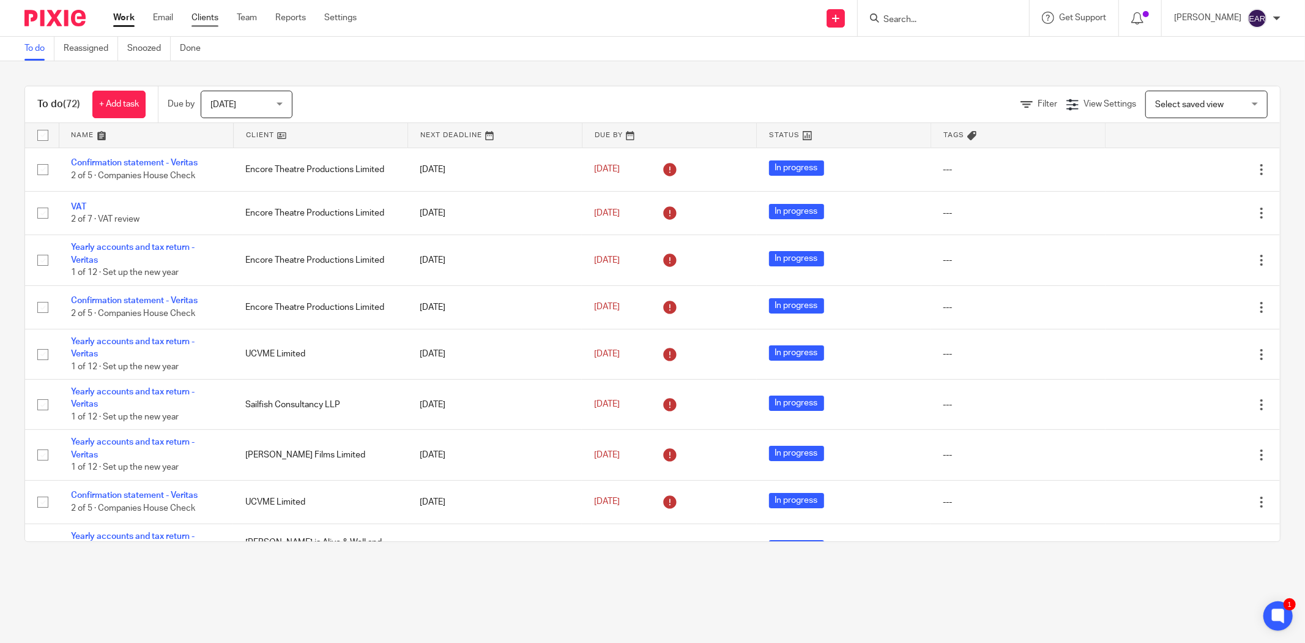
click at [210, 18] on link "Clients" at bounding box center [205, 18] width 27 height 12
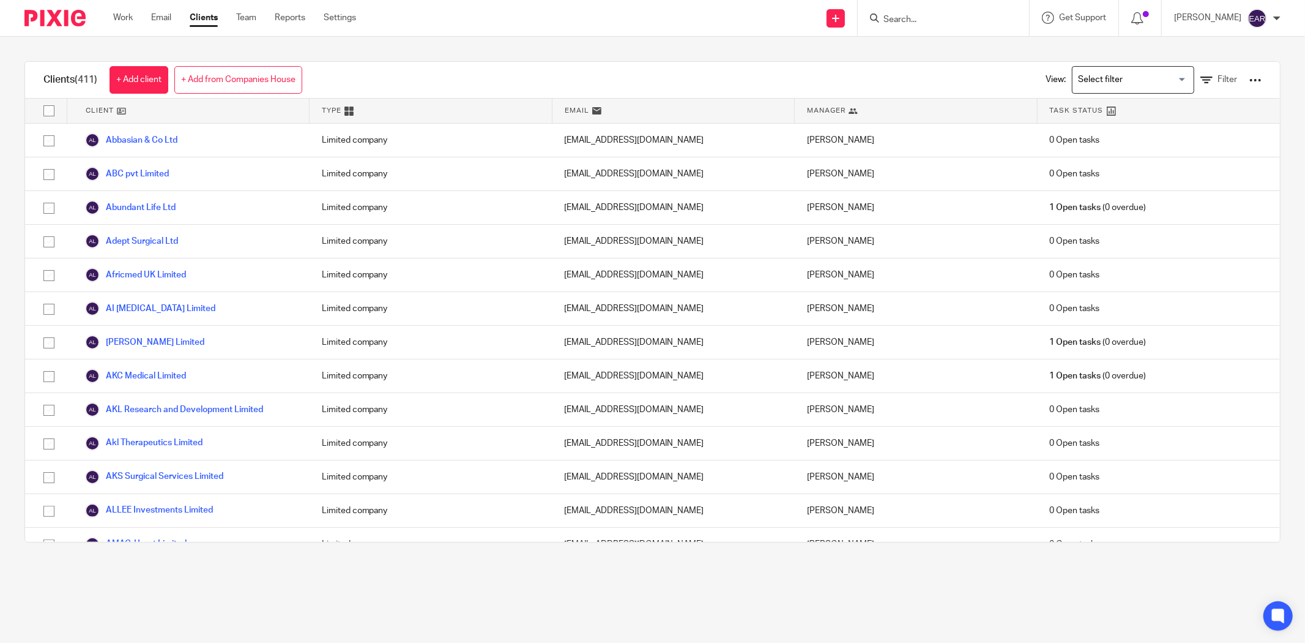
click at [1250, 81] on div at bounding box center [1256, 80] width 12 height 12
click at [1146, 125] on link "Update dates using Companies House" at bounding box center [1155, 126] width 170 height 18
